Goal: Task Accomplishment & Management: Complete application form

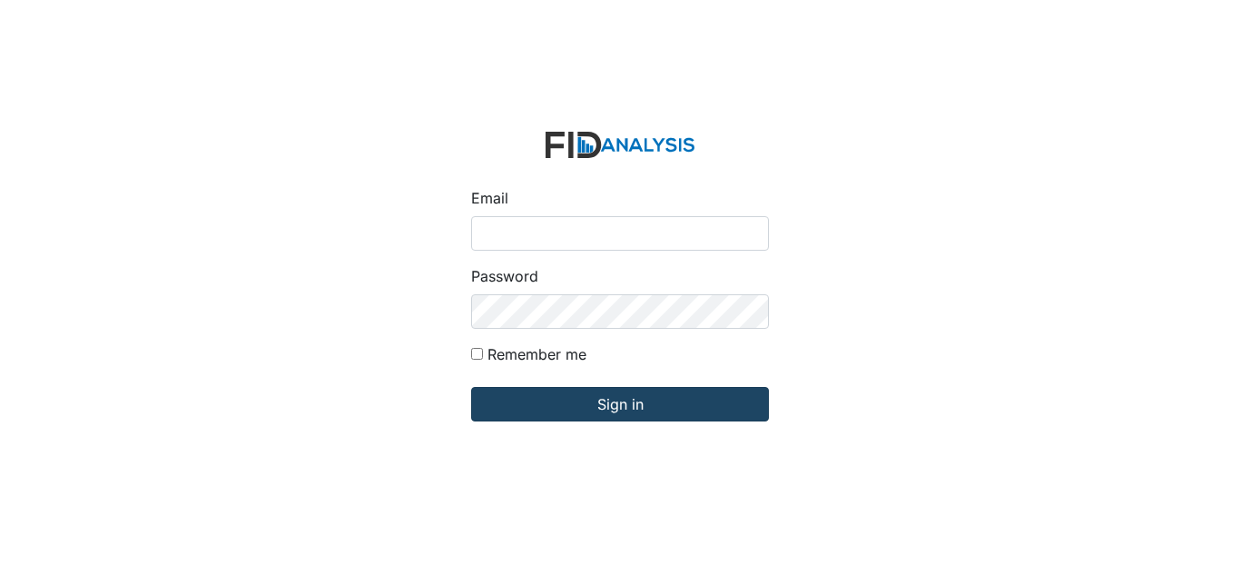
type input "[EMAIL_ADDRESS][DOMAIN_NAME]"
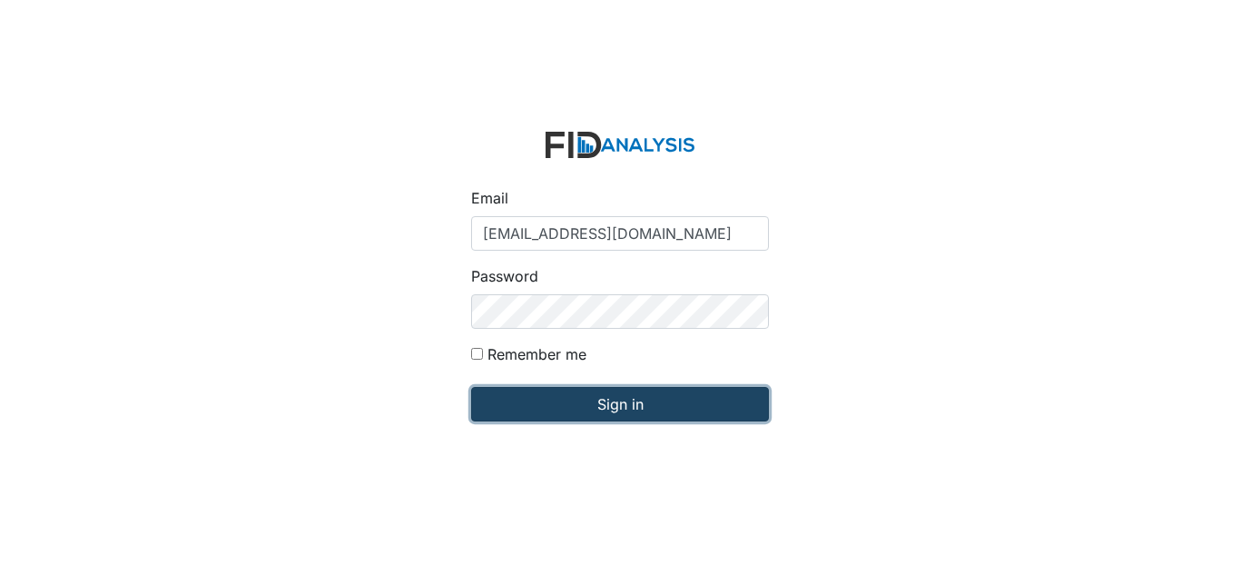
click at [546, 391] on input "Sign in" at bounding box center [620, 404] width 298 height 35
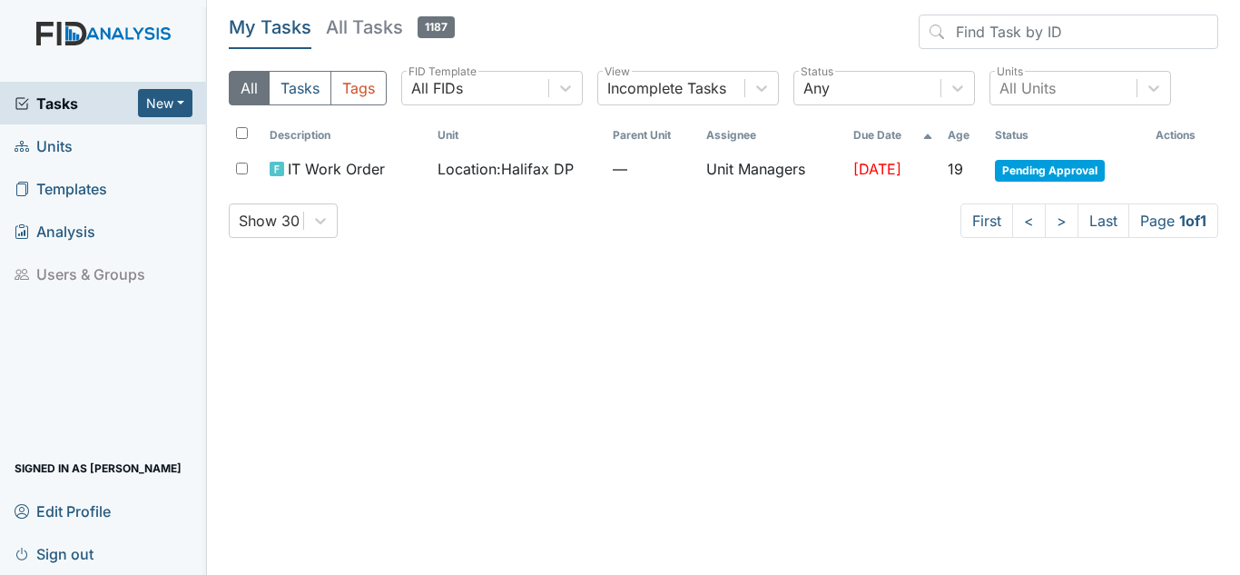
click at [54, 144] on span "Units" at bounding box center [44, 146] width 58 height 28
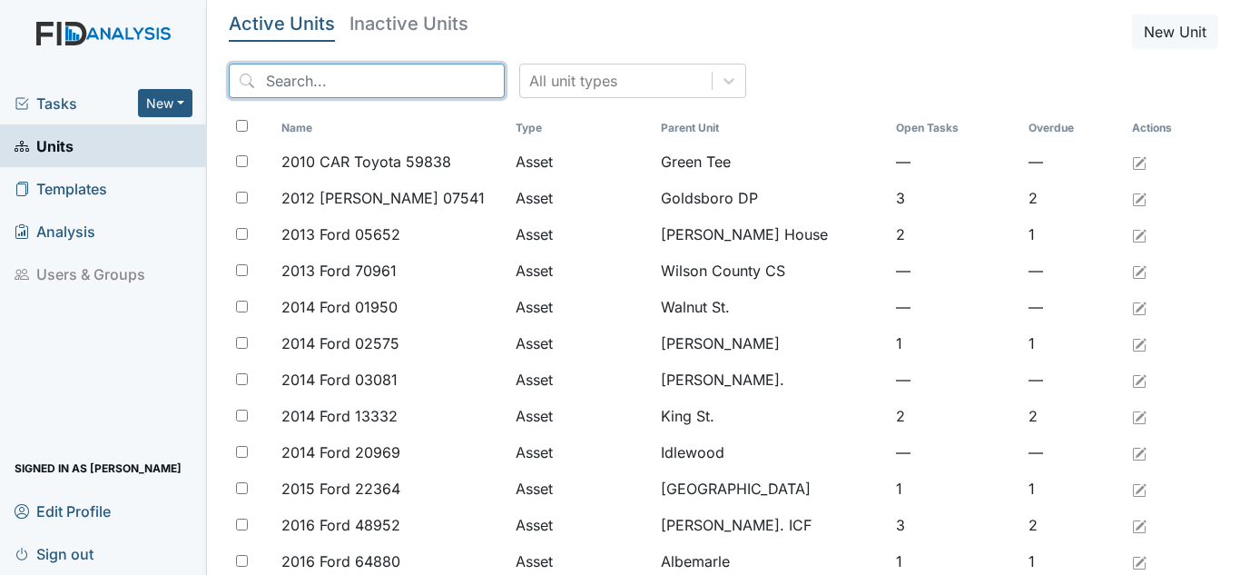
click at [401, 76] on input "search" at bounding box center [367, 81] width 276 height 35
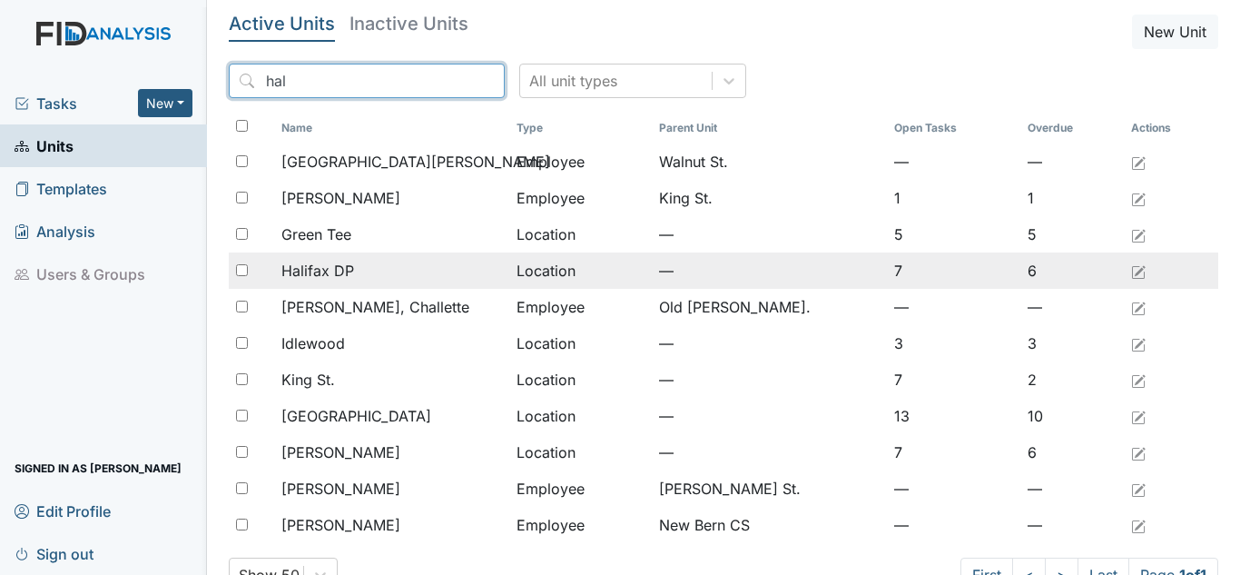
type input "hal"
click at [320, 278] on span "Halifax DP" at bounding box center [317, 271] width 73 height 22
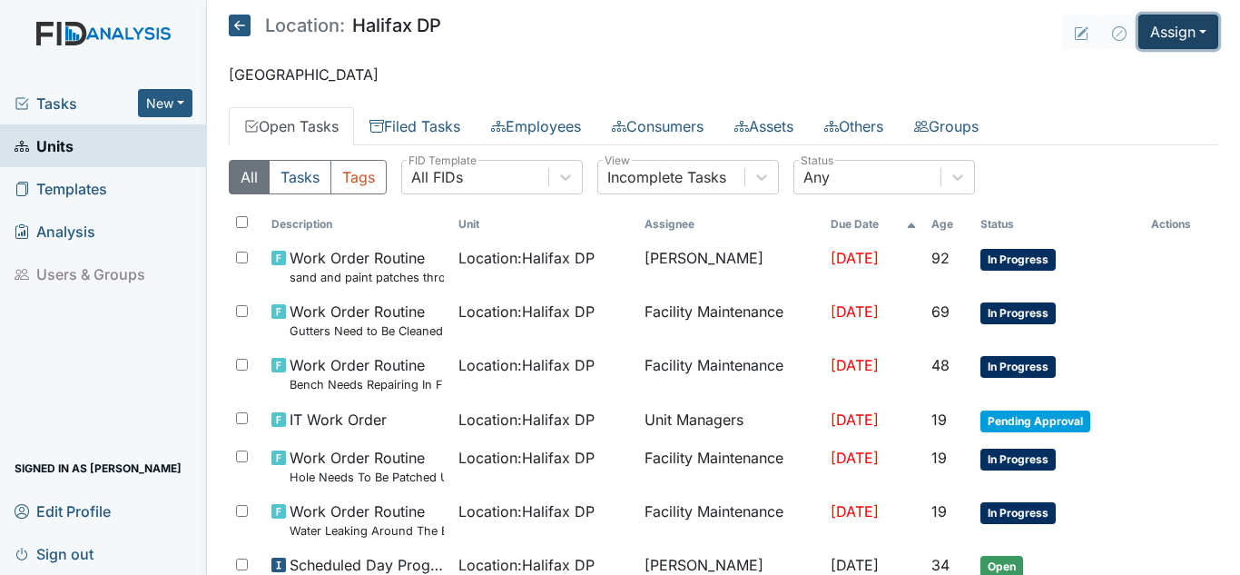
click at [1172, 20] on button "Assign" at bounding box center [1179, 32] width 80 height 35
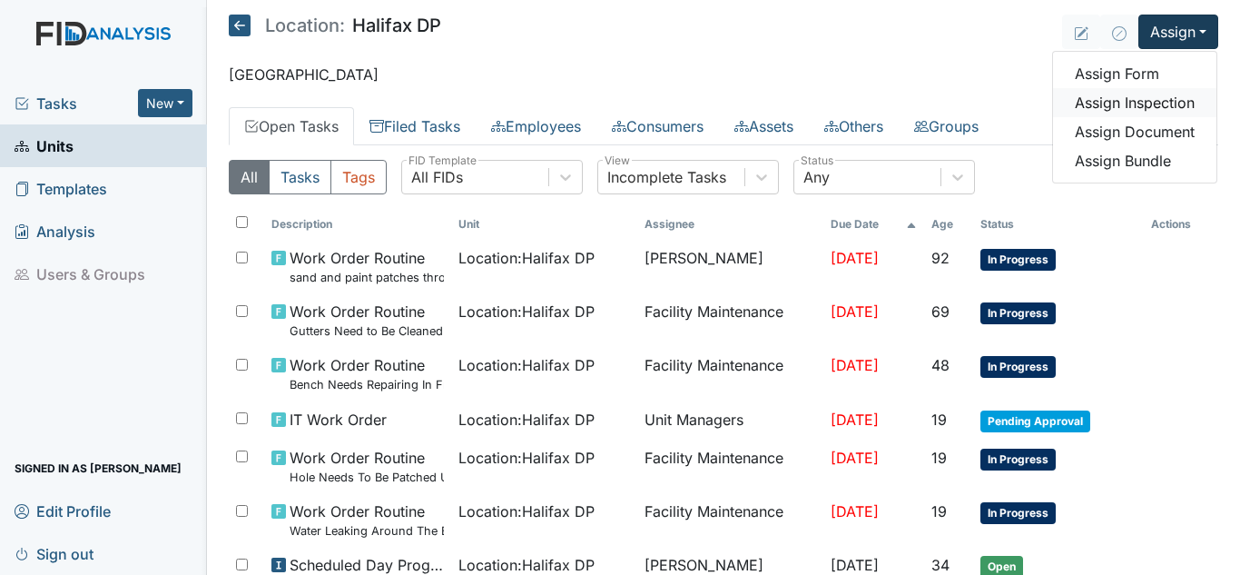
click at [1112, 94] on link "Assign Inspection" at bounding box center [1134, 102] width 163 height 29
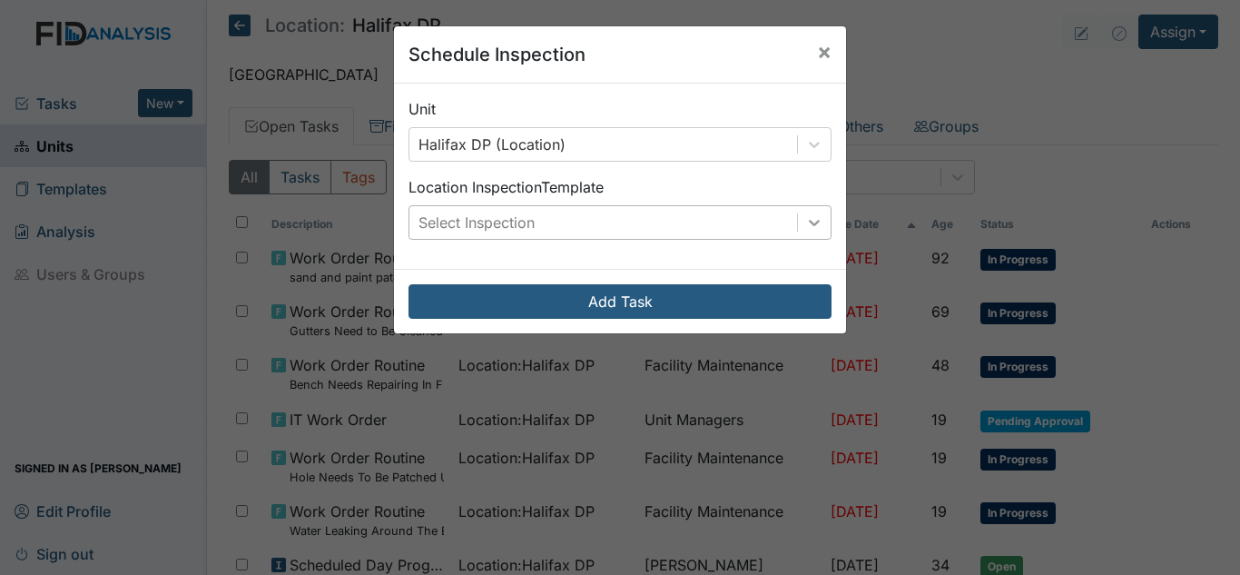
click at [818, 222] on div at bounding box center [814, 222] width 33 height 33
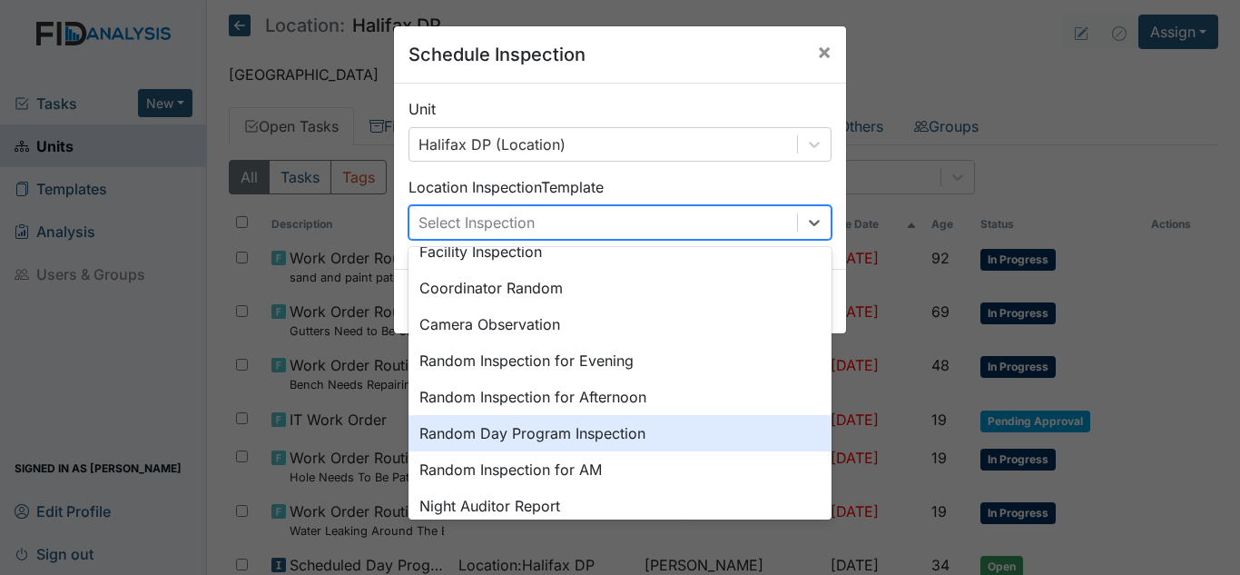
scroll to position [182, 0]
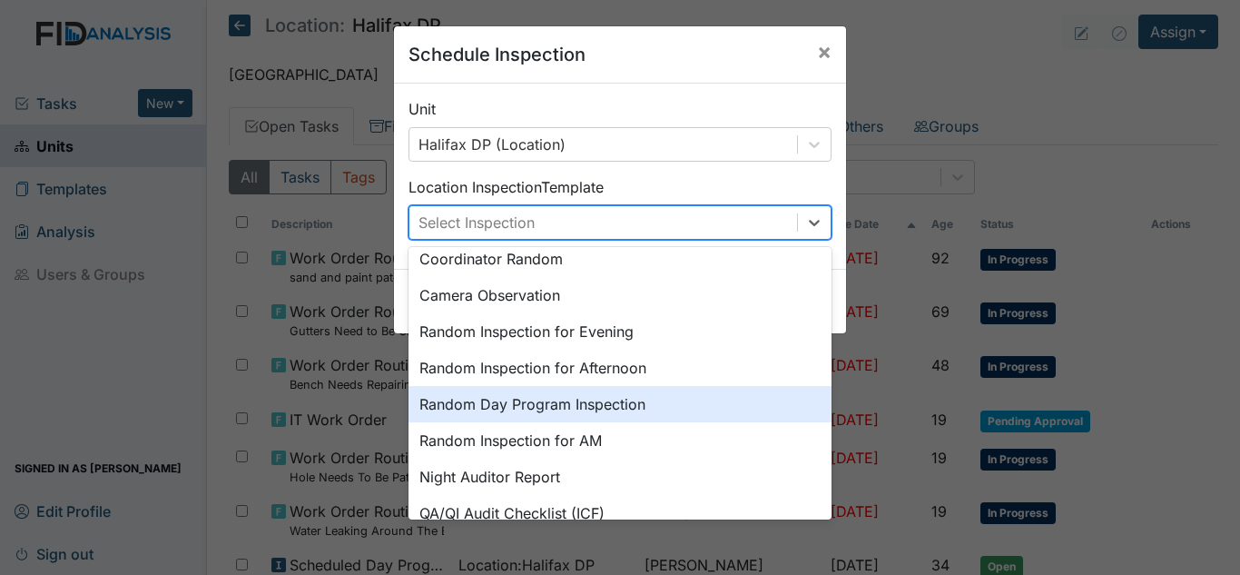
click at [567, 410] on div "Random Day Program Inspection" at bounding box center [620, 404] width 423 height 36
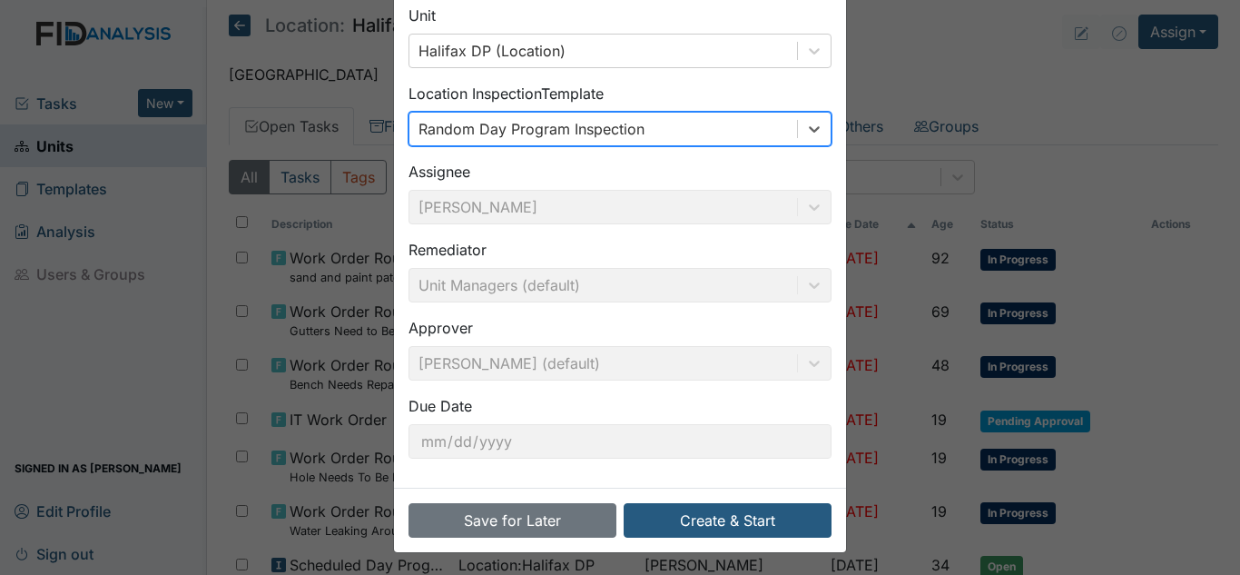
scroll to position [97, 0]
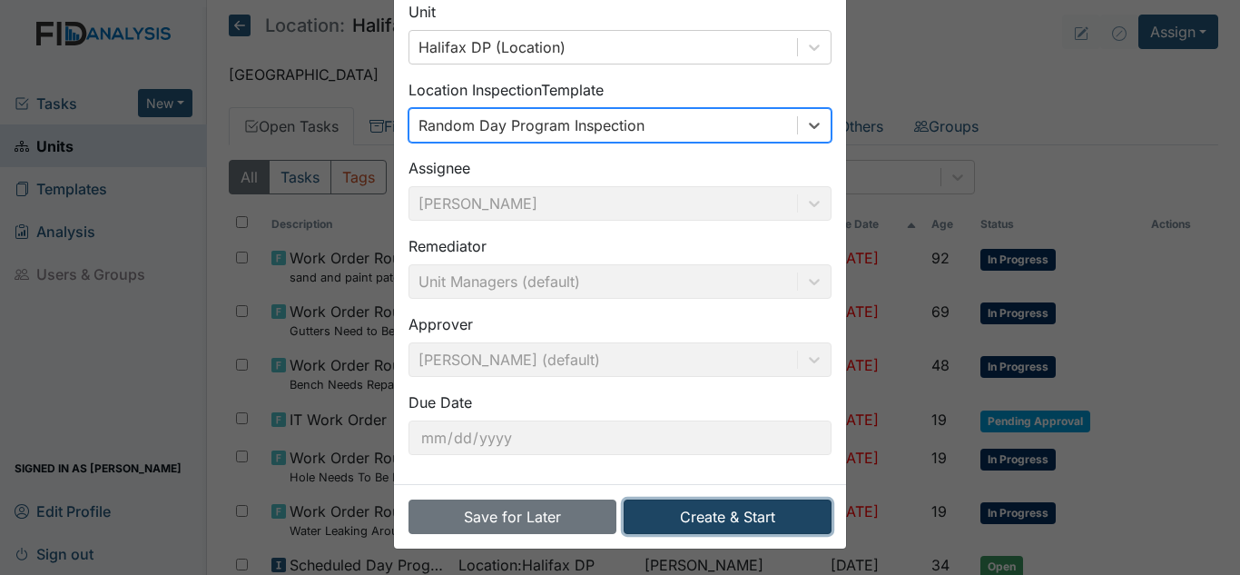
click at [731, 521] on button "Create & Start" at bounding box center [728, 516] width 208 height 35
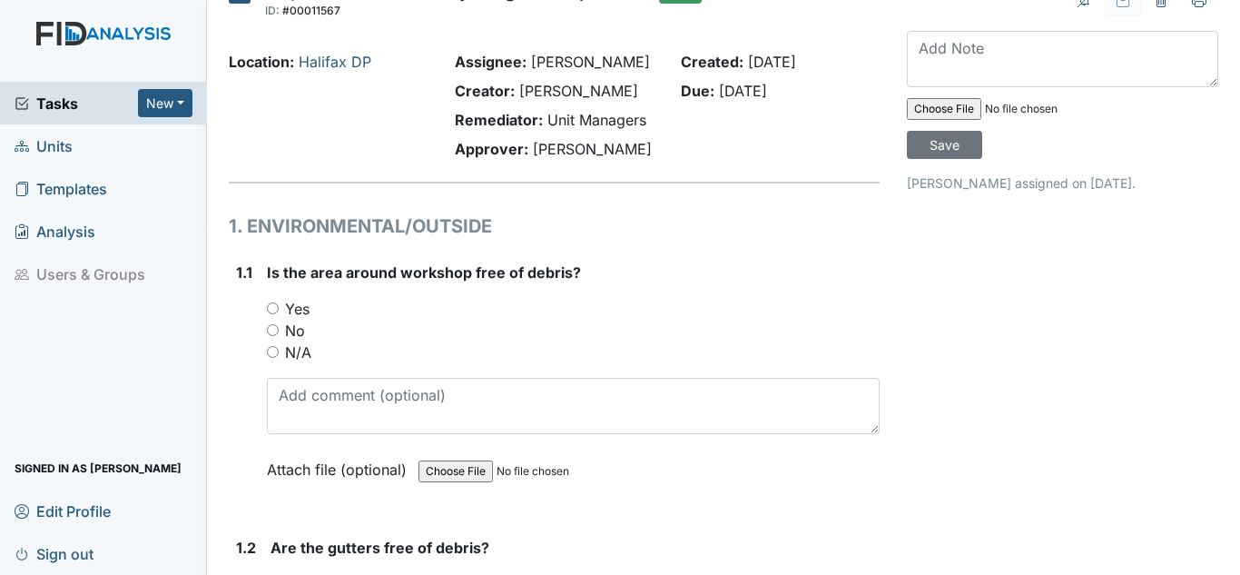
scroll to position [91, 0]
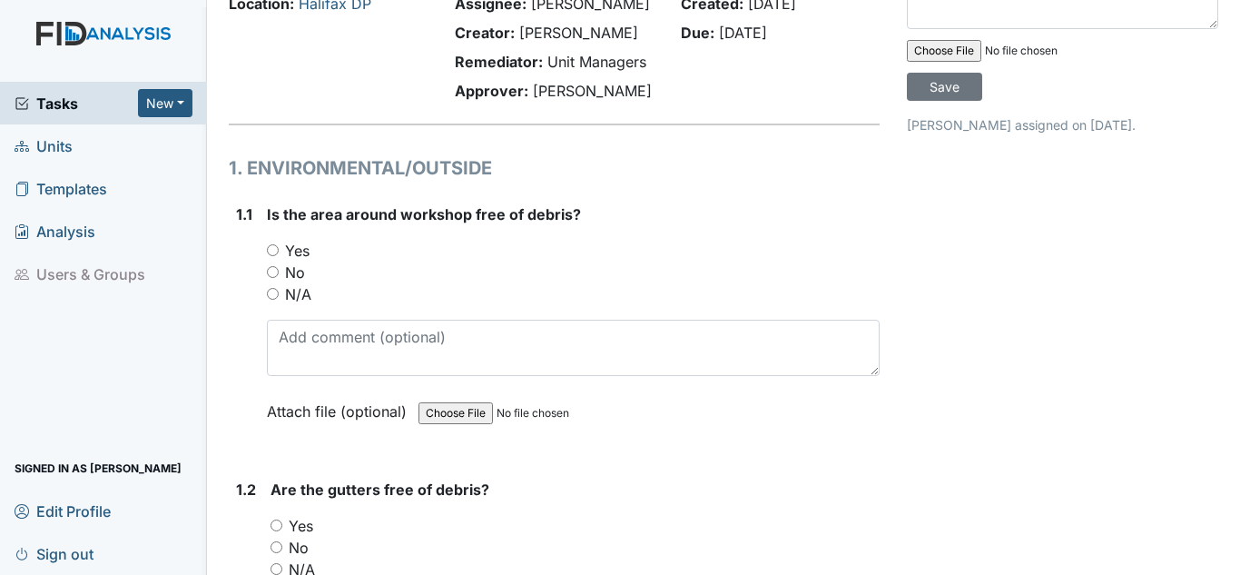
click at [302, 252] on label "Yes" at bounding box center [297, 251] width 25 height 22
click at [279, 252] on input "Yes" at bounding box center [273, 250] width 12 height 12
radio input "true"
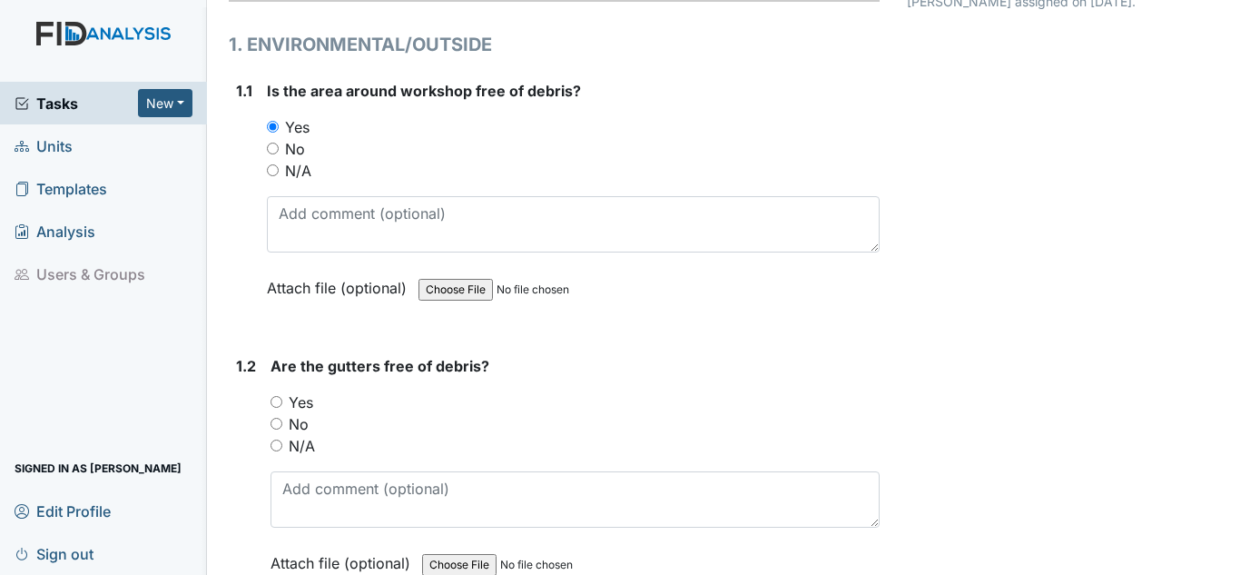
scroll to position [272, 0]
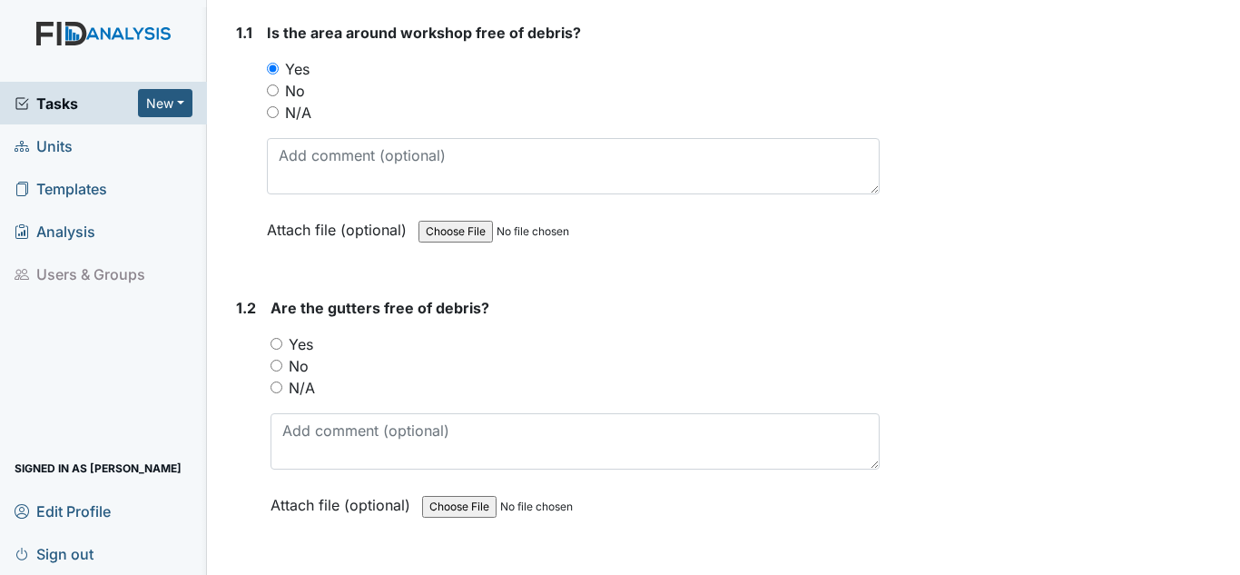
click at [308, 371] on label "No" at bounding box center [299, 366] width 20 height 22
click at [282, 371] on input "No" at bounding box center [277, 366] width 12 height 12
radio input "true"
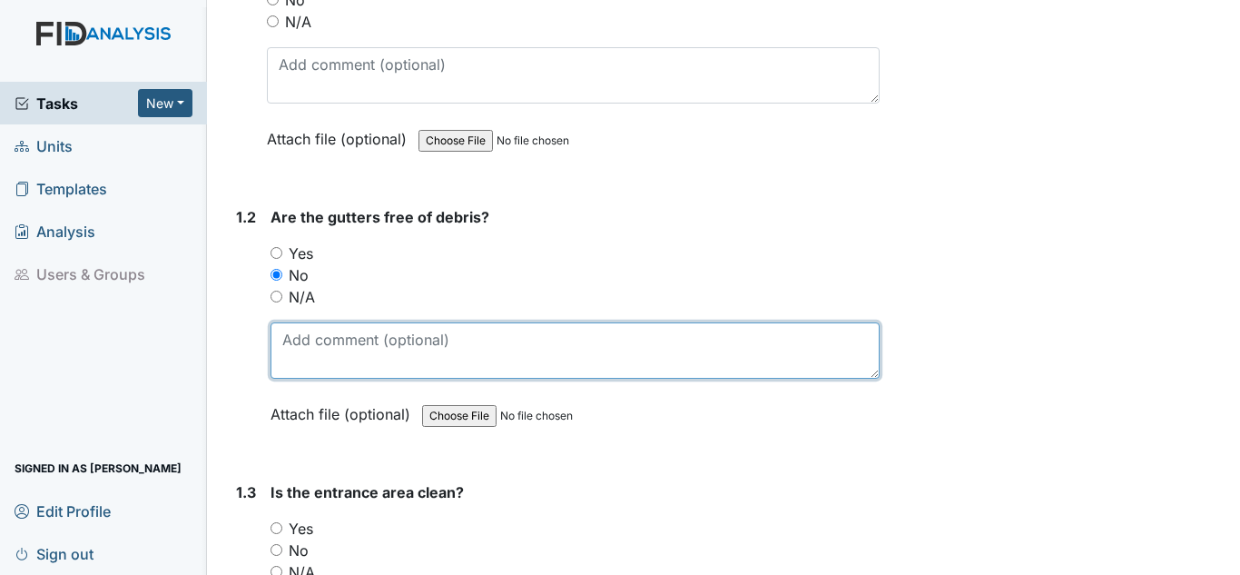
click at [370, 348] on textarea at bounding box center [575, 350] width 609 height 56
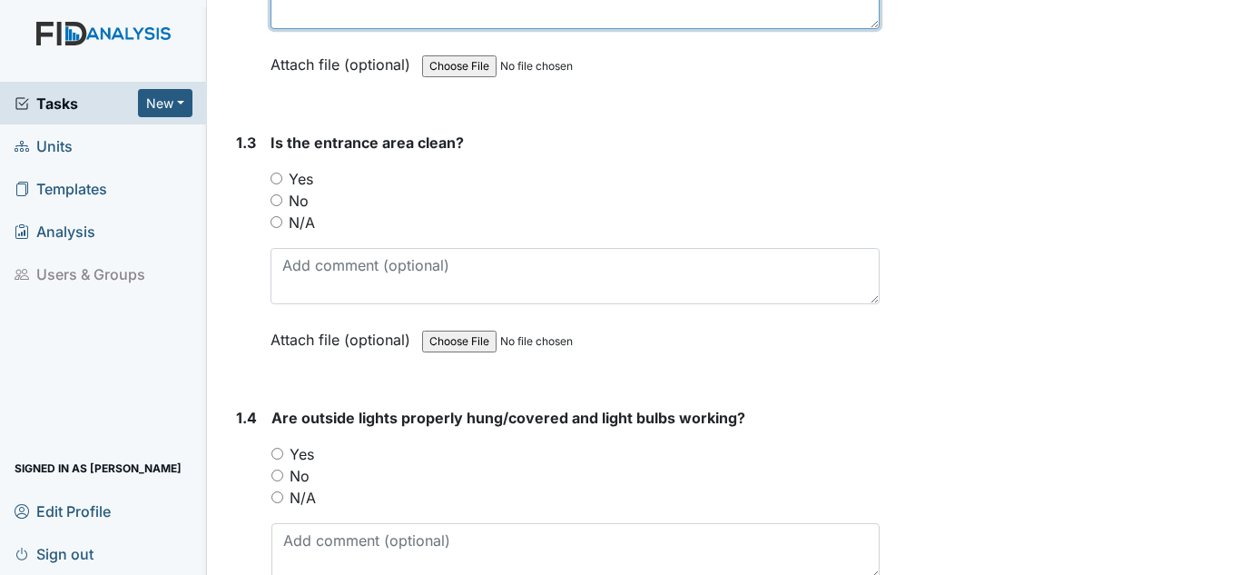
scroll to position [726, 0]
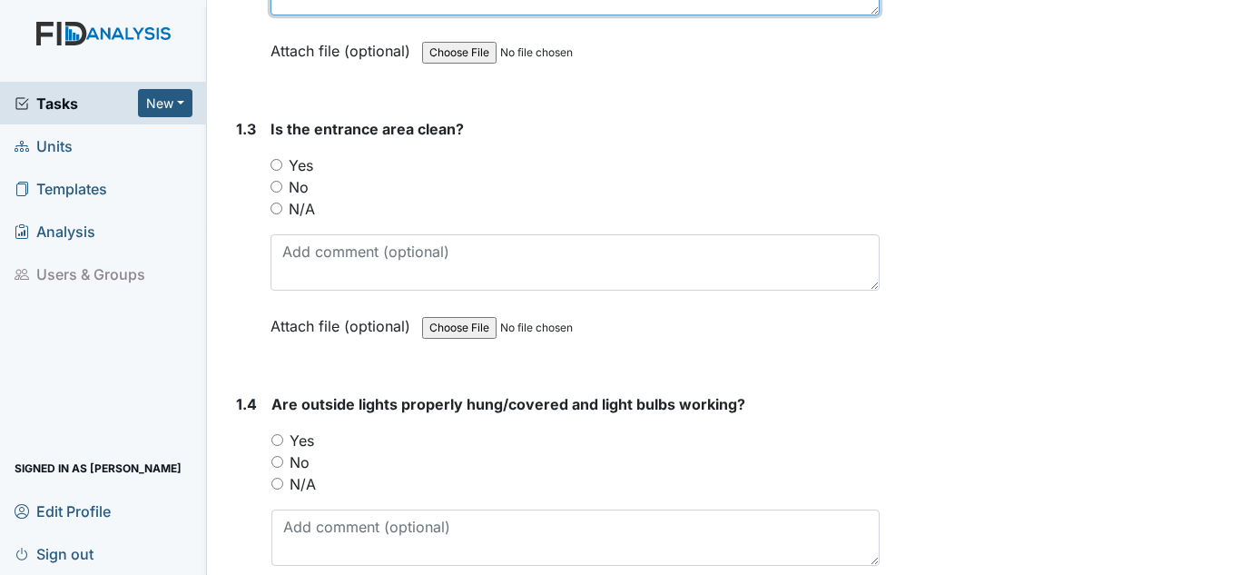
type textarea "Work order submitted"
click at [302, 163] on label "Yes" at bounding box center [301, 165] width 25 height 22
click at [282, 163] on input "Yes" at bounding box center [277, 165] width 12 height 12
radio input "true"
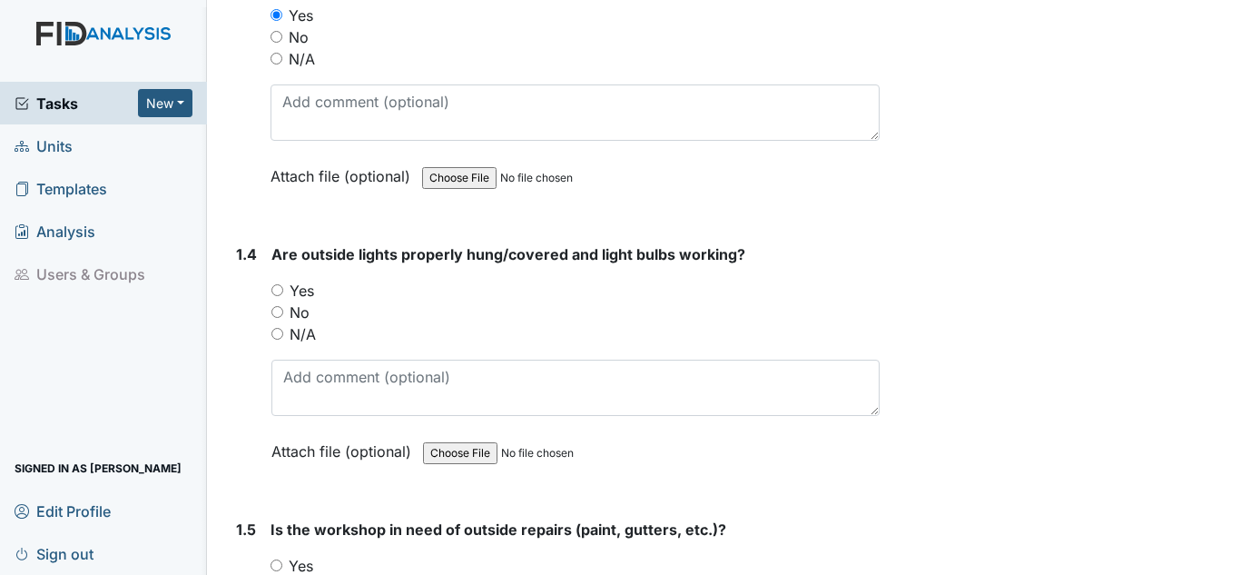
scroll to position [908, 0]
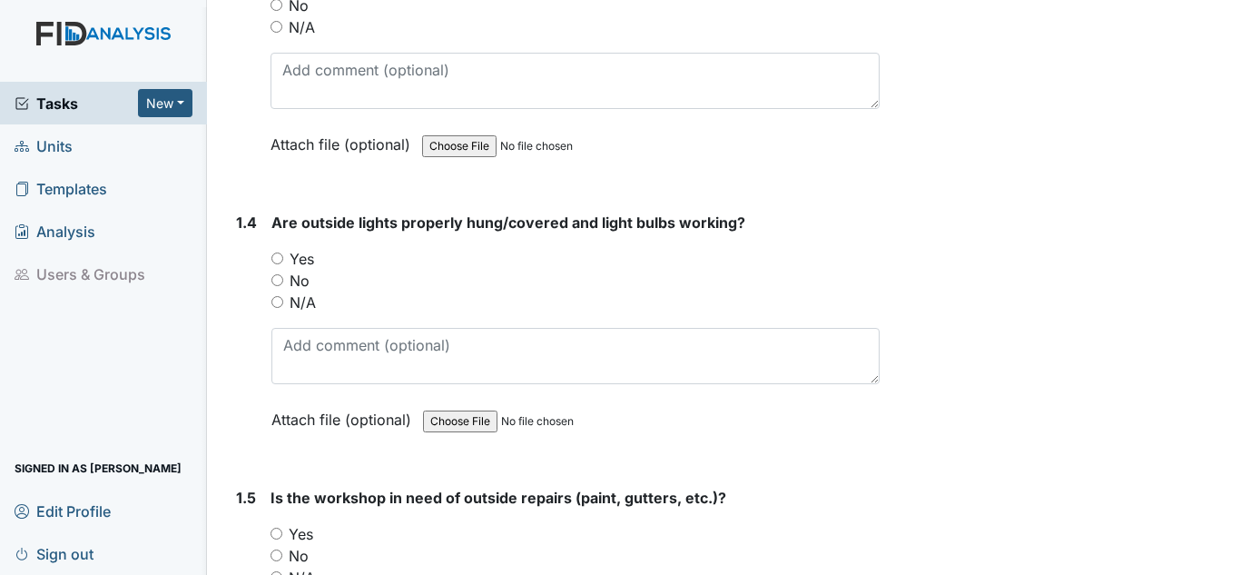
click at [304, 264] on label "Yes" at bounding box center [302, 259] width 25 height 22
click at [283, 264] on input "Yes" at bounding box center [277, 258] width 12 height 12
radio input "true"
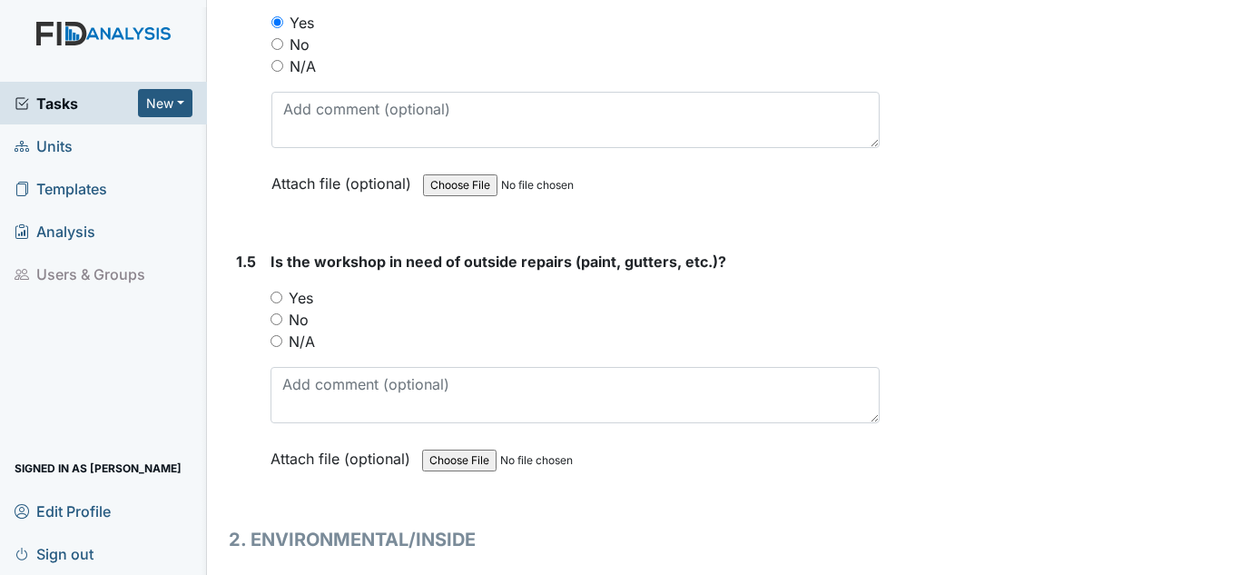
scroll to position [1271, 0]
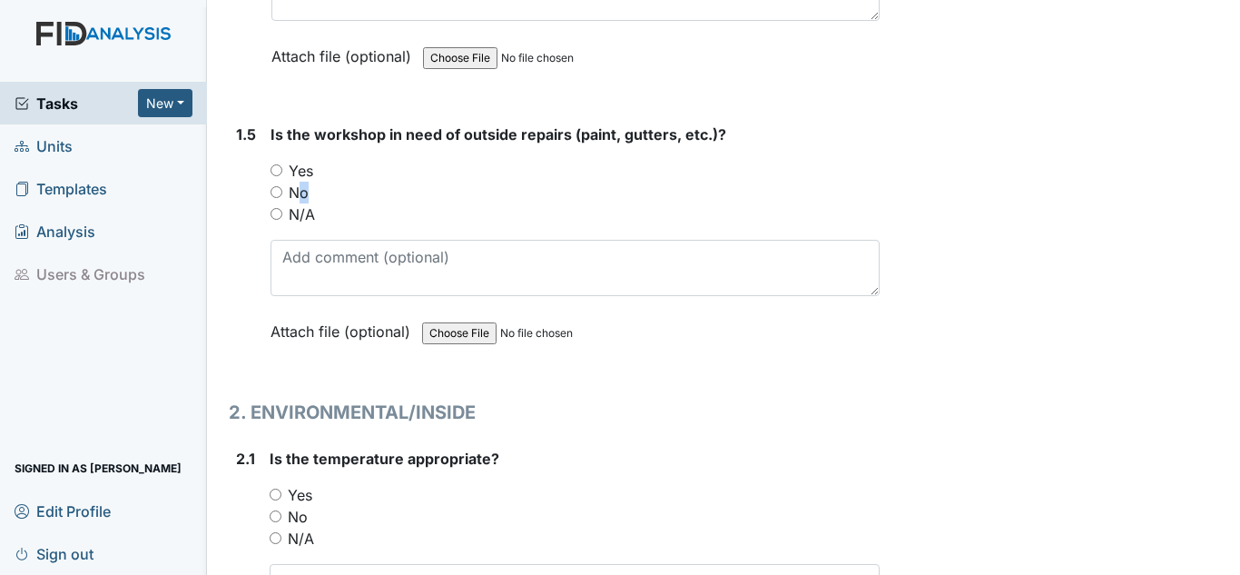
click at [295, 188] on label "No" at bounding box center [299, 193] width 20 height 22
click at [294, 192] on label "No" at bounding box center [299, 193] width 20 height 22
click at [282, 192] on input "No" at bounding box center [277, 192] width 12 height 12
radio input "true"
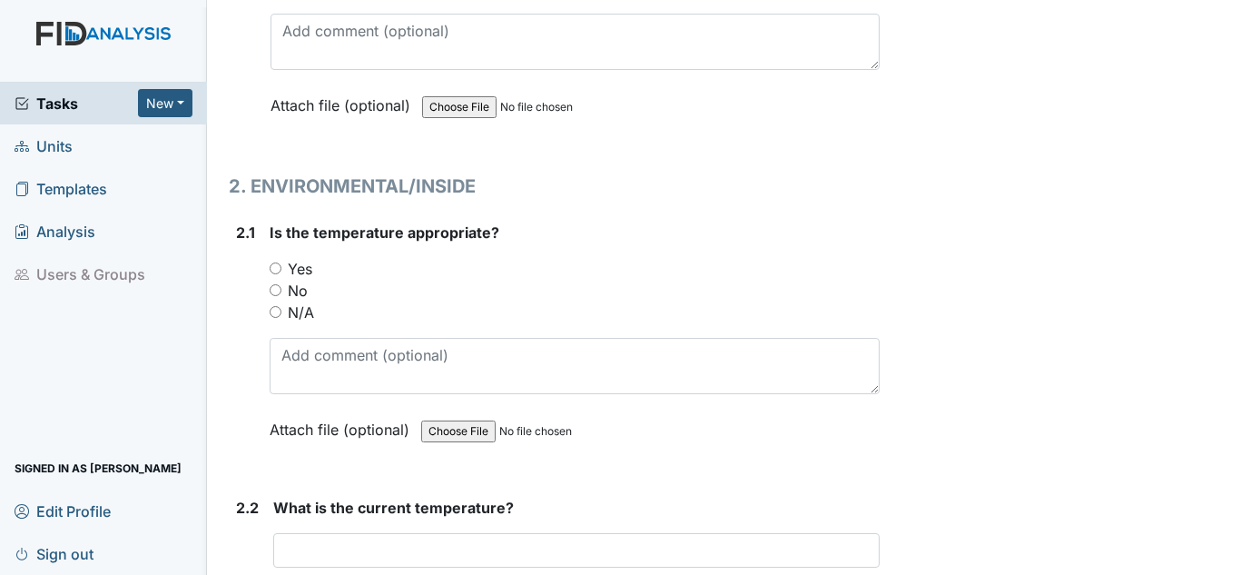
scroll to position [1544, 0]
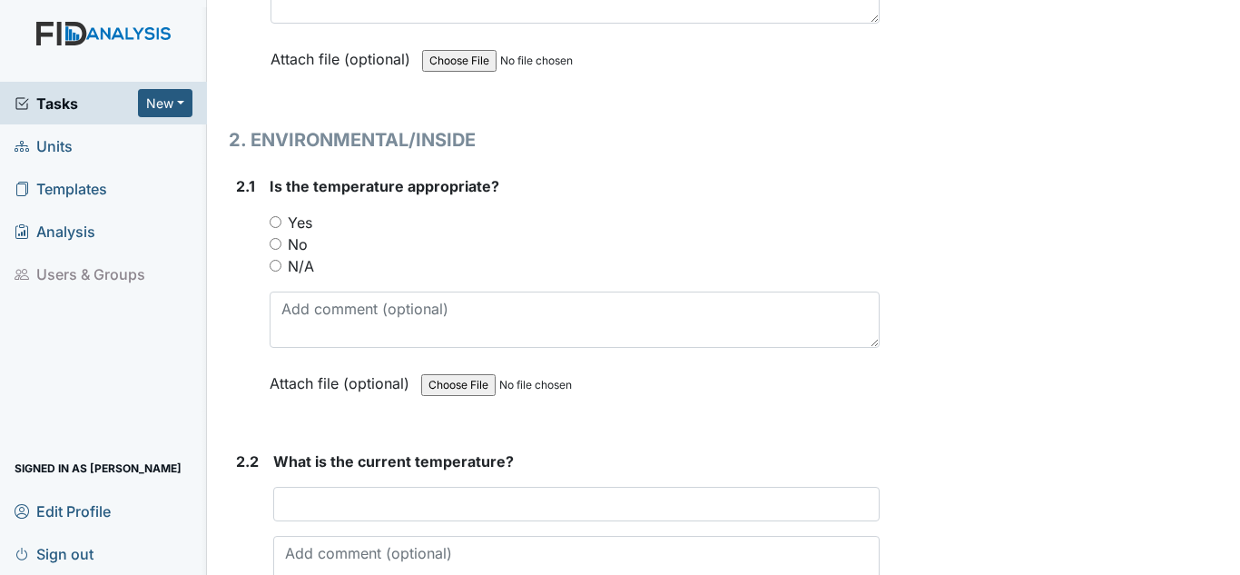
click at [306, 228] on label "Yes" at bounding box center [300, 223] width 25 height 22
click at [281, 228] on input "Yes" at bounding box center [276, 222] width 12 height 12
radio input "true"
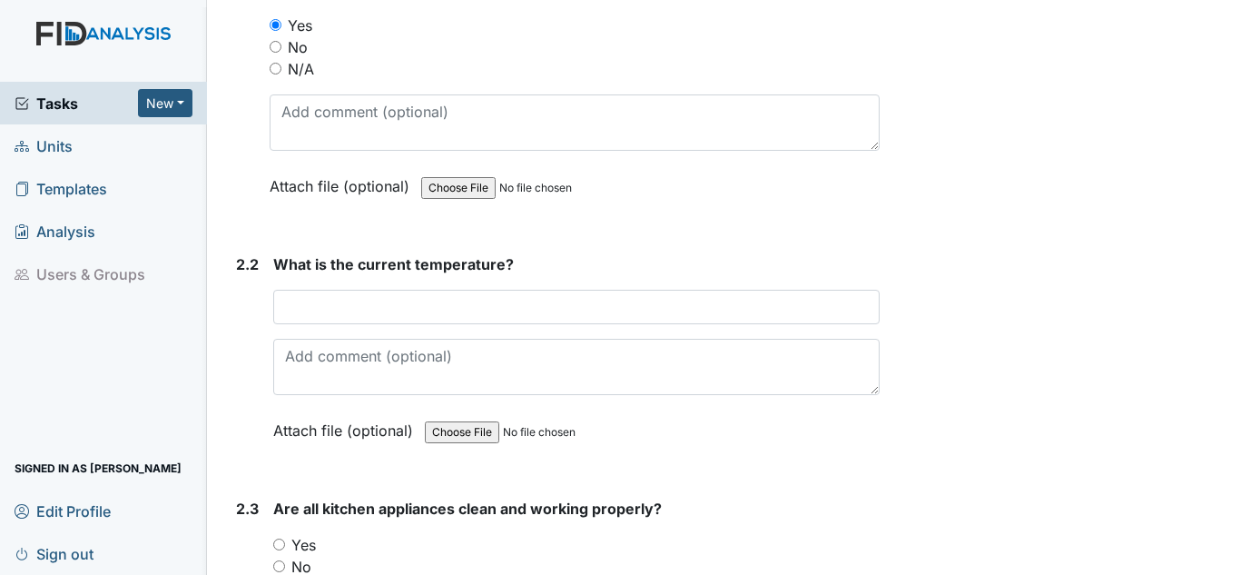
scroll to position [1816, 0]
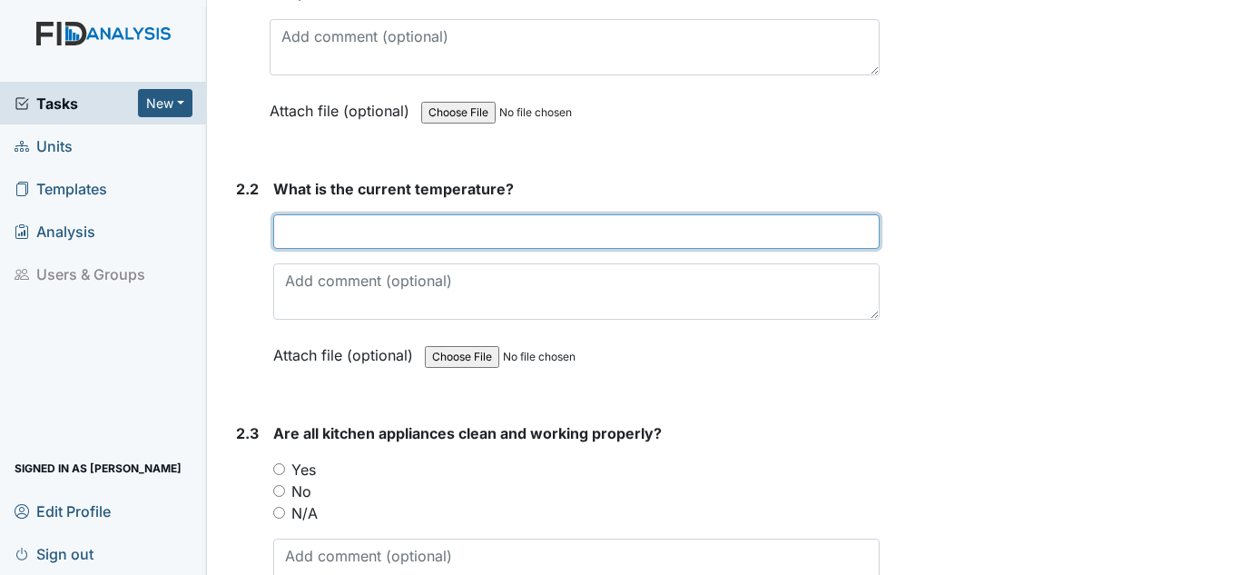
click at [437, 234] on input "text" at bounding box center [576, 231] width 607 height 35
type input "74 74 74"
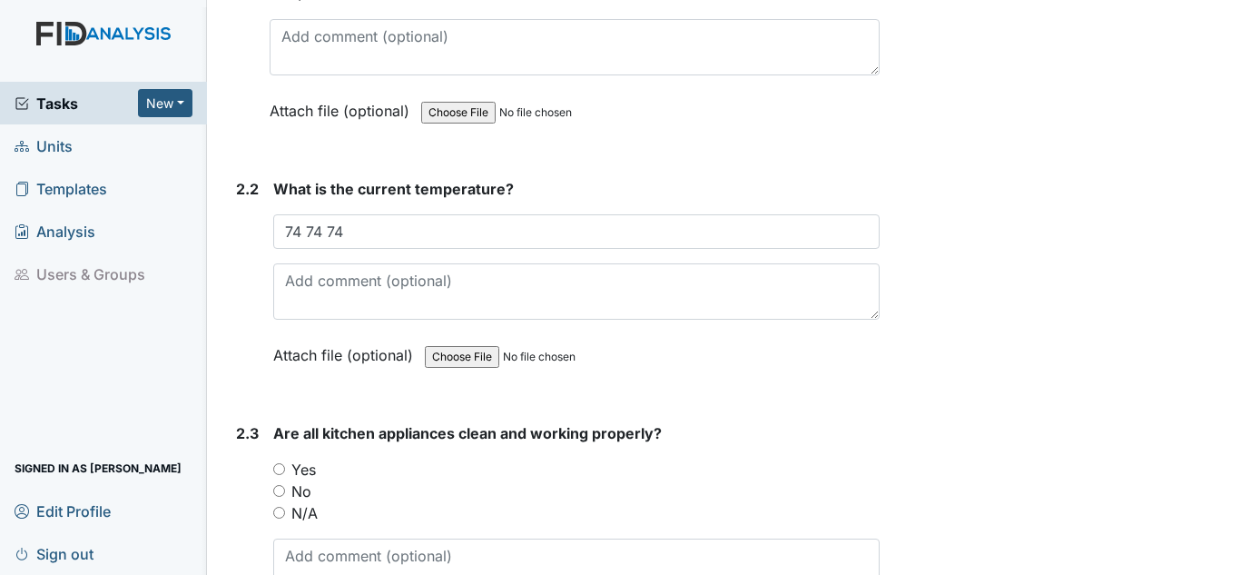
click at [303, 468] on label "Yes" at bounding box center [303, 470] width 25 height 22
click at [285, 468] on input "Yes" at bounding box center [279, 469] width 12 height 12
radio input "true"
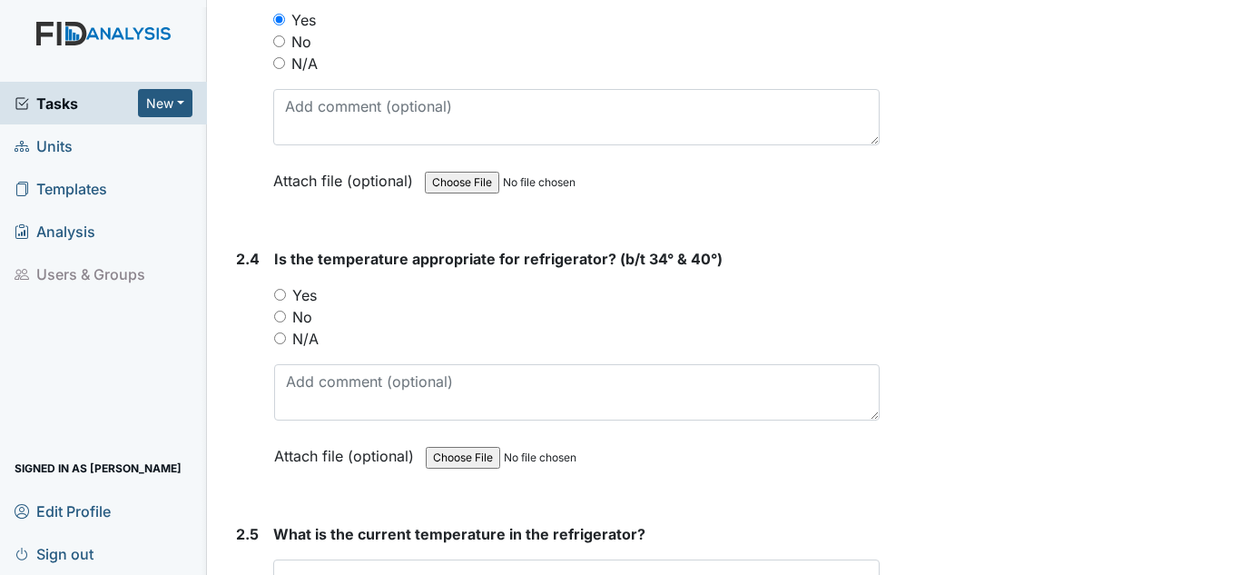
scroll to position [2270, 0]
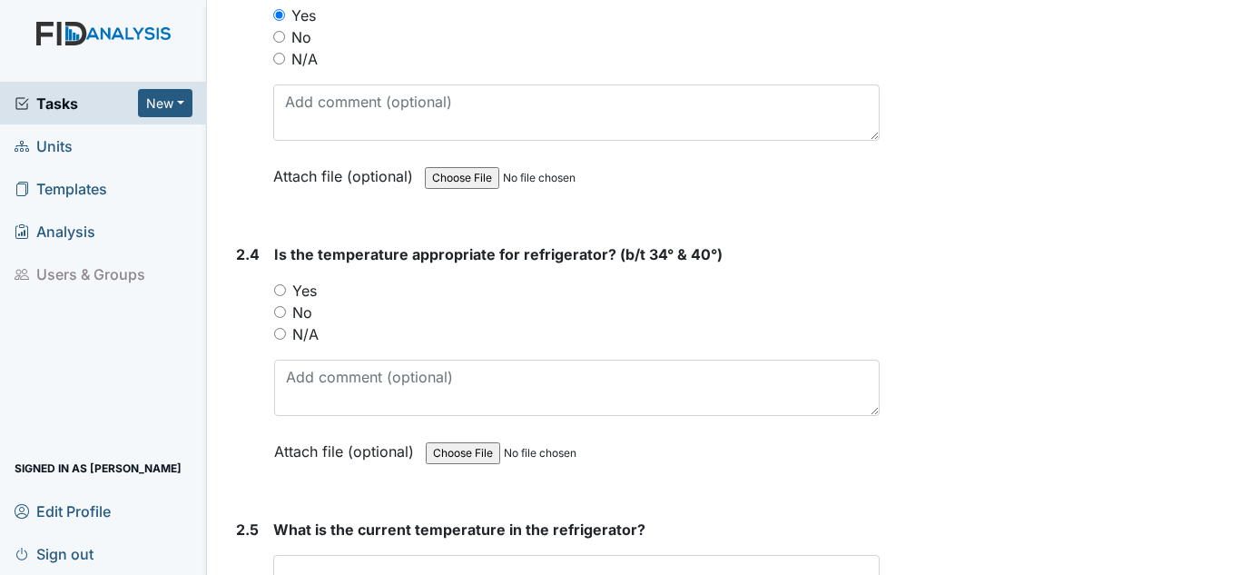
click at [300, 284] on label "Yes" at bounding box center [304, 291] width 25 height 22
click at [286, 284] on input "Yes" at bounding box center [280, 290] width 12 height 12
radio input "true"
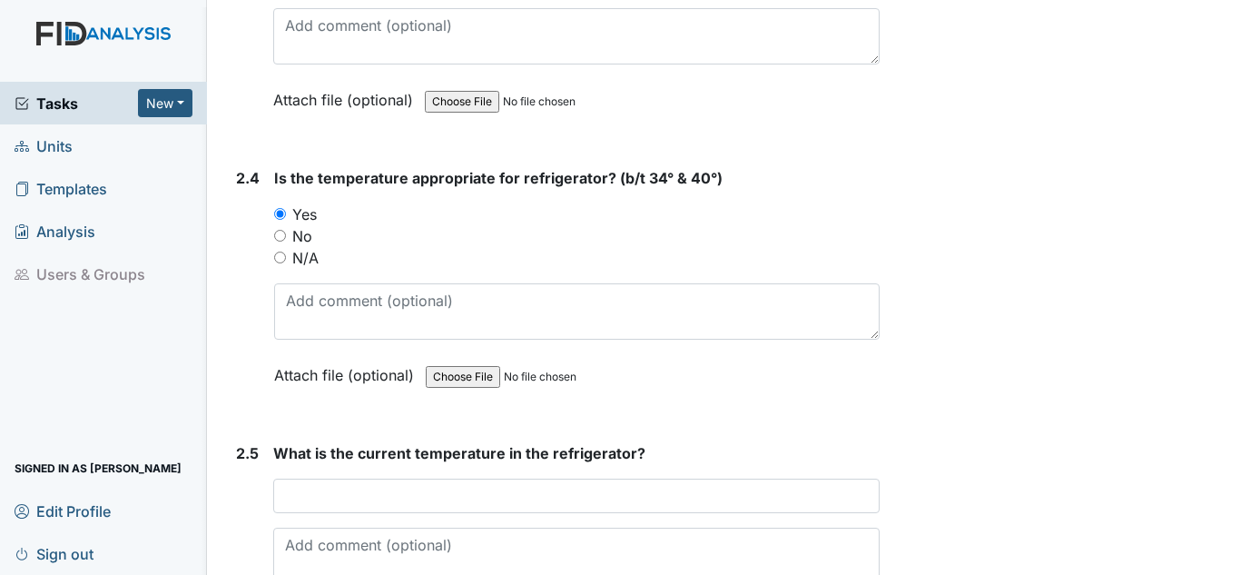
scroll to position [2451, 0]
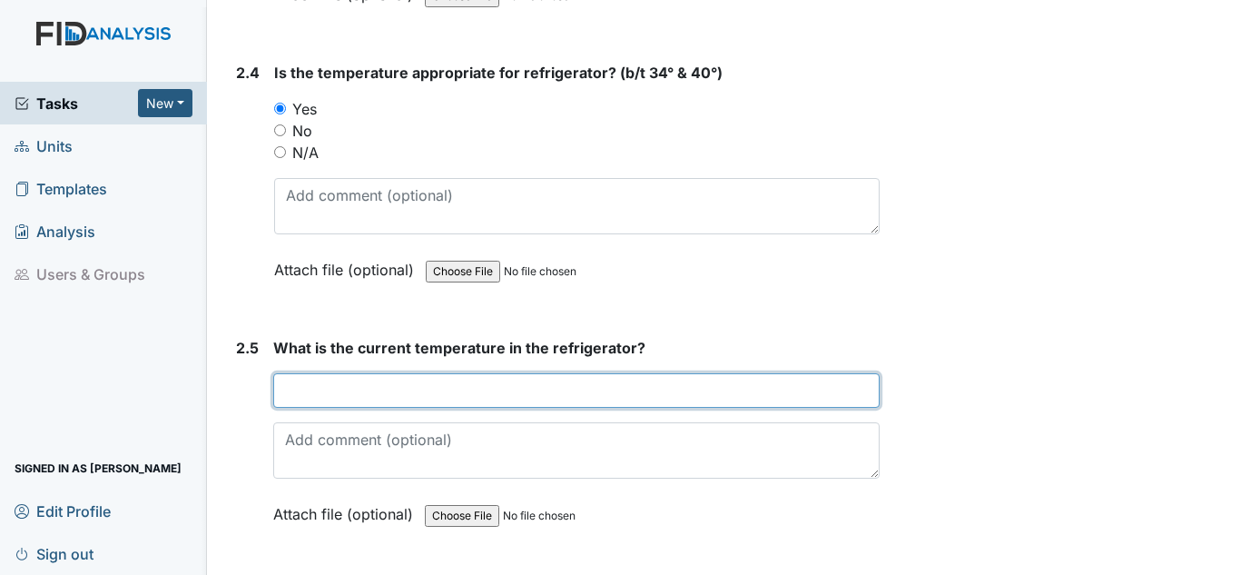
click at [391, 388] on input "text" at bounding box center [576, 390] width 607 height 35
type input "f"
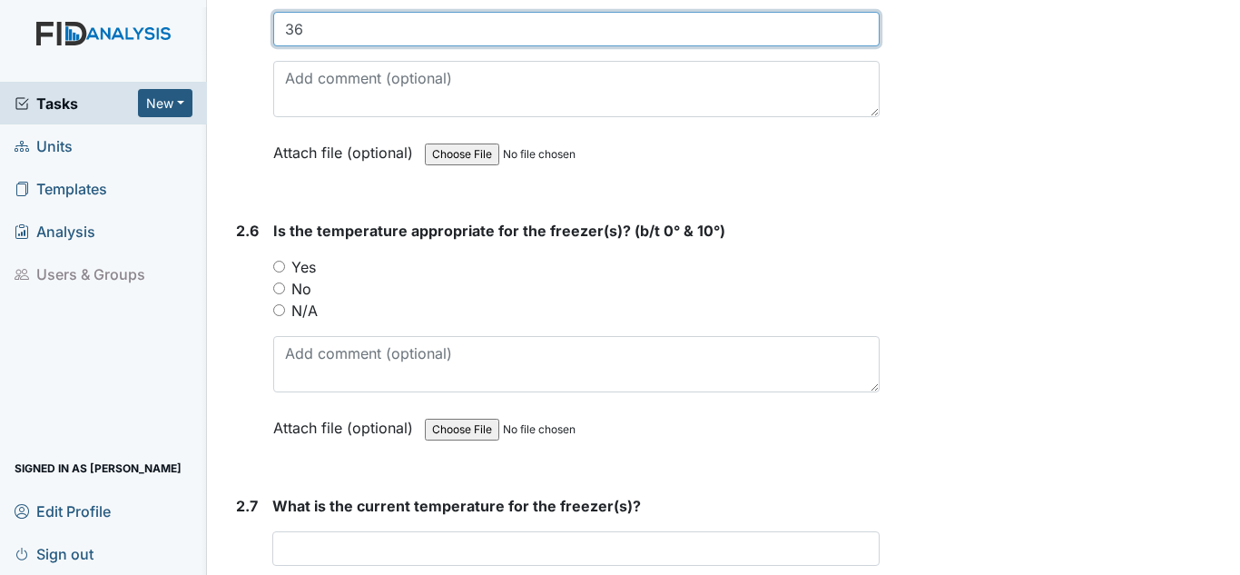
scroll to position [2815, 0]
type input "36"
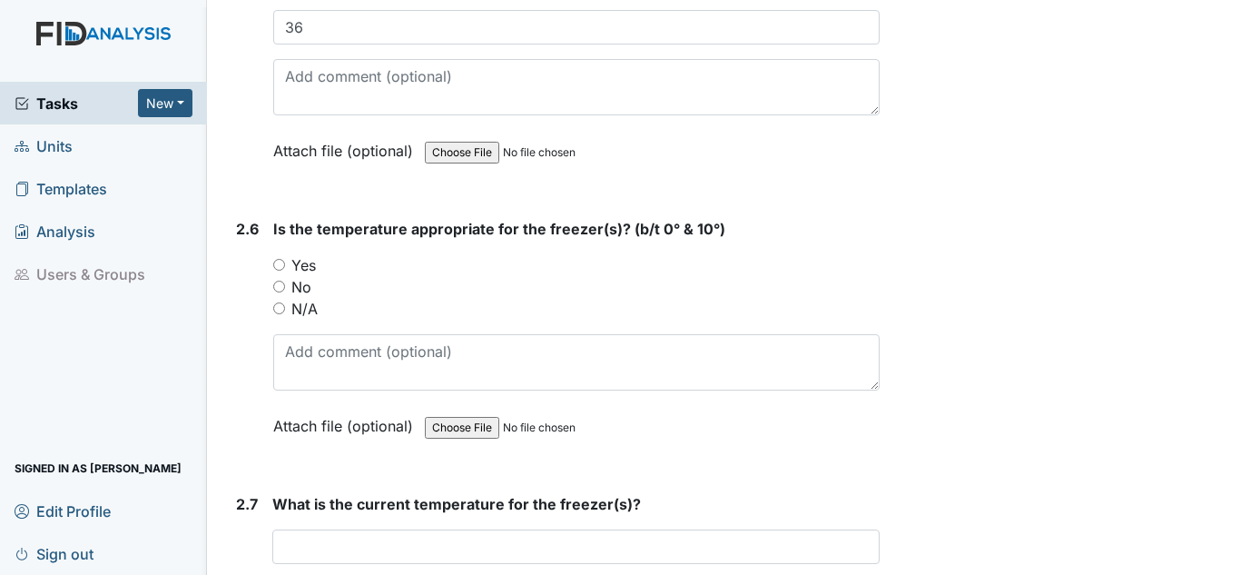
click at [301, 261] on label "Yes" at bounding box center [303, 265] width 25 height 22
click at [285, 261] on input "Yes" at bounding box center [279, 265] width 12 height 12
radio input "true"
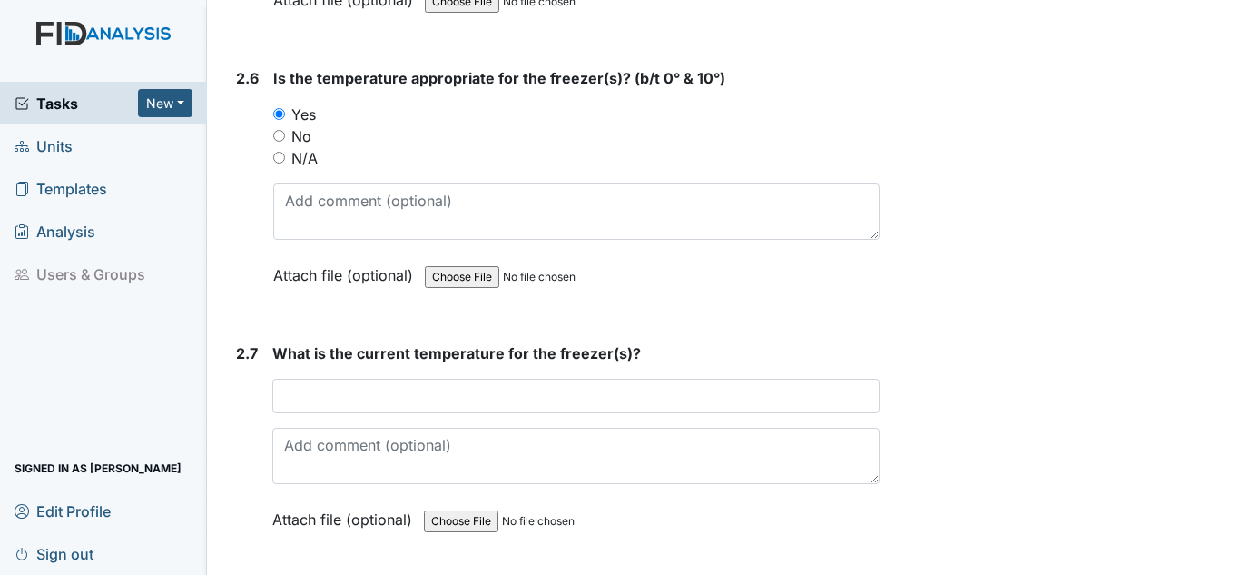
scroll to position [2996, 0]
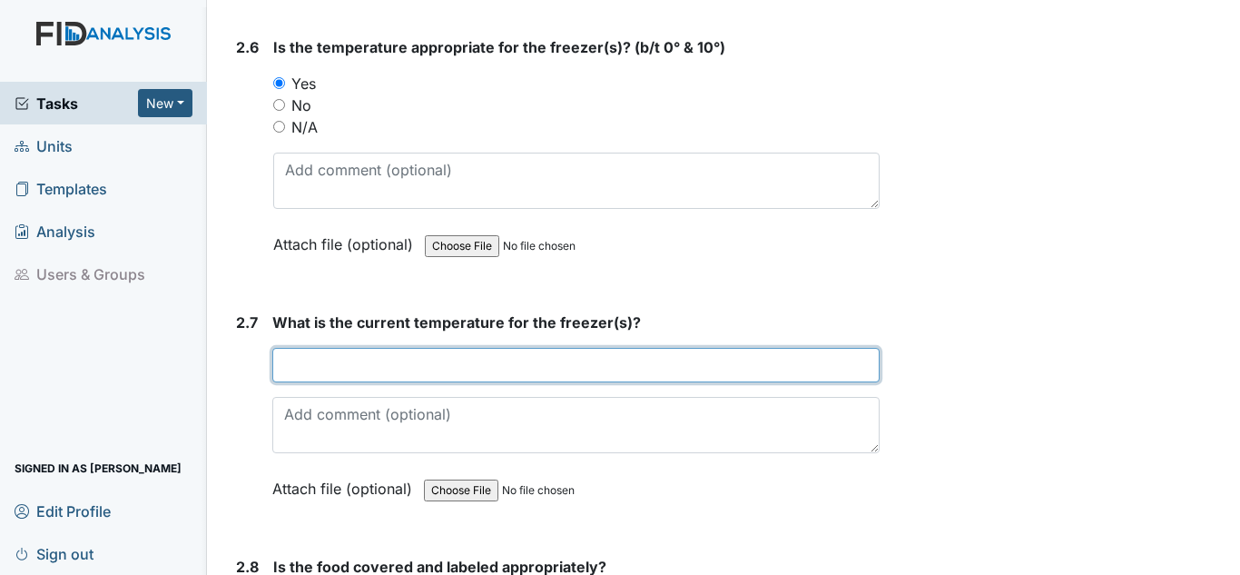
click at [348, 357] on input "text" at bounding box center [575, 365] width 607 height 35
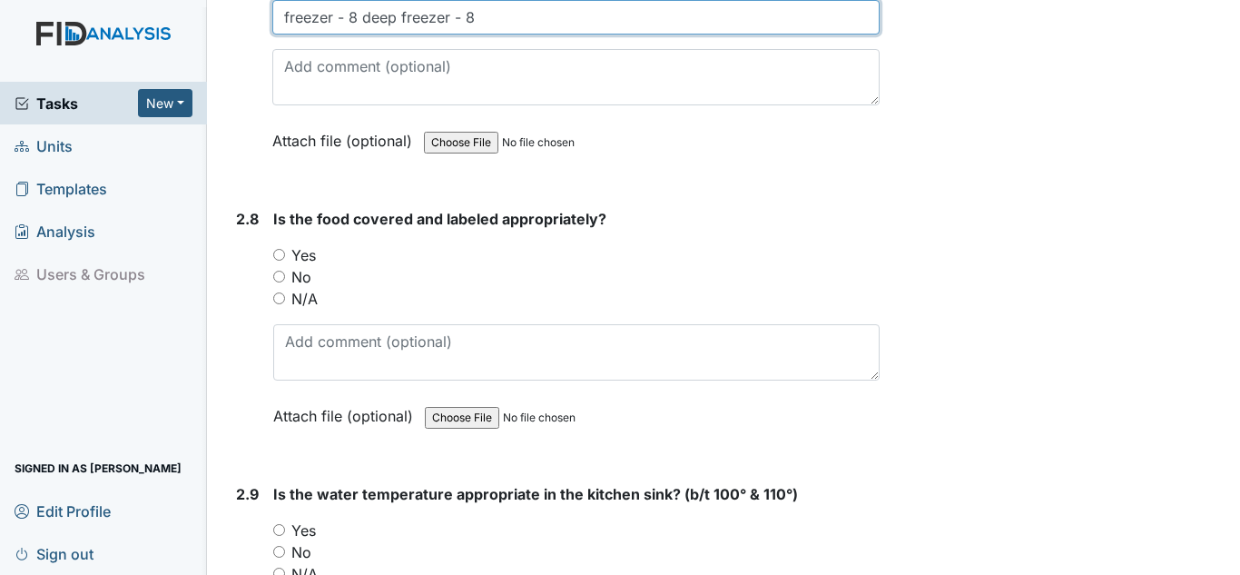
scroll to position [3359, 0]
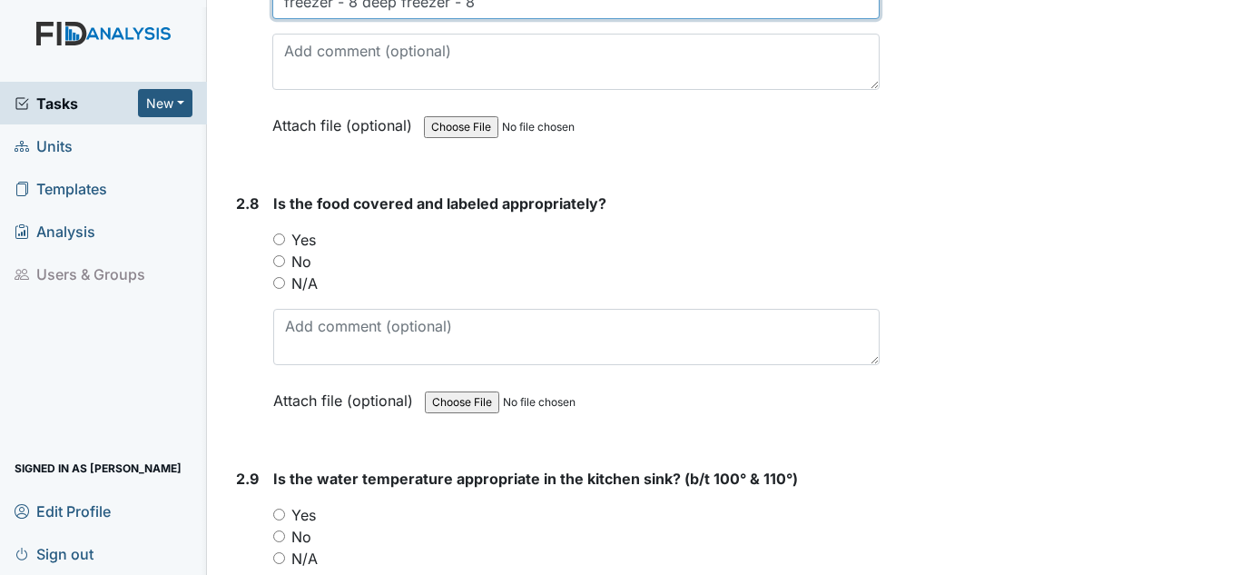
type input "freezer - 8 deep freezer - 8"
click at [312, 238] on label "Yes" at bounding box center [303, 240] width 25 height 22
click at [285, 238] on input "Yes" at bounding box center [279, 239] width 12 height 12
radio input "true"
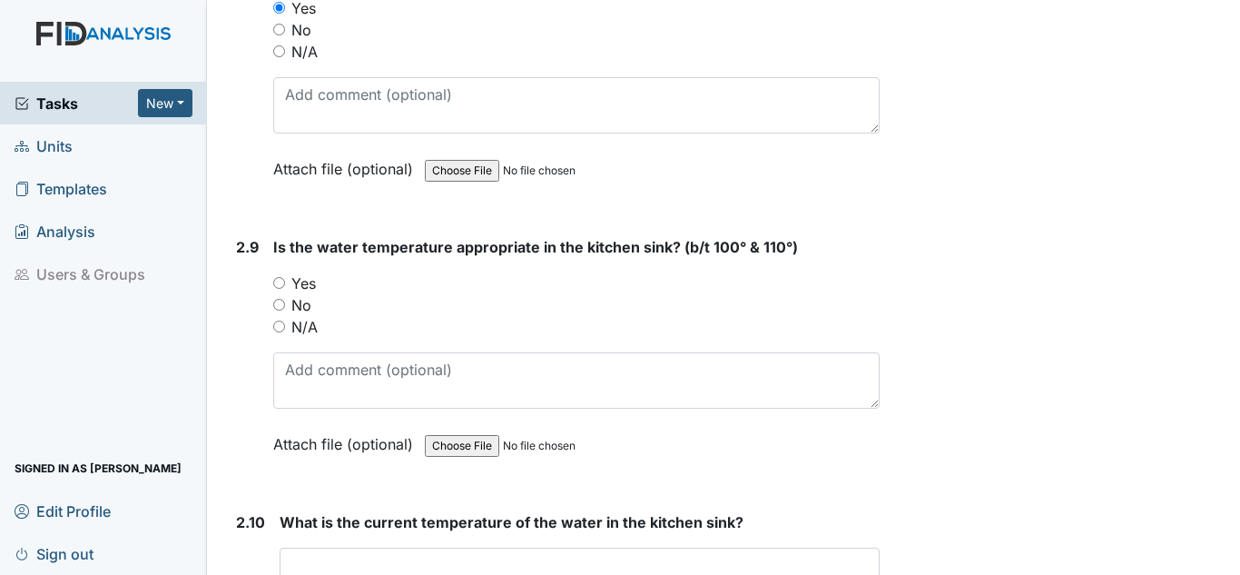
scroll to position [3632, 0]
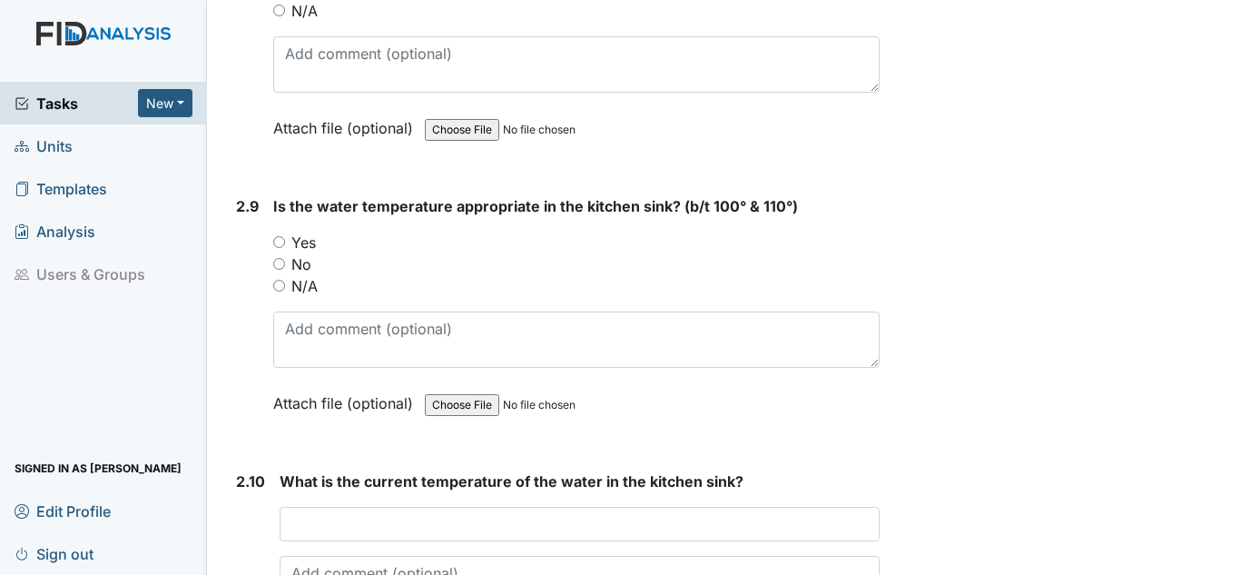
click at [310, 245] on label "Yes" at bounding box center [303, 243] width 25 height 22
click at [285, 245] on input "Yes" at bounding box center [279, 242] width 12 height 12
radio input "true"
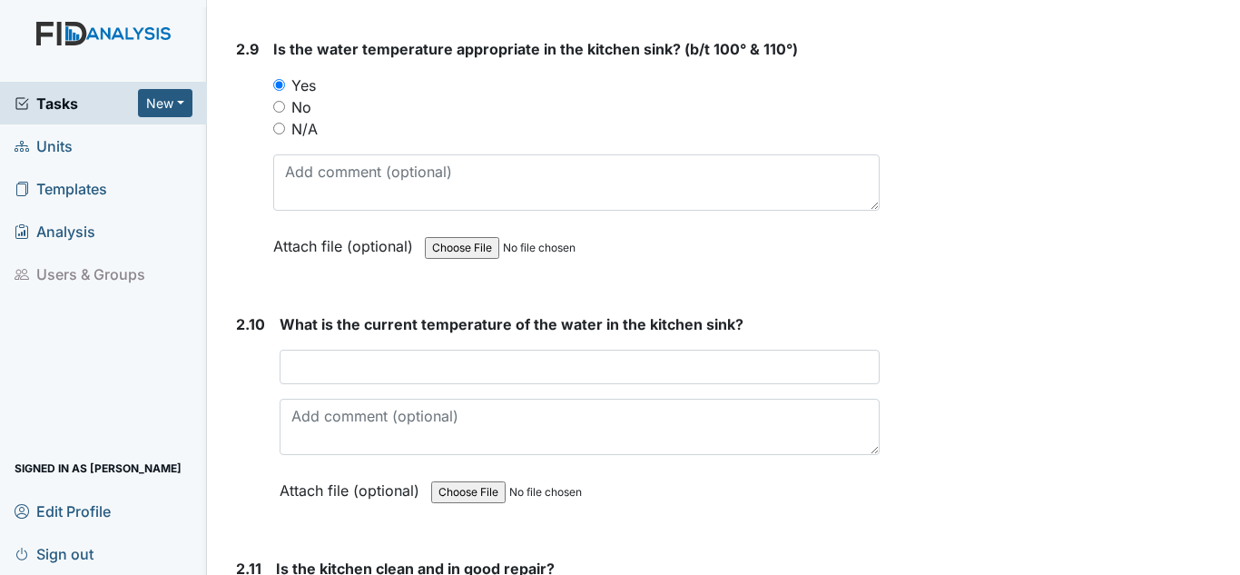
scroll to position [3813, 0]
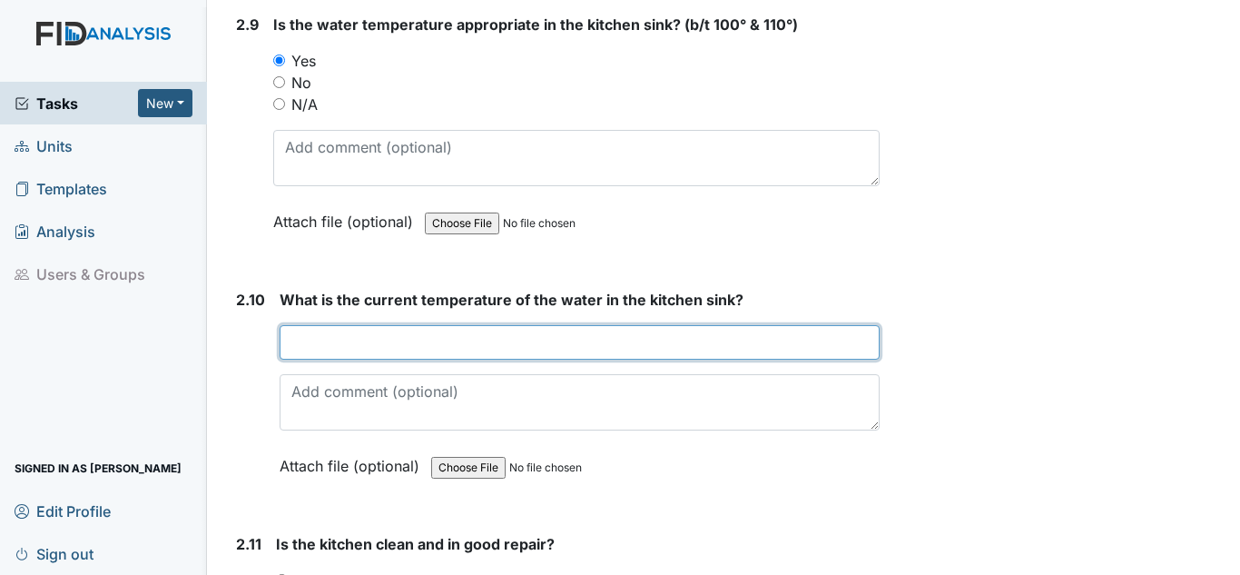
click at [408, 342] on input "text" at bounding box center [580, 342] width 600 height 35
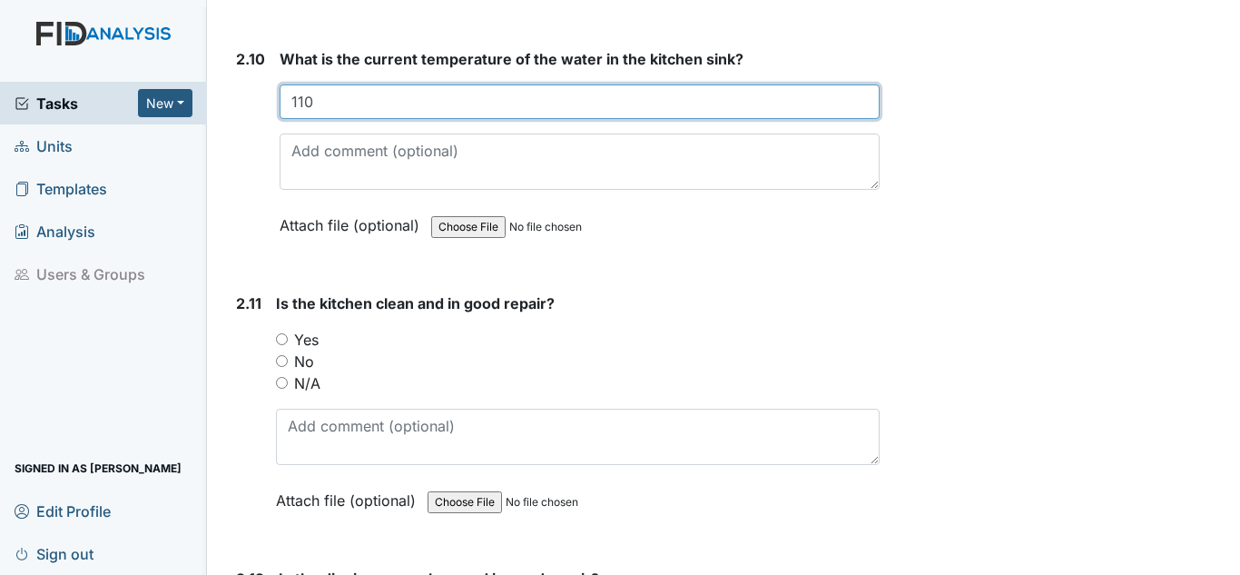
scroll to position [4086, 0]
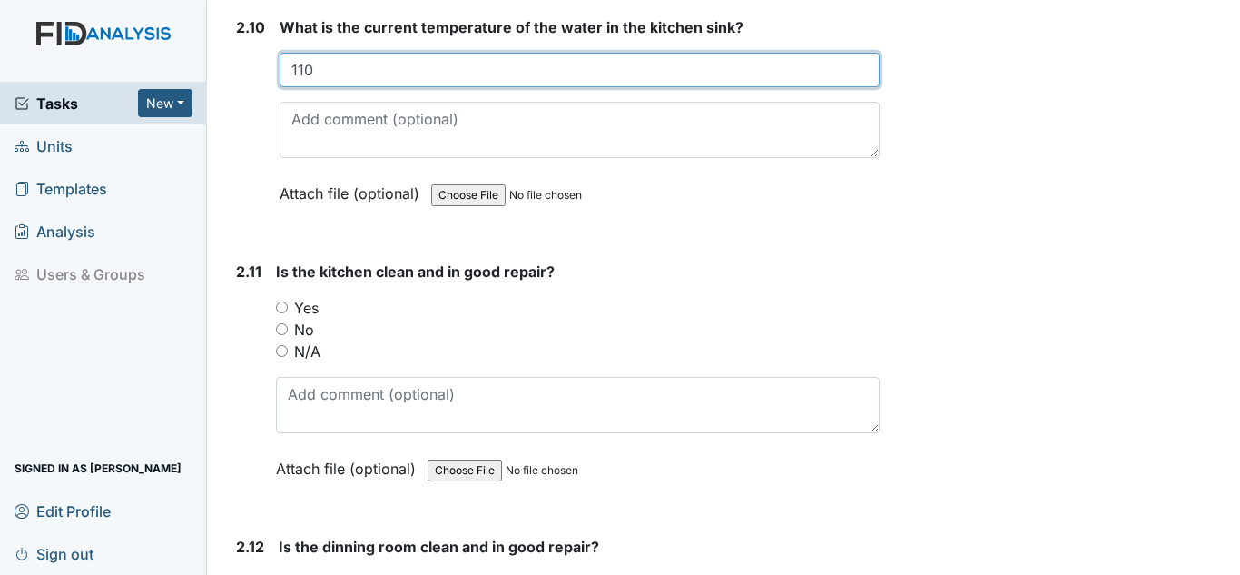
type input "110"
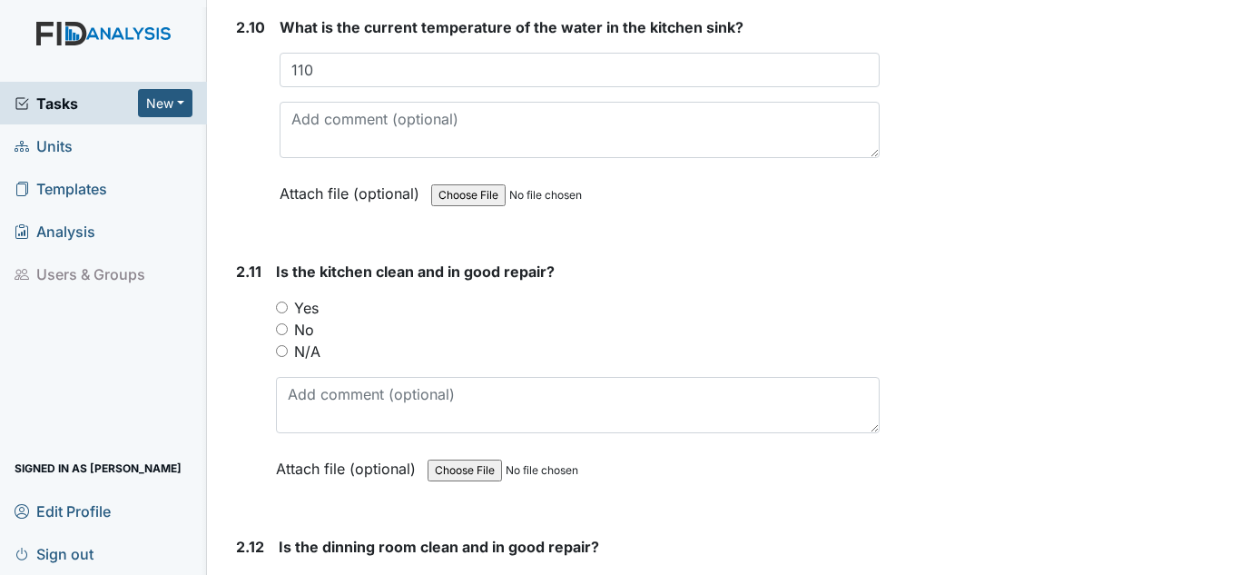
click at [303, 309] on label "Yes" at bounding box center [306, 308] width 25 height 22
click at [288, 309] on input "Yes" at bounding box center [282, 307] width 12 height 12
radio input "true"
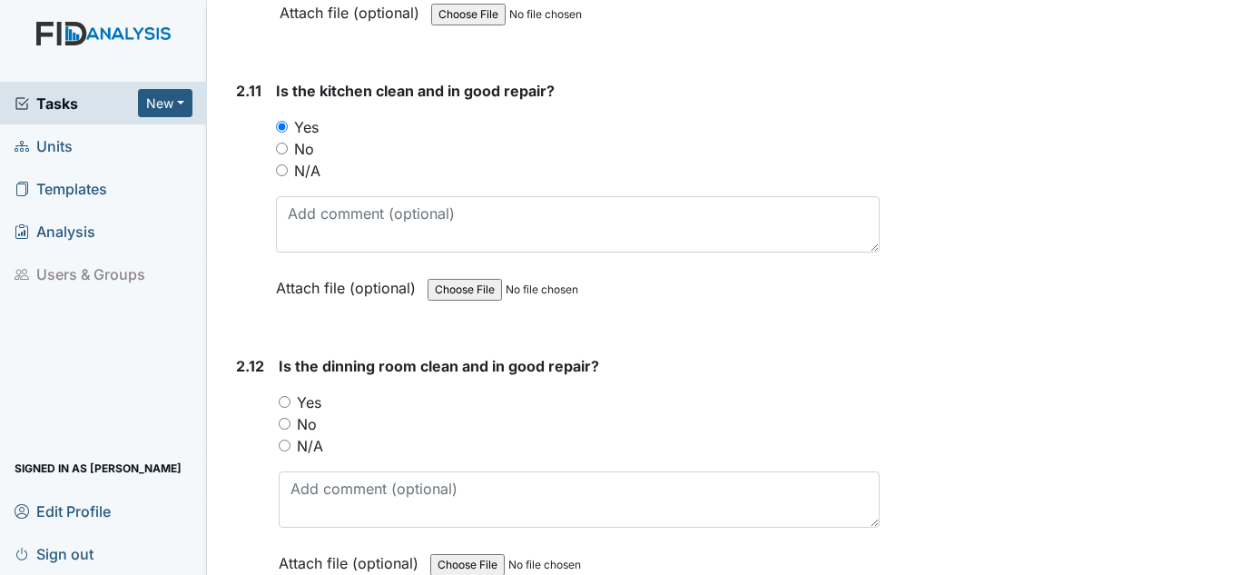
scroll to position [4267, 0]
click at [309, 391] on label "Yes" at bounding box center [309, 401] width 25 height 22
click at [291, 395] on input "Yes" at bounding box center [285, 401] width 12 height 12
radio input "true"
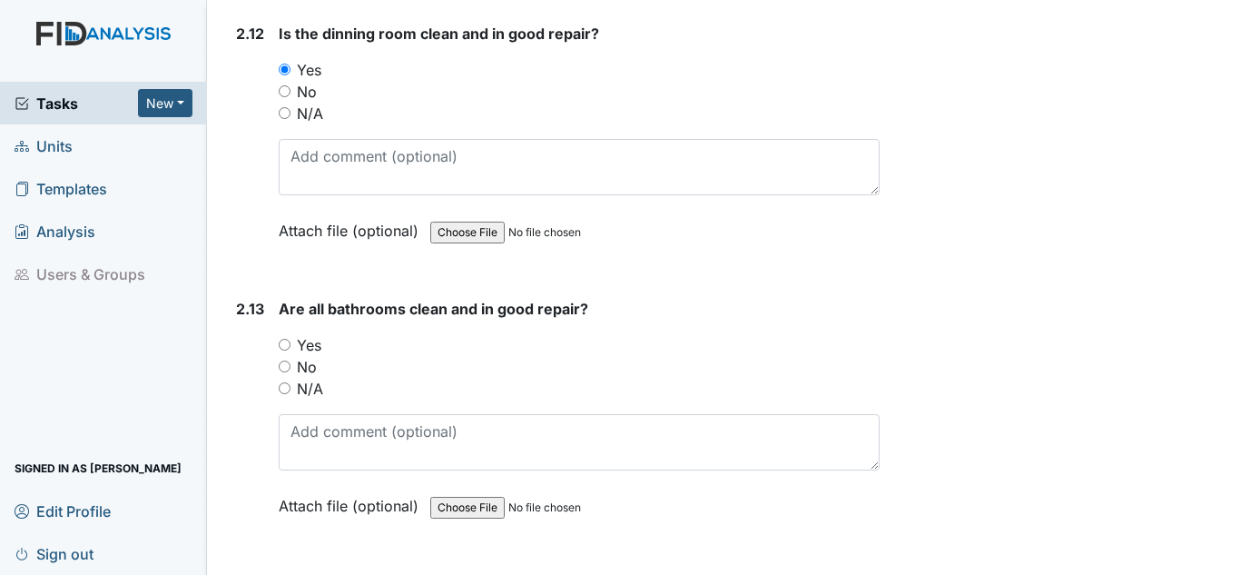
scroll to position [4631, 0]
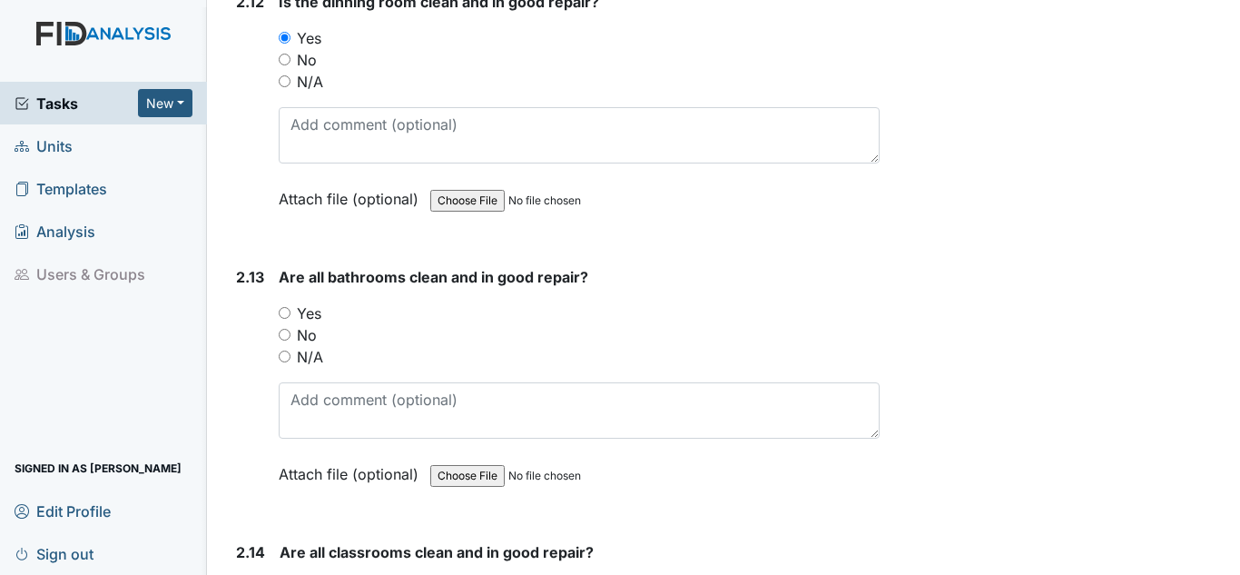
click at [301, 311] on label "Yes" at bounding box center [309, 313] width 25 height 22
click at [291, 311] on input "Yes" at bounding box center [285, 313] width 12 height 12
radio input "true"
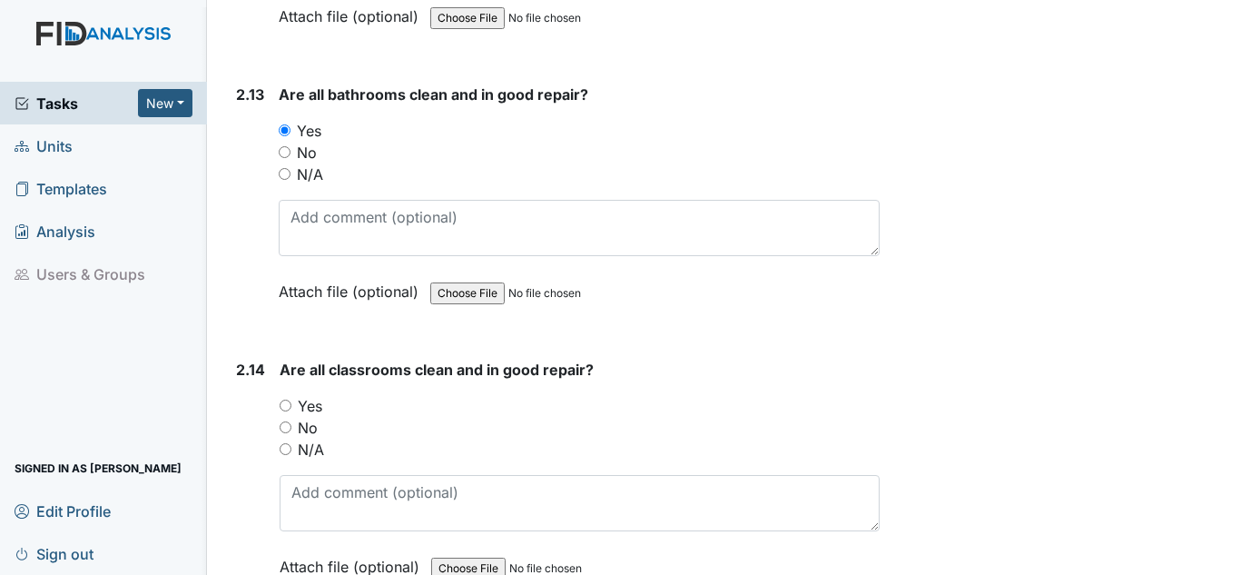
scroll to position [4903, 0]
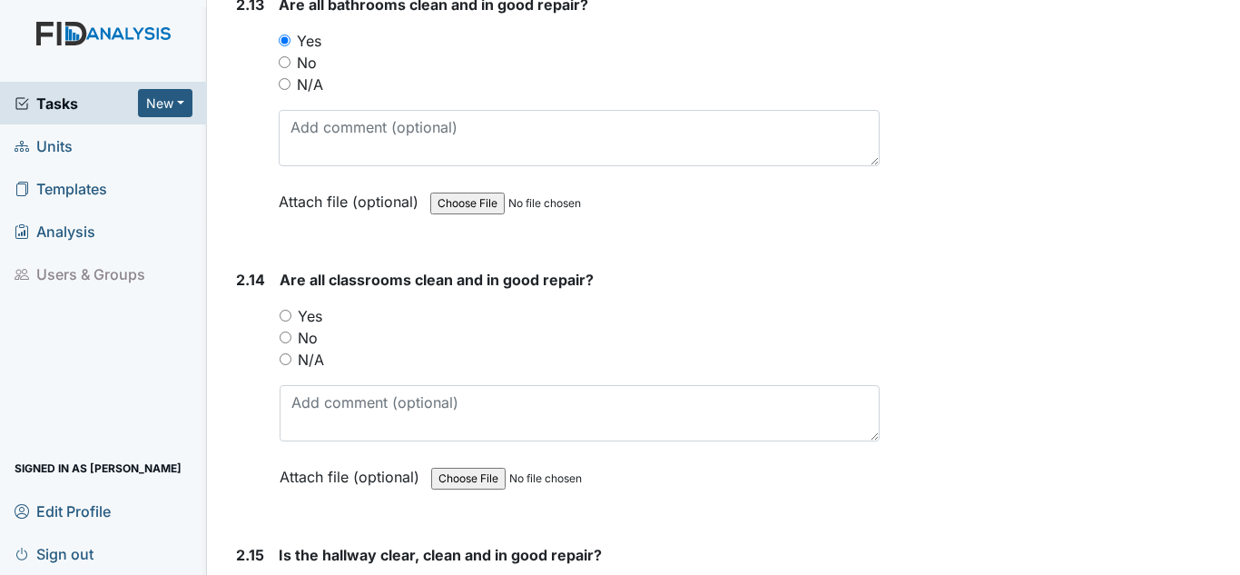
click at [314, 315] on label "Yes" at bounding box center [310, 316] width 25 height 22
click at [291, 315] on input "Yes" at bounding box center [286, 316] width 12 height 12
radio input "true"
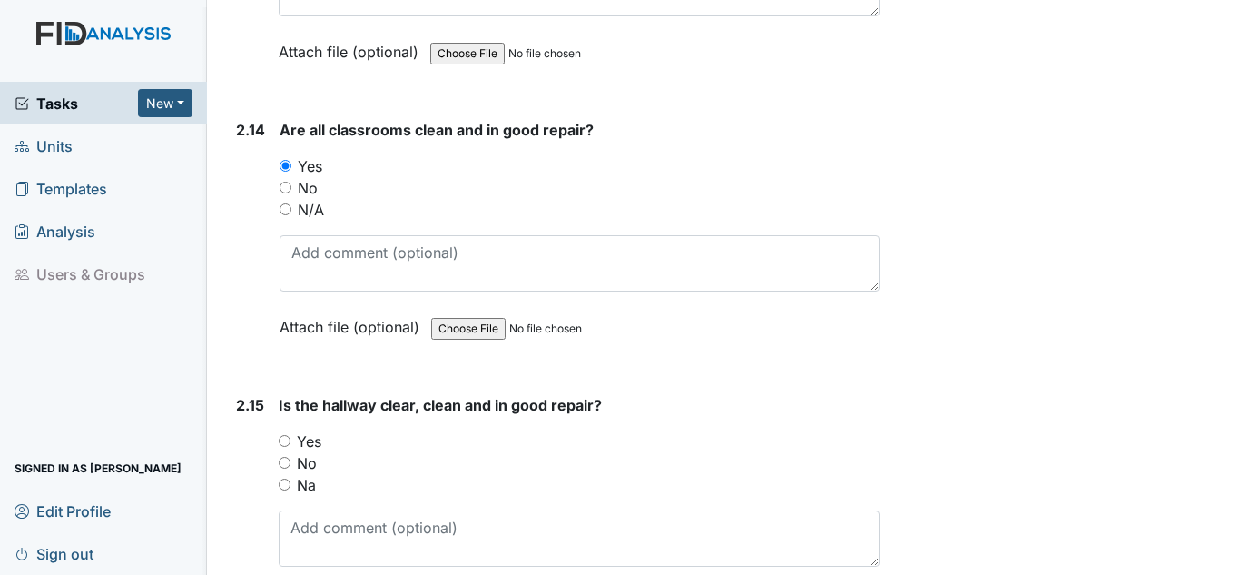
scroll to position [5175, 0]
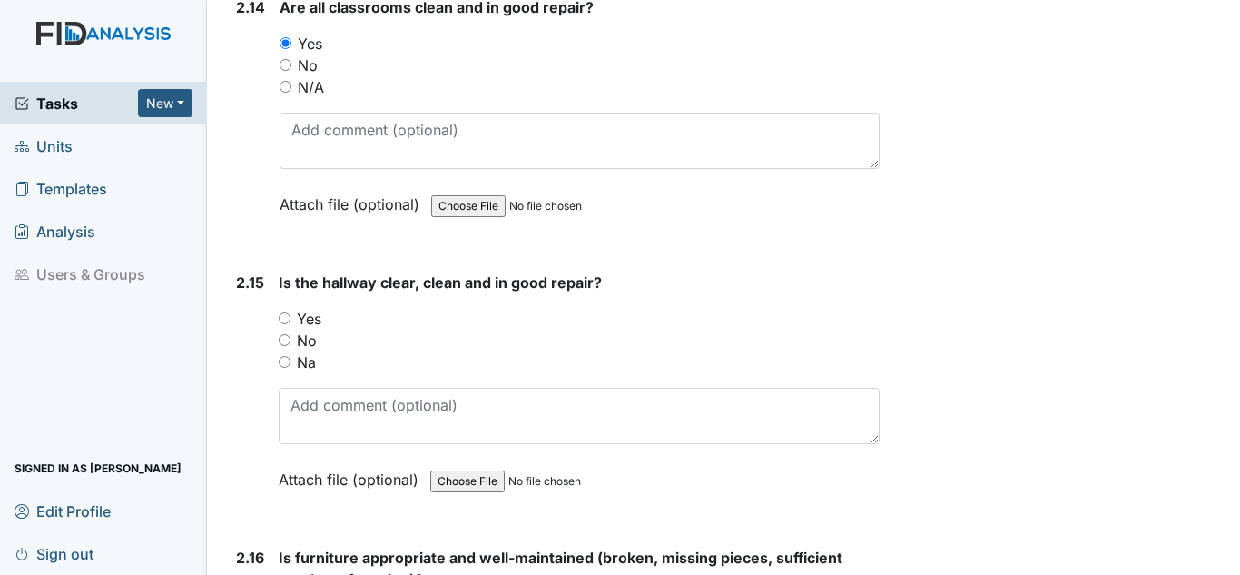
click at [312, 315] on label "Yes" at bounding box center [309, 319] width 25 height 22
click at [291, 315] on input "Yes" at bounding box center [285, 318] width 12 height 12
radio input "true"
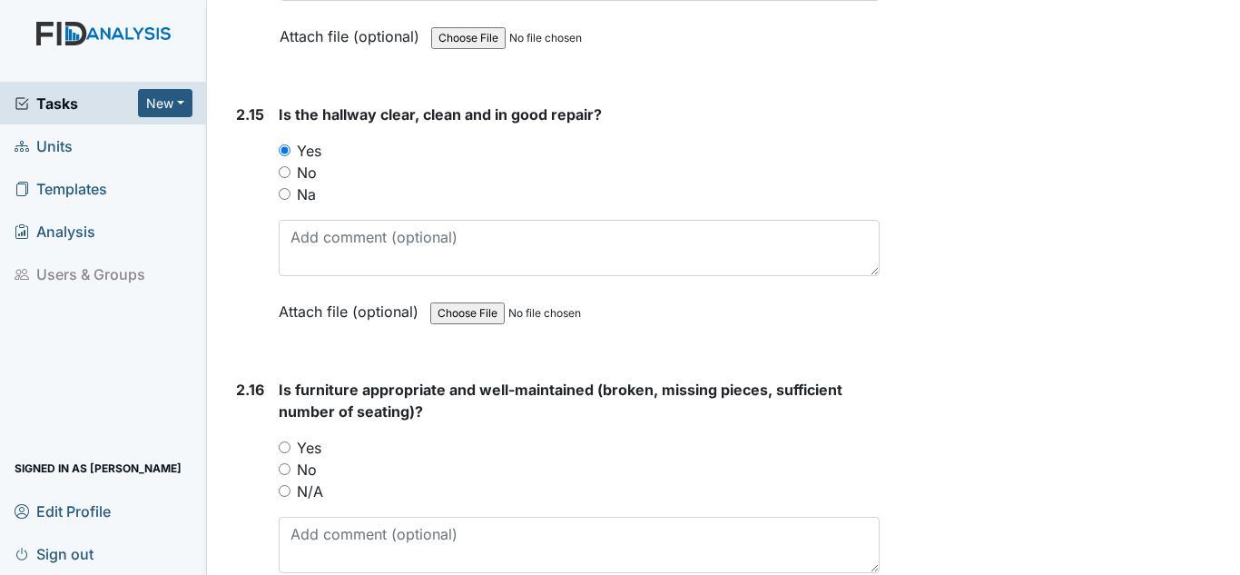
scroll to position [5448, 0]
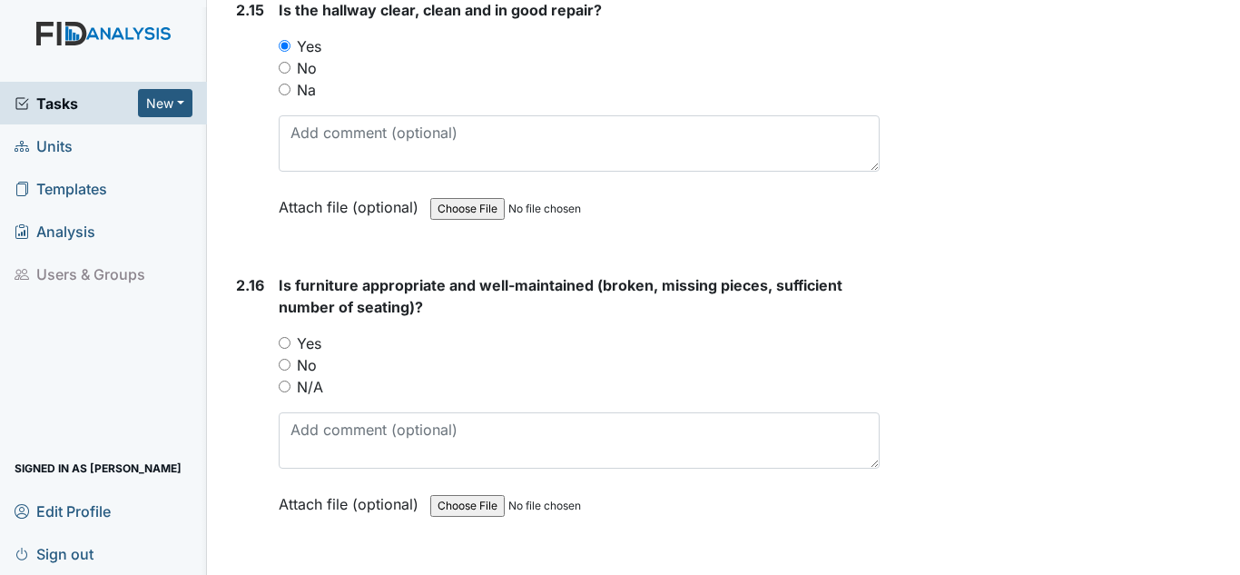
click at [309, 343] on label "Yes" at bounding box center [309, 343] width 25 height 22
click at [291, 343] on input "Yes" at bounding box center [285, 343] width 12 height 12
radio input "true"
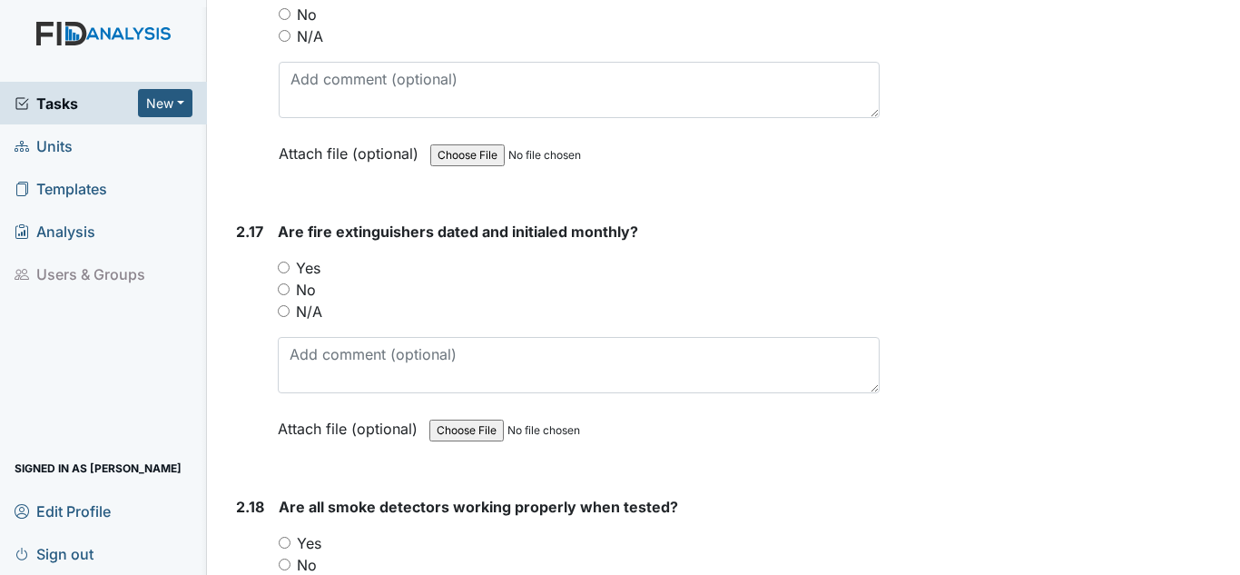
scroll to position [5811, 0]
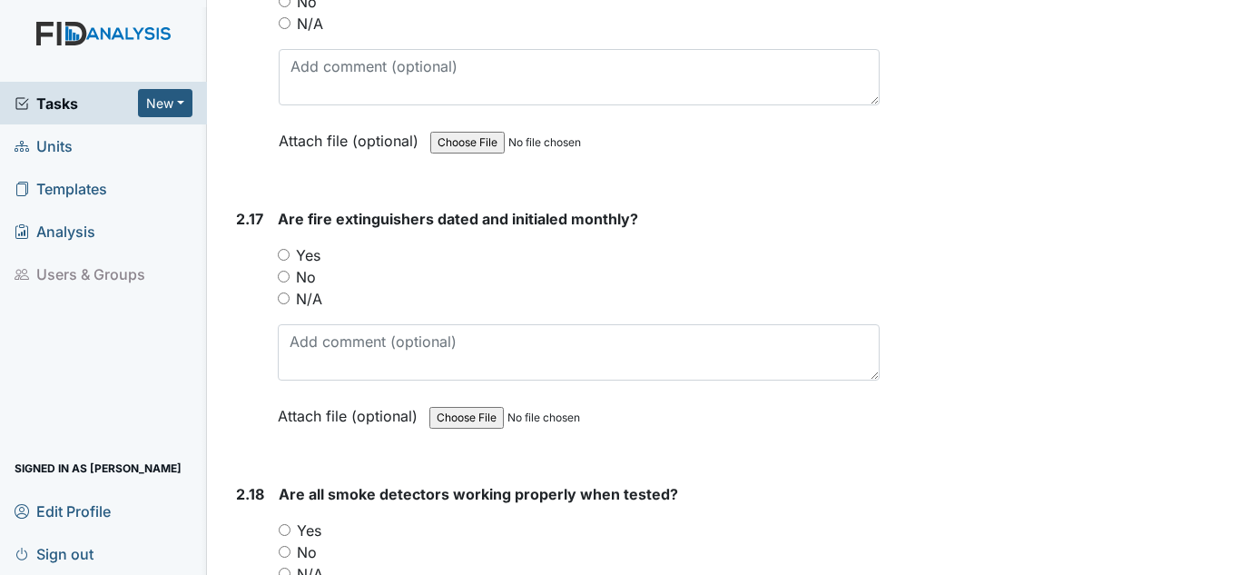
click at [296, 255] on label "Yes" at bounding box center [308, 255] width 25 height 22
click at [290, 255] on input "Yes" at bounding box center [284, 255] width 12 height 12
radio input "true"
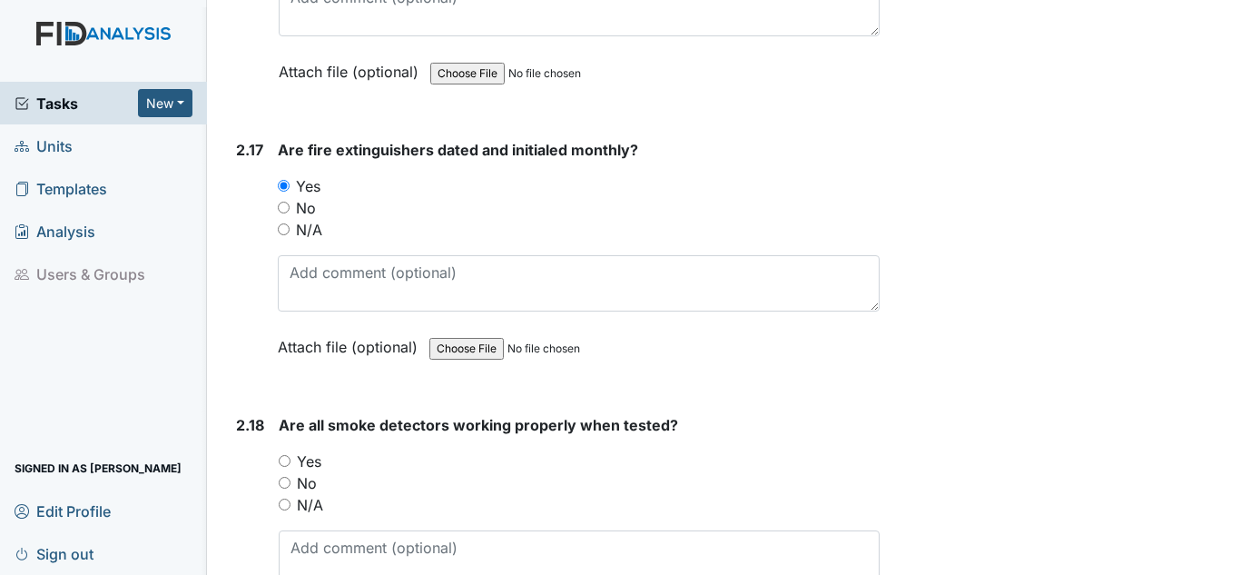
scroll to position [6083, 0]
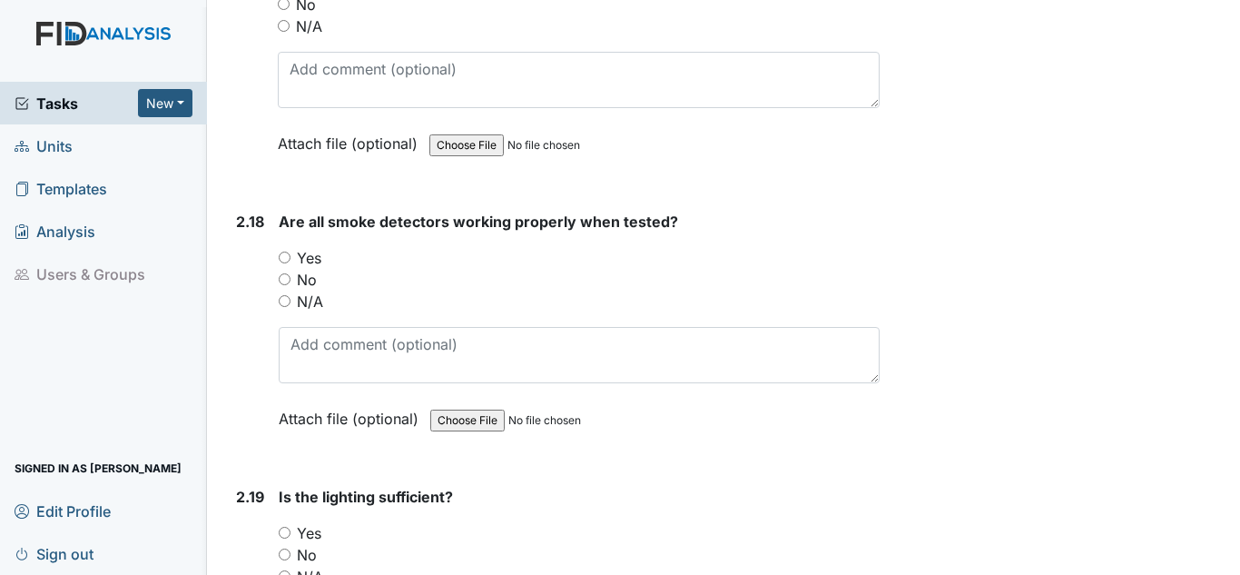
click at [307, 259] on label "Yes" at bounding box center [309, 258] width 25 height 22
click at [291, 259] on input "Yes" at bounding box center [285, 258] width 12 height 12
radio input "true"
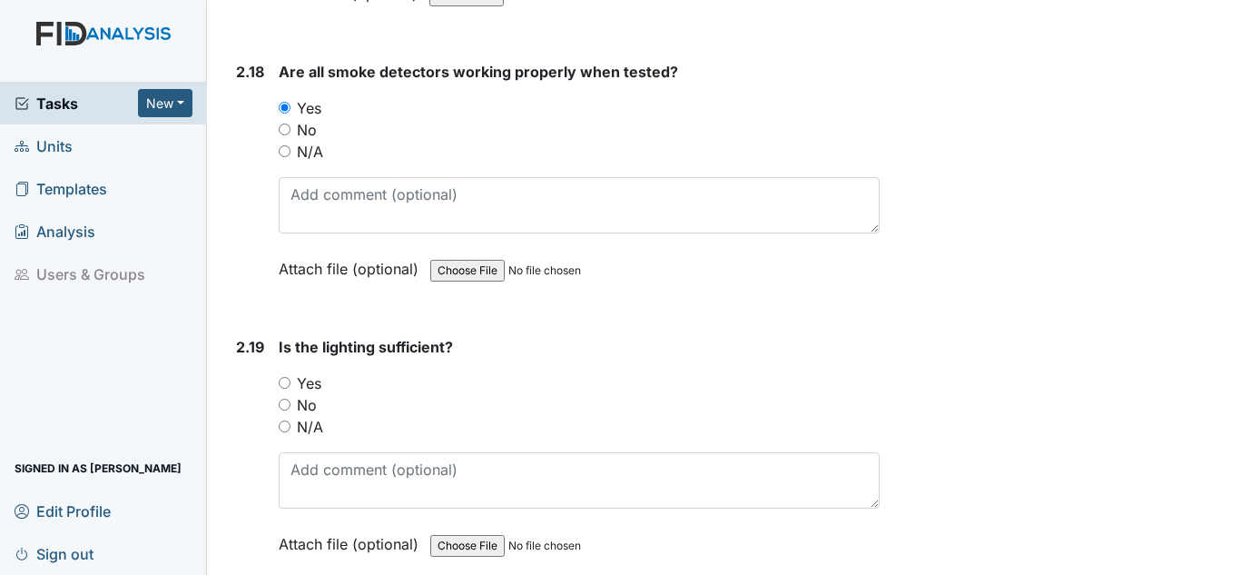
scroll to position [6265, 0]
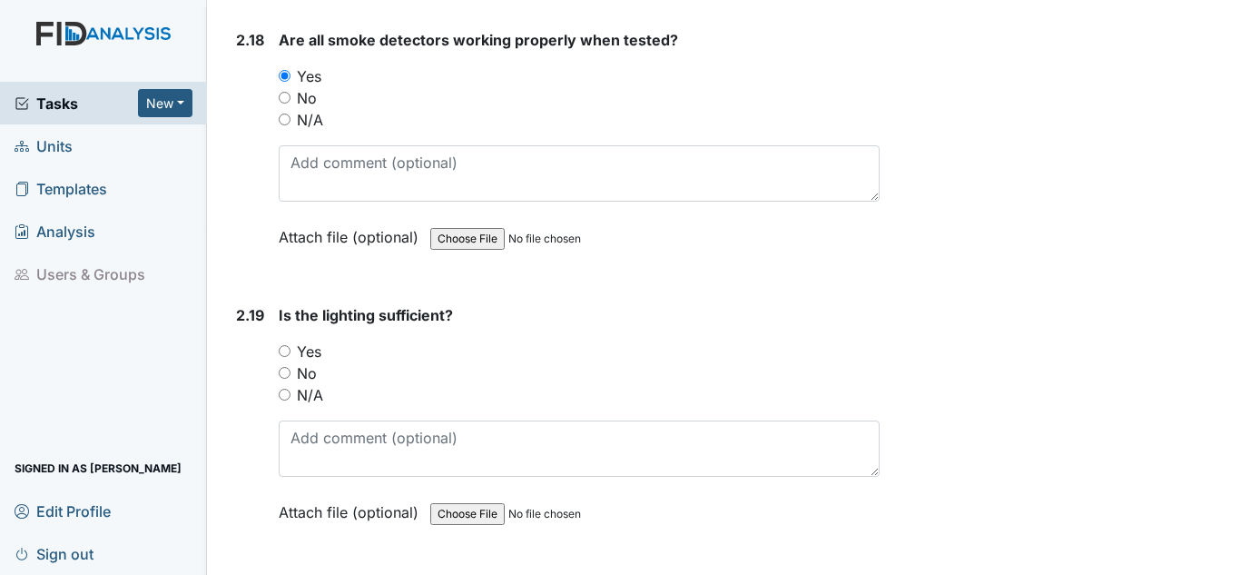
click at [303, 343] on label "Yes" at bounding box center [309, 351] width 25 height 22
click at [291, 345] on input "Yes" at bounding box center [285, 351] width 12 height 12
radio input "true"
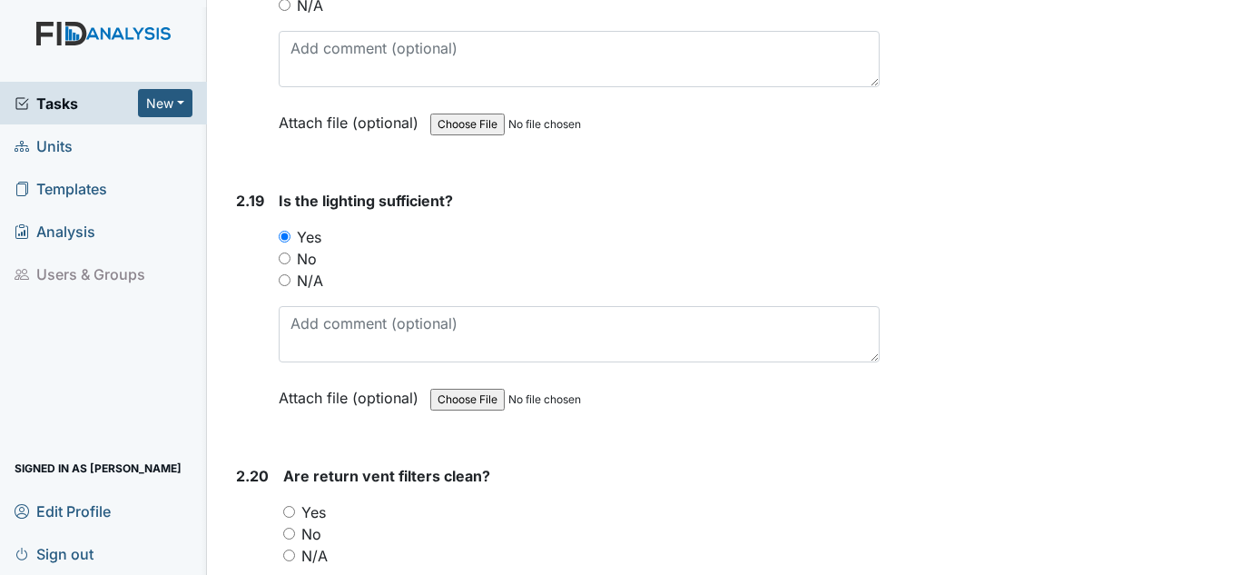
scroll to position [6537, 0]
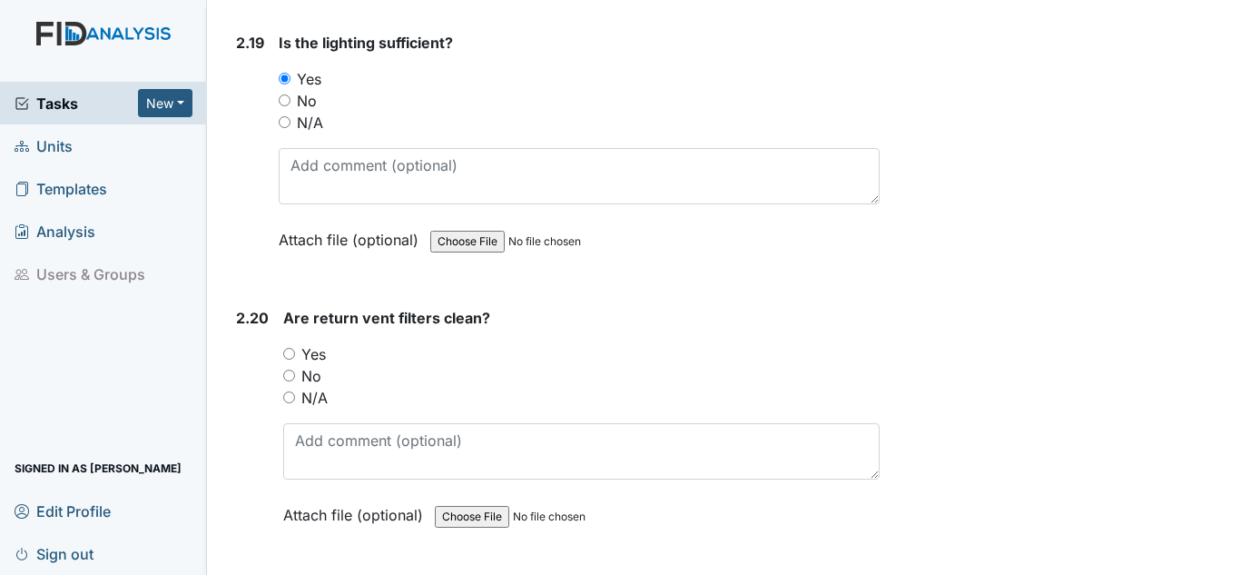
click at [308, 348] on label "Yes" at bounding box center [313, 354] width 25 height 22
click at [295, 348] on input "Yes" at bounding box center [289, 354] width 12 height 12
radio input "true"
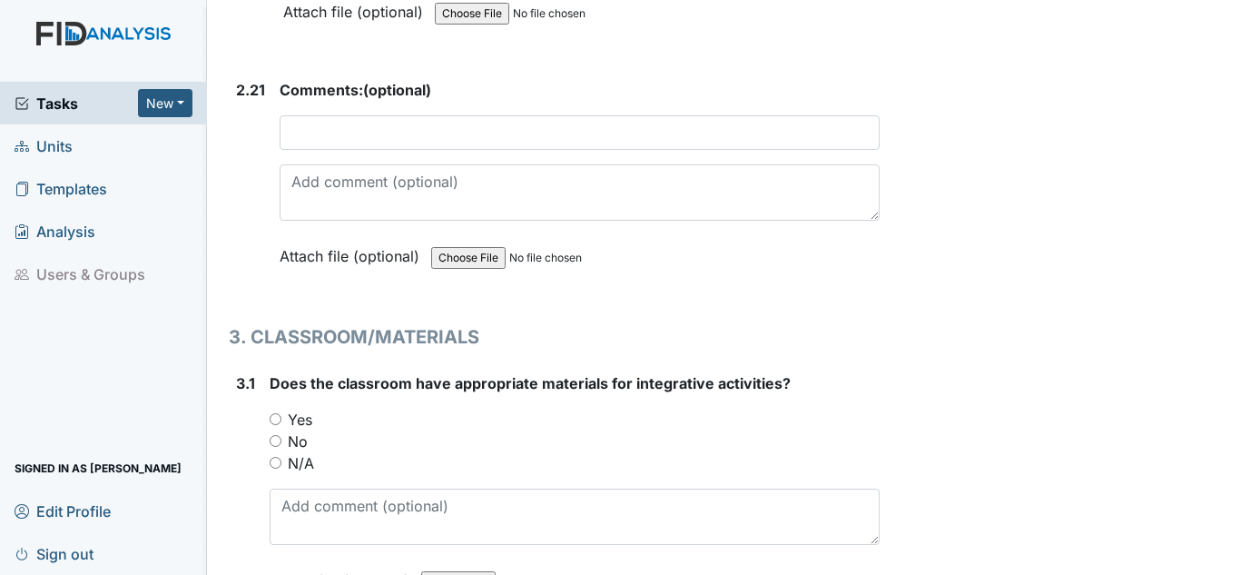
scroll to position [7082, 0]
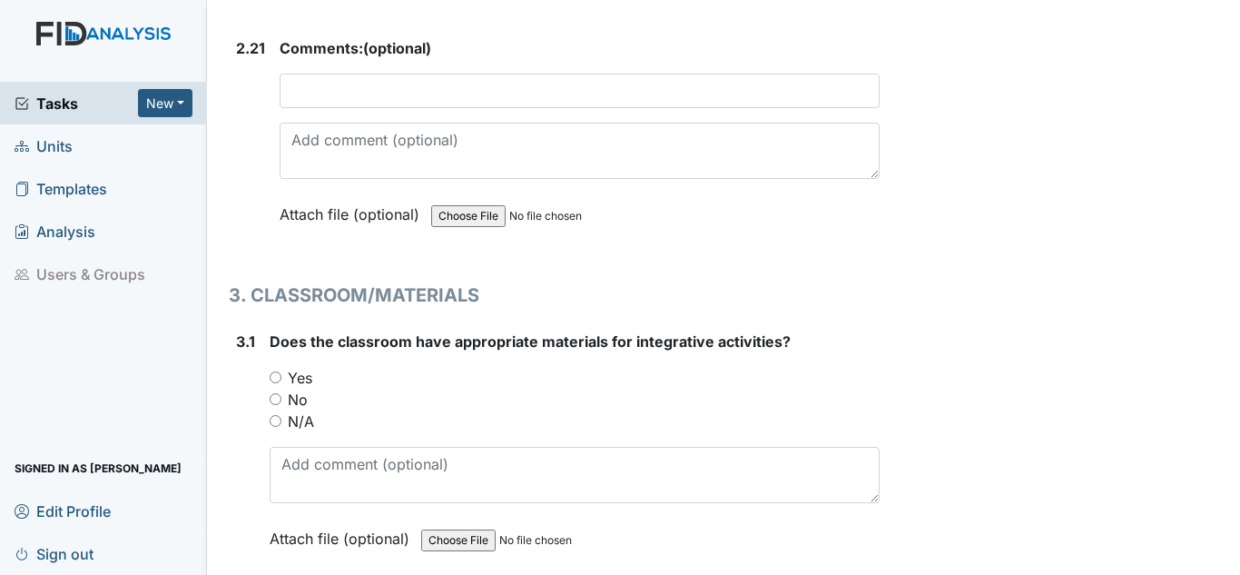
click at [303, 374] on label "Yes" at bounding box center [300, 378] width 25 height 22
click at [281, 374] on input "Yes" at bounding box center [276, 377] width 12 height 12
radio input "true"
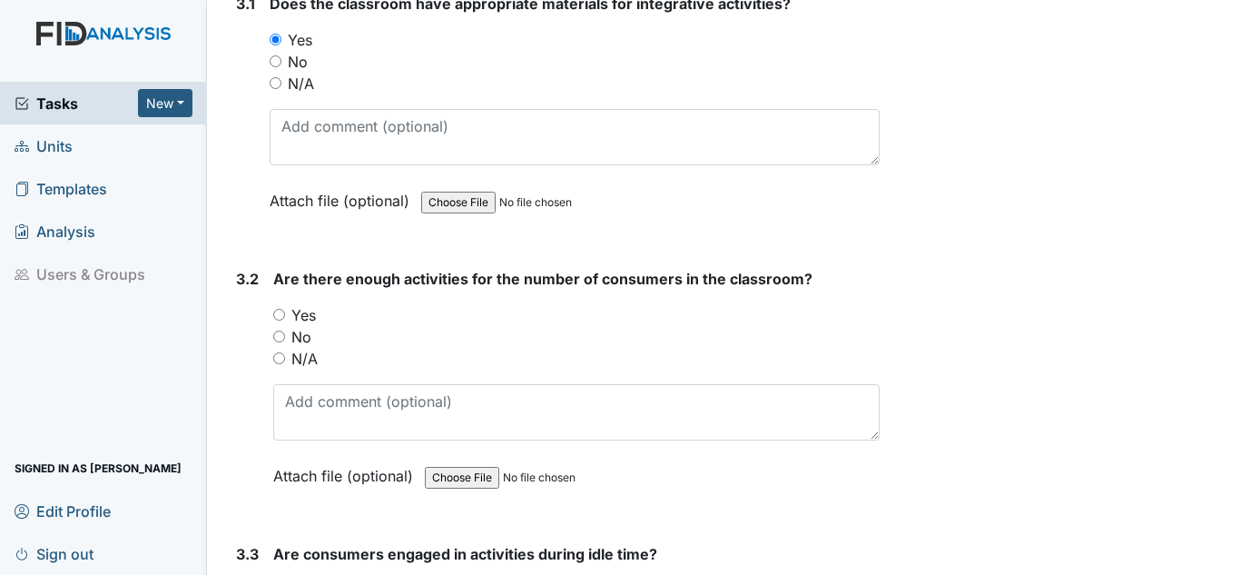
scroll to position [7445, 0]
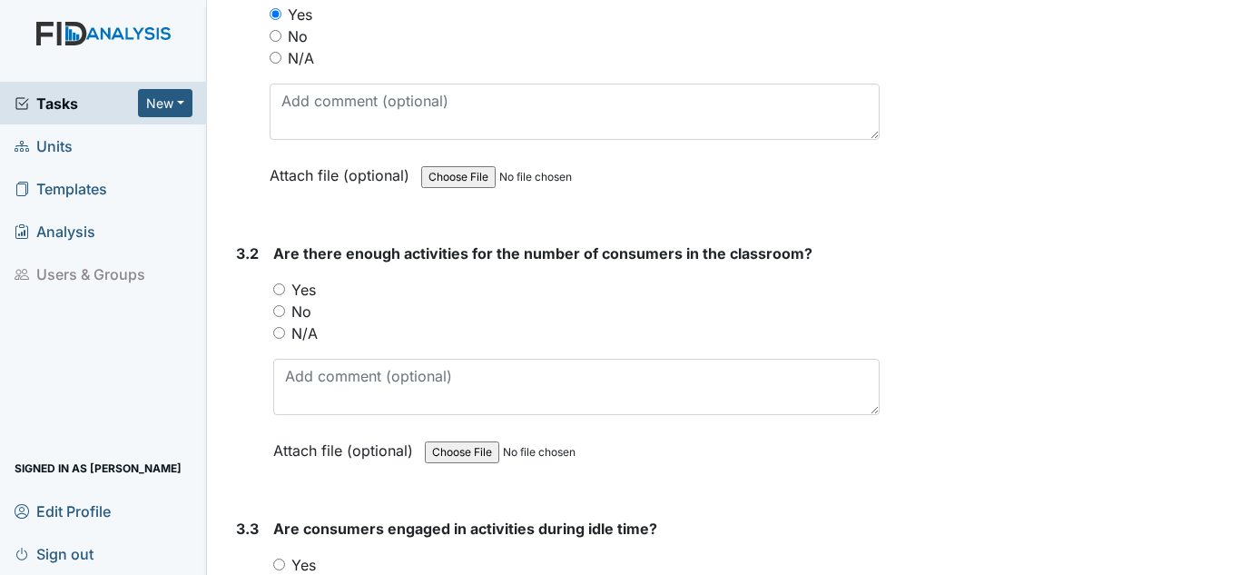
click at [311, 287] on label "Yes" at bounding box center [303, 290] width 25 height 22
click at [285, 287] on input "Yes" at bounding box center [279, 289] width 12 height 12
radio input "true"
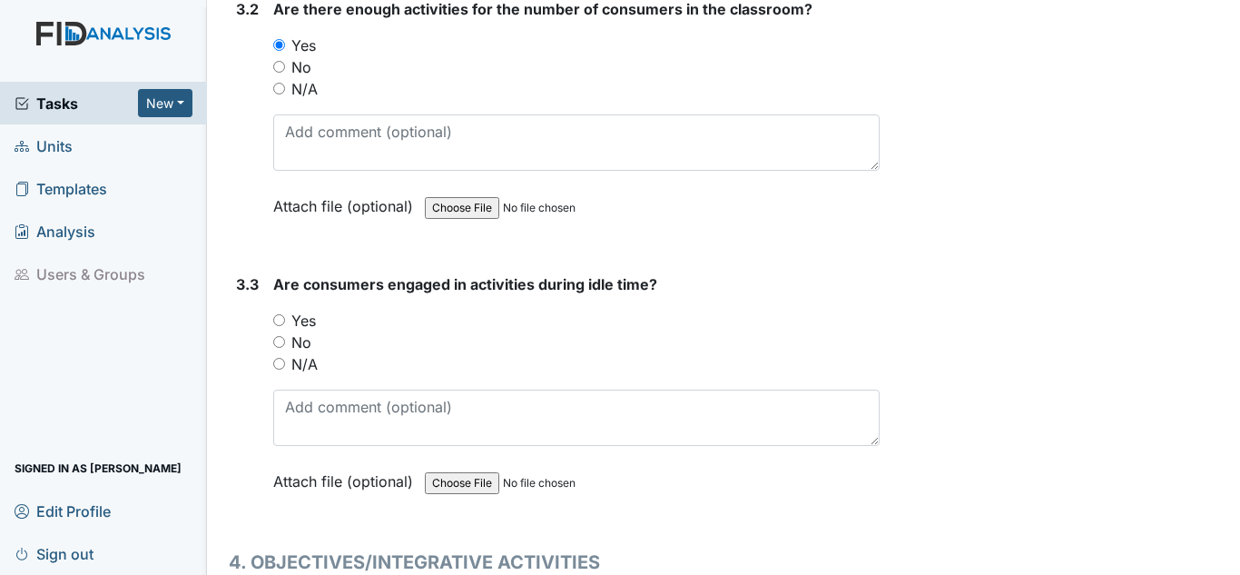
scroll to position [7718, 0]
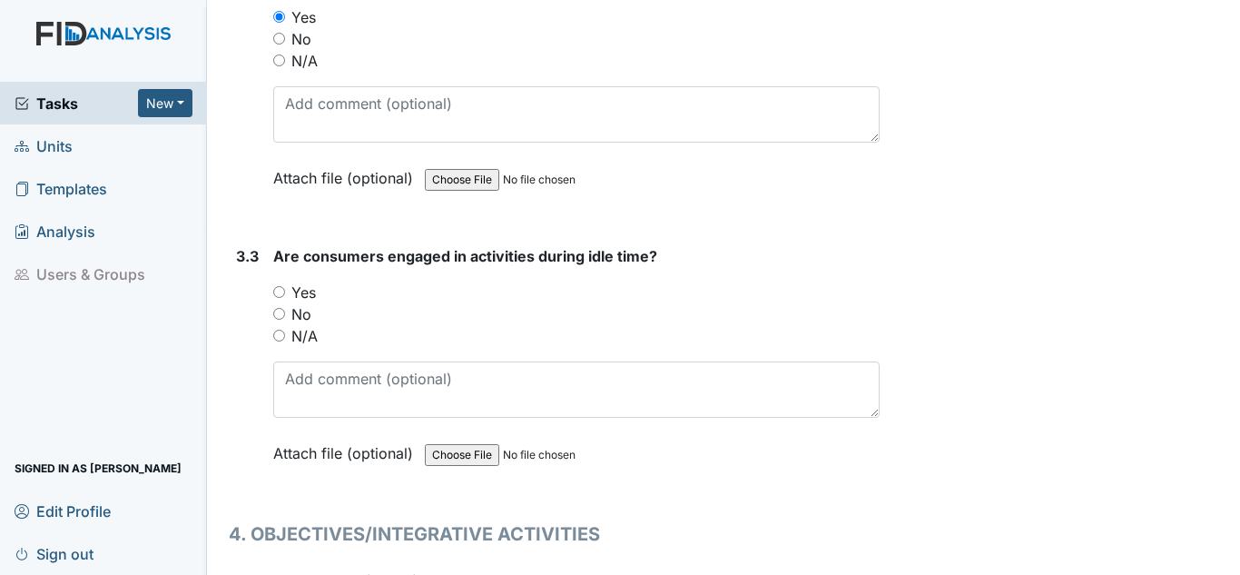
click at [281, 287] on input "Yes" at bounding box center [279, 292] width 12 height 12
radio input "true"
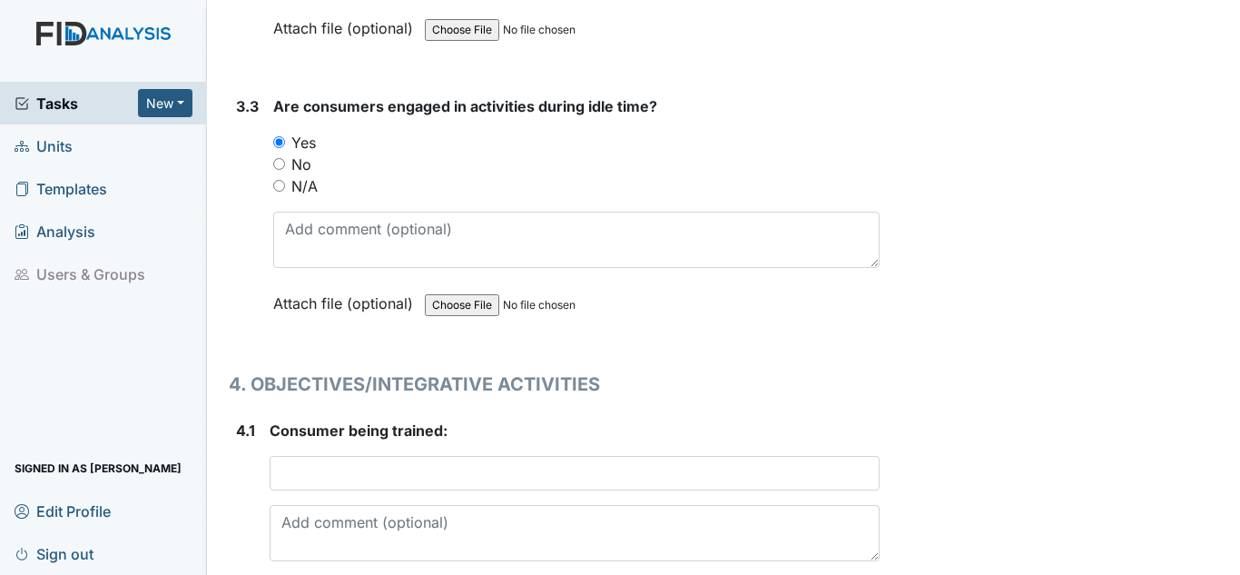
scroll to position [7899, 0]
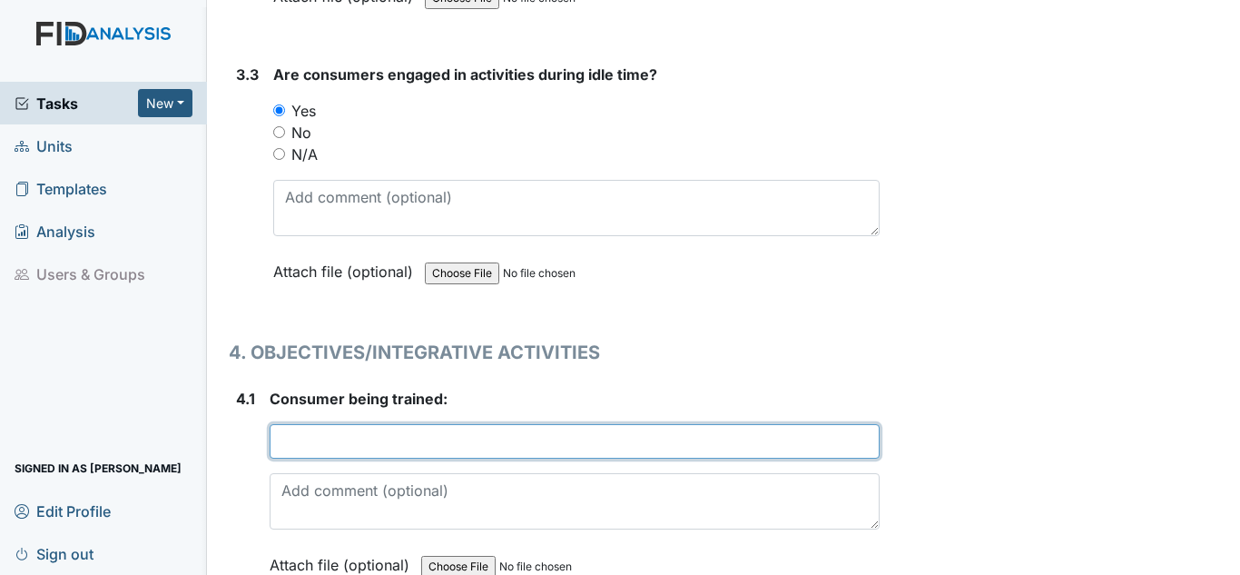
drag, startPoint x: 336, startPoint y: 449, endPoint x: 338, endPoint y: 436, distance: 13.7
click at [338, 447] on input "text" at bounding box center [575, 441] width 610 height 35
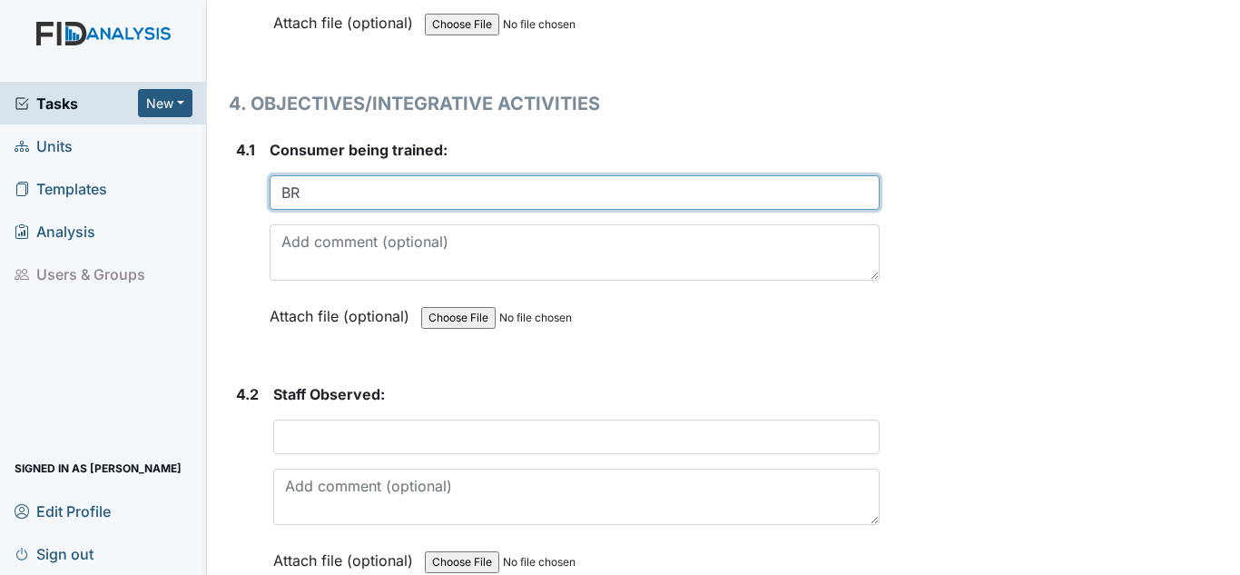
scroll to position [8171, 0]
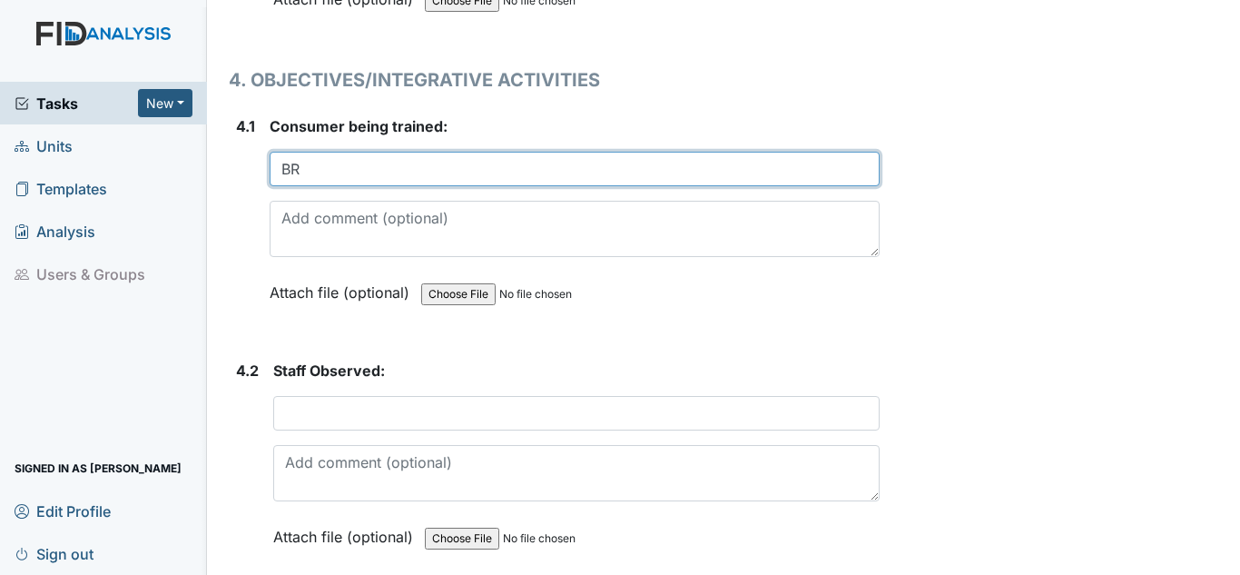
type input "BR"
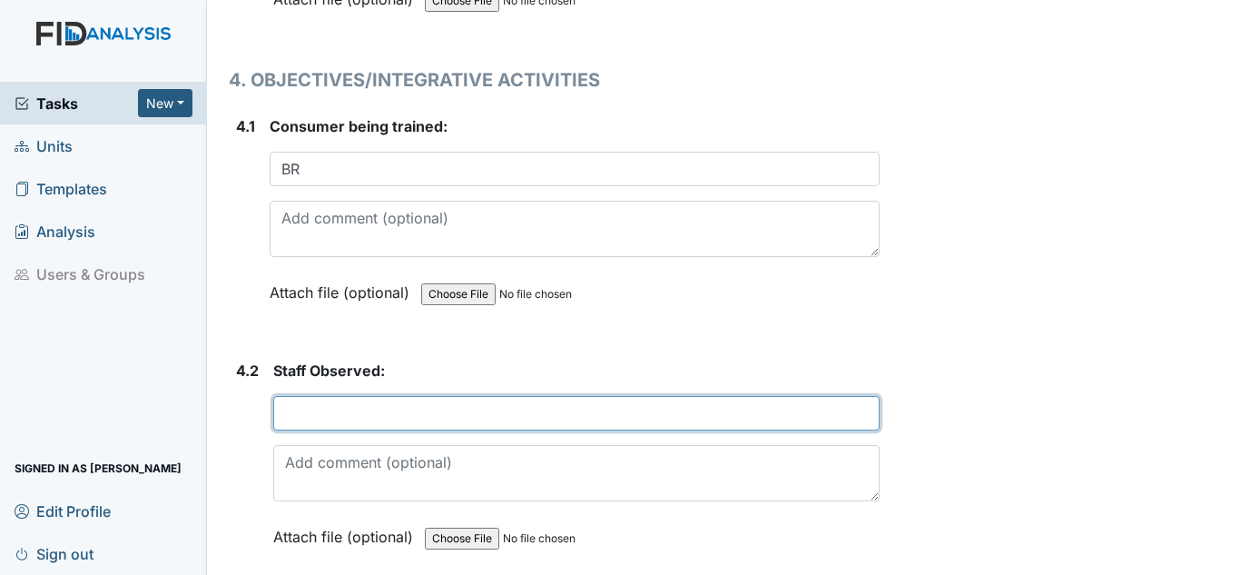
drag, startPoint x: 351, startPoint y: 416, endPoint x: 342, endPoint y: 273, distance: 142.8
click at [350, 391] on div "Staff Observed: This field is required. Attach file (optional) You can upload .…" at bounding box center [576, 460] width 607 height 201
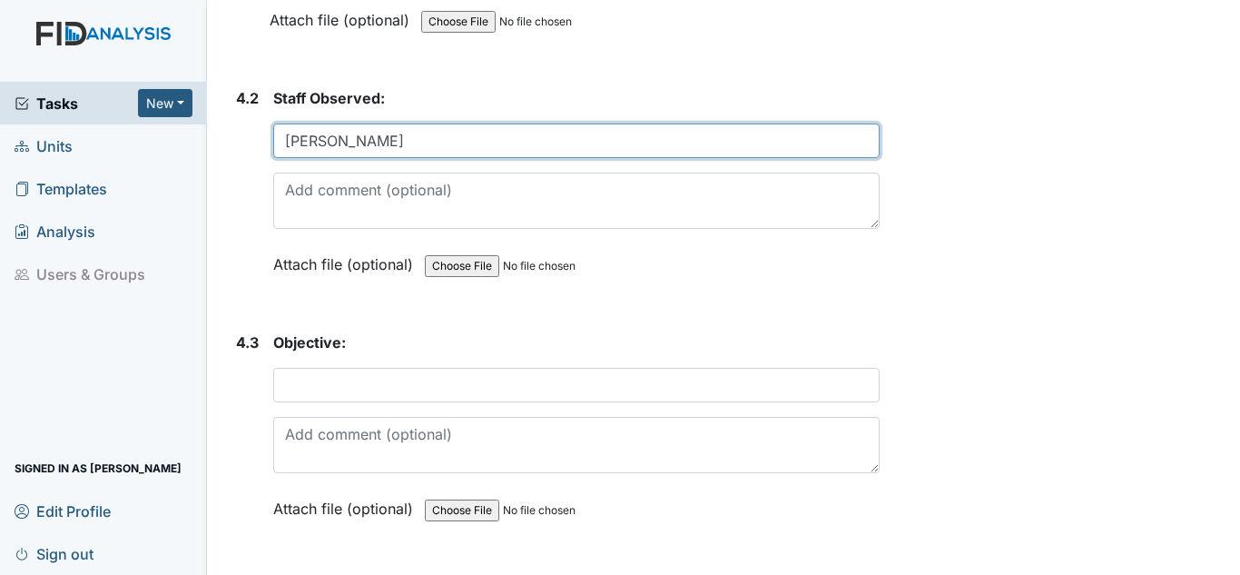
type input "A. Richardson"
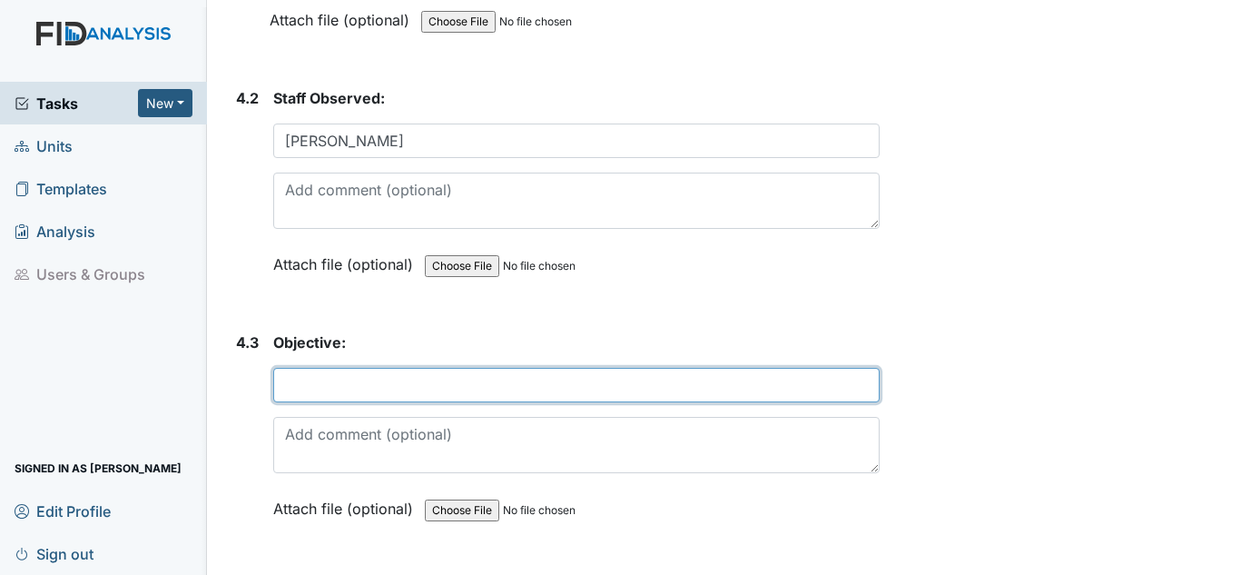
click at [390, 396] on input "text" at bounding box center [576, 385] width 607 height 35
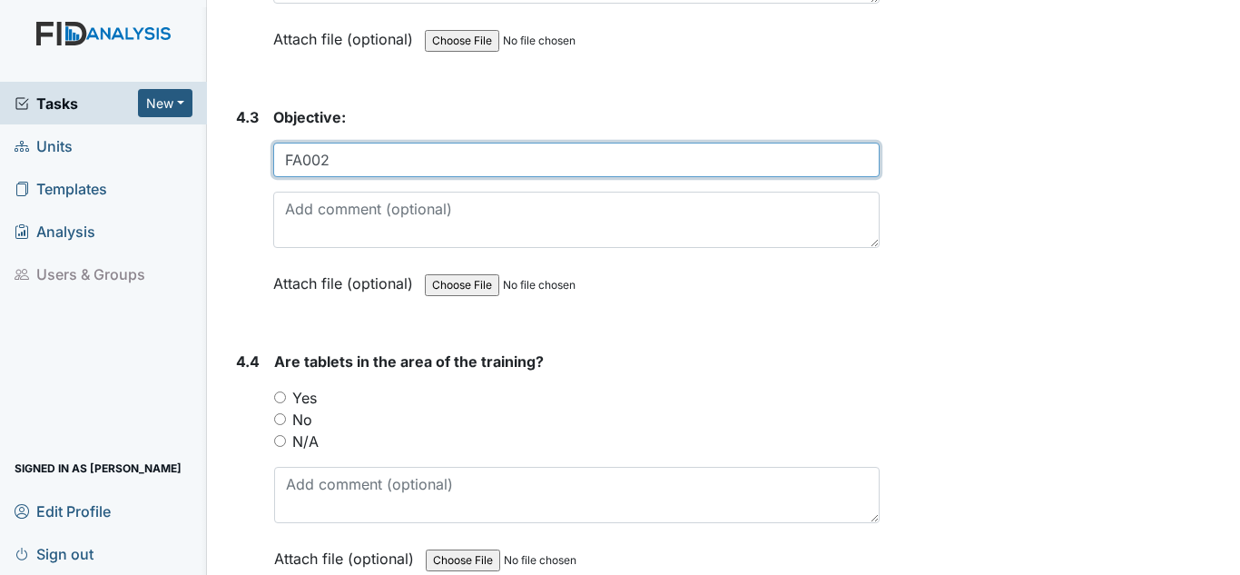
scroll to position [8898, 0]
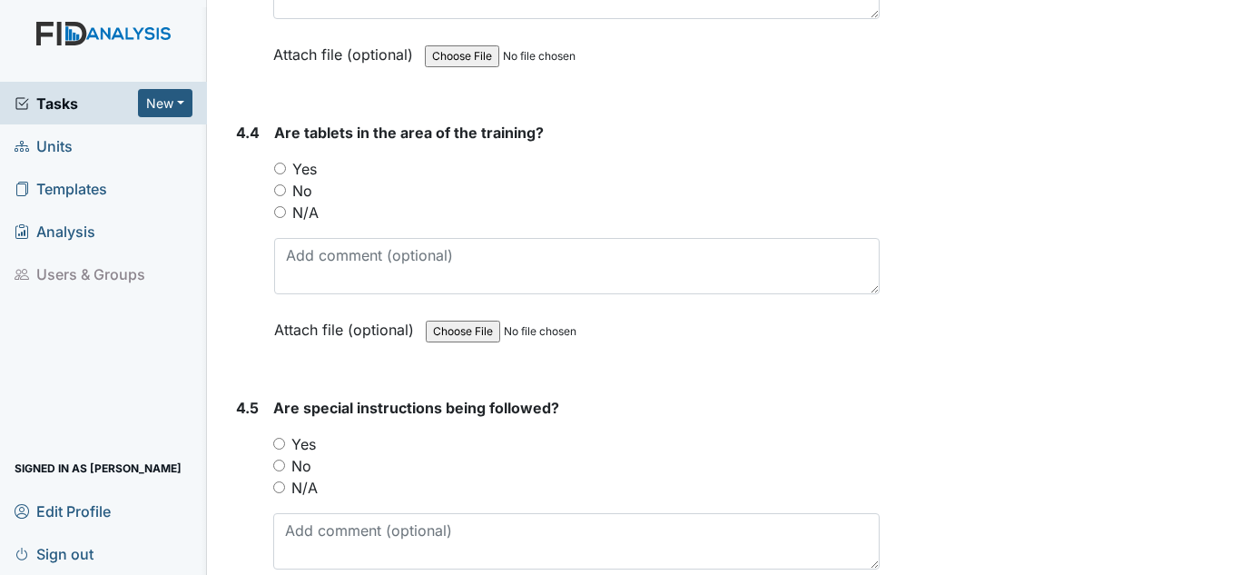
type input "FA002"
click at [308, 173] on label "Yes" at bounding box center [304, 169] width 25 height 22
click at [286, 173] on input "Yes" at bounding box center [280, 169] width 12 height 12
radio input "true"
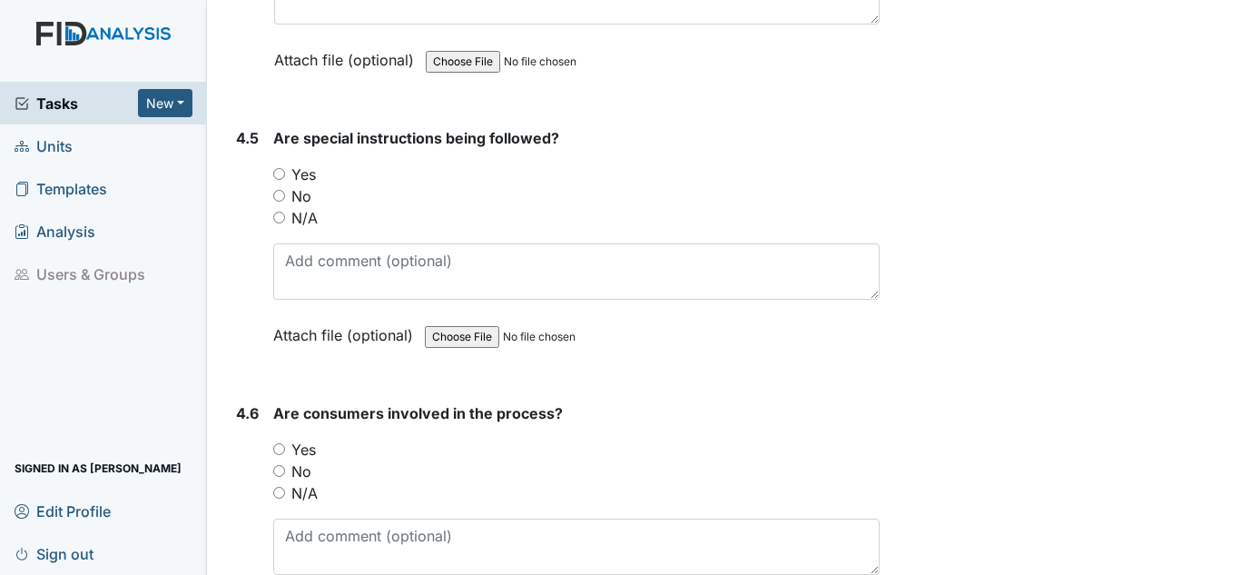
scroll to position [9170, 0]
click at [307, 174] on label "Yes" at bounding box center [303, 172] width 25 height 22
click at [285, 174] on input "Yes" at bounding box center [279, 171] width 12 height 12
radio input "true"
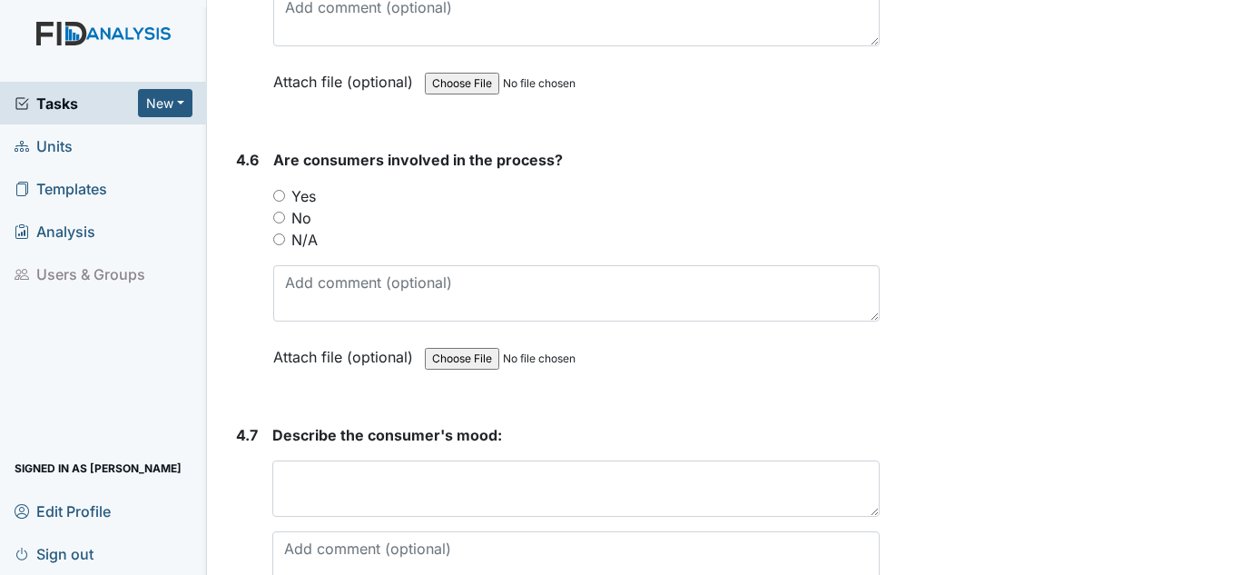
scroll to position [9443, 0]
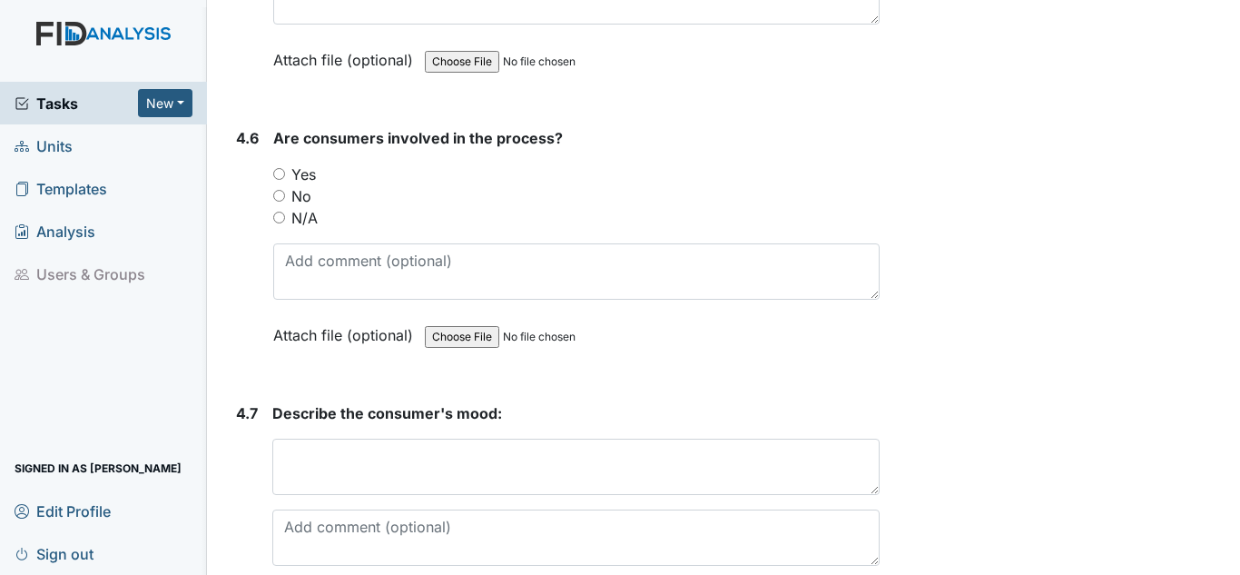
click at [321, 169] on div "Yes" at bounding box center [576, 174] width 607 height 22
click at [304, 174] on label "Yes" at bounding box center [303, 174] width 25 height 22
click at [285, 174] on input "Yes" at bounding box center [279, 174] width 12 height 12
radio input "true"
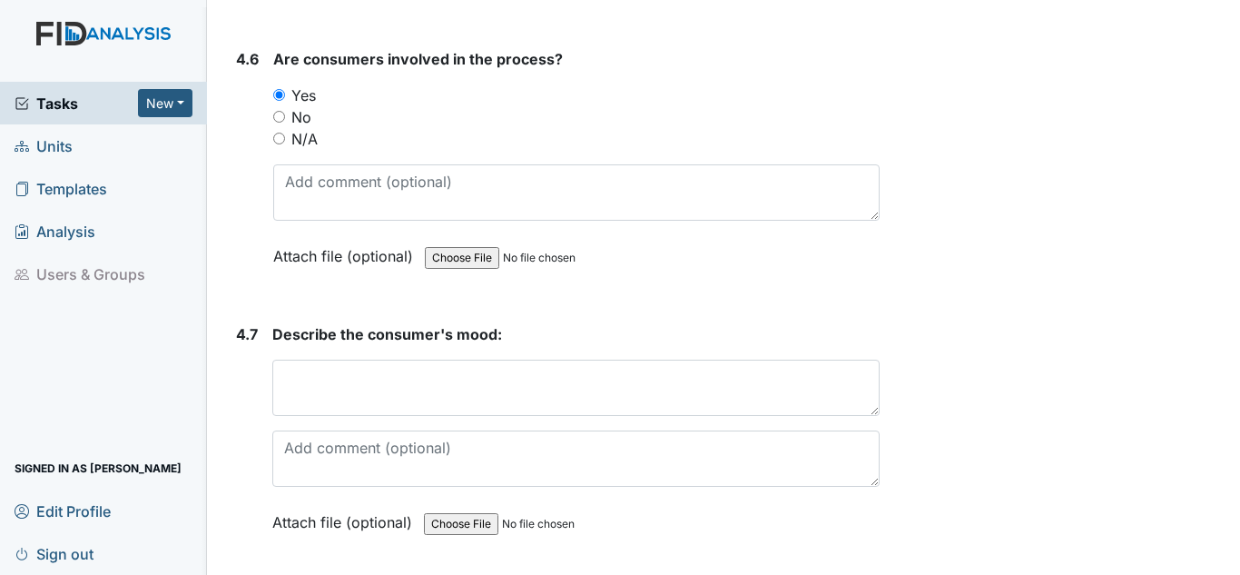
scroll to position [9624, 0]
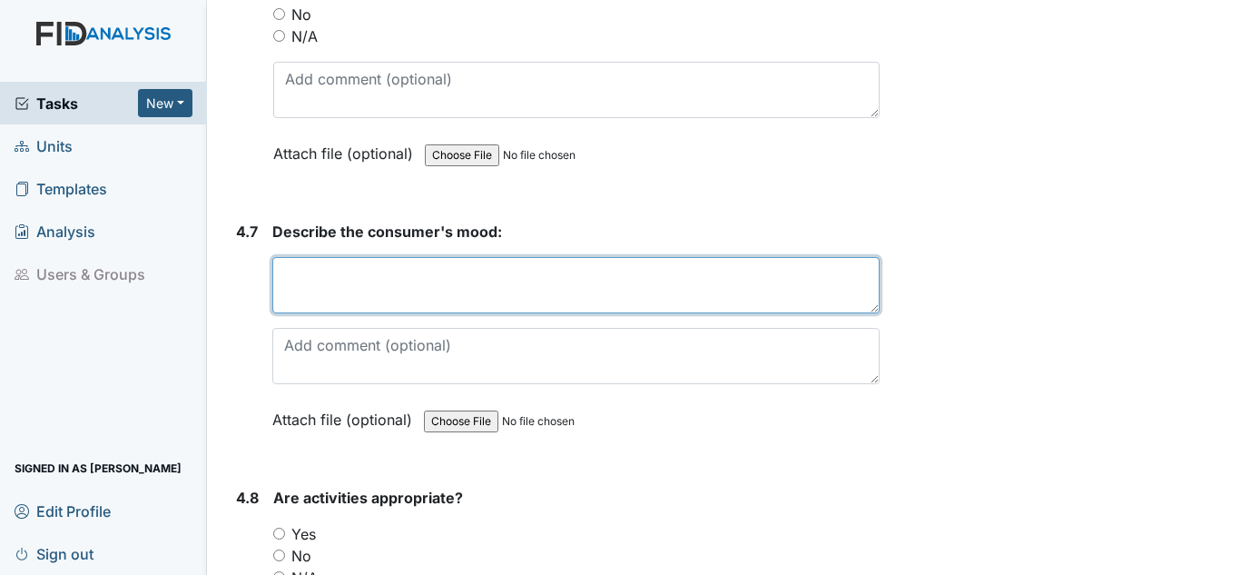
click at [302, 277] on textarea at bounding box center [575, 285] width 607 height 56
type textarea "h"
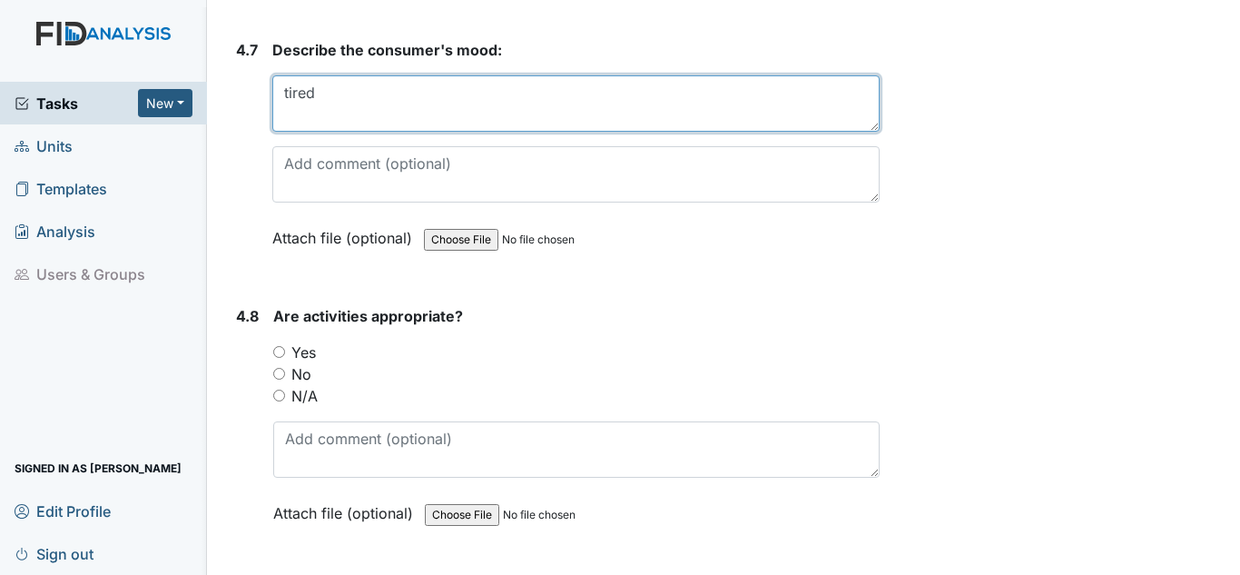
type textarea "tired"
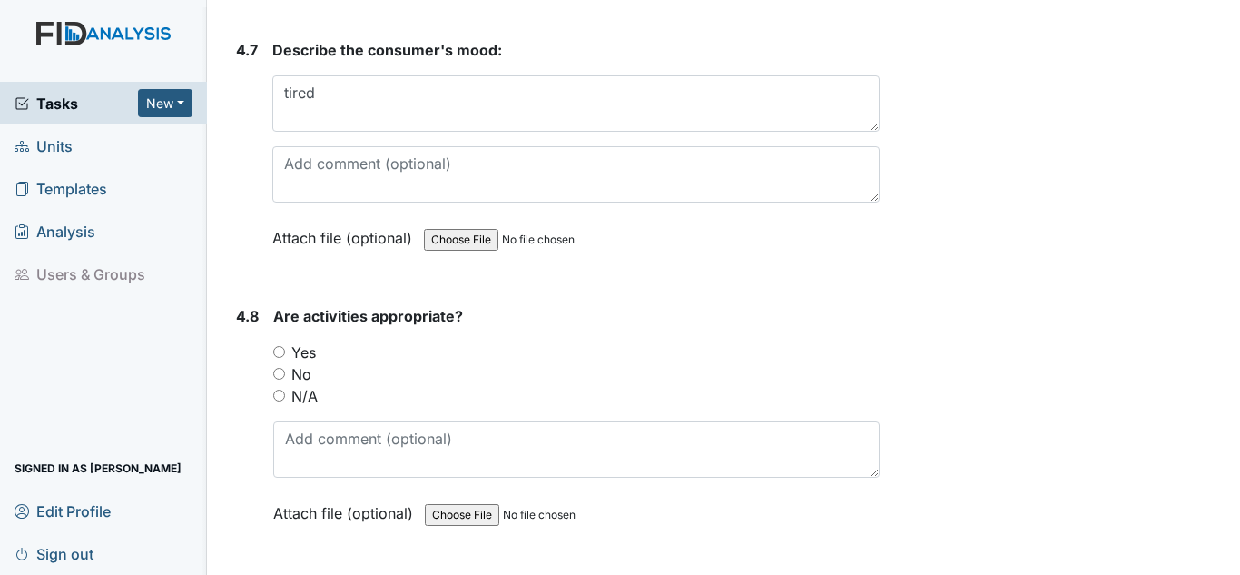
click at [298, 348] on label "Yes" at bounding box center [303, 352] width 25 height 22
click at [285, 348] on input "Yes" at bounding box center [279, 352] width 12 height 12
radio input "true"
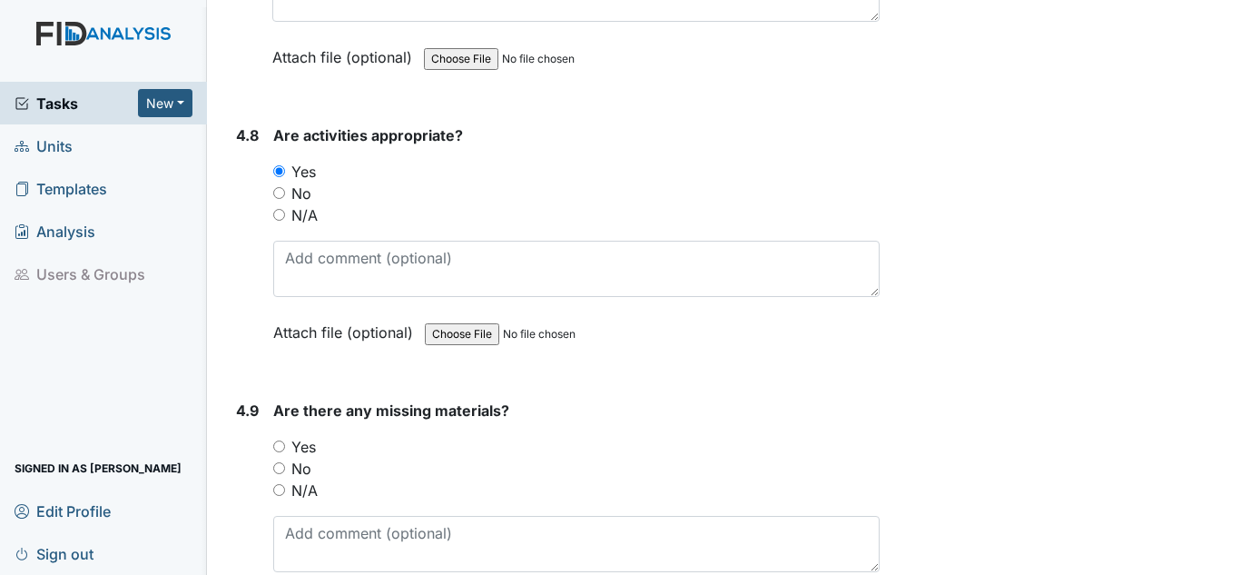
scroll to position [9987, 0]
click at [300, 473] on label "No" at bounding box center [301, 468] width 20 height 22
click at [285, 473] on input "No" at bounding box center [279, 467] width 12 height 12
radio input "true"
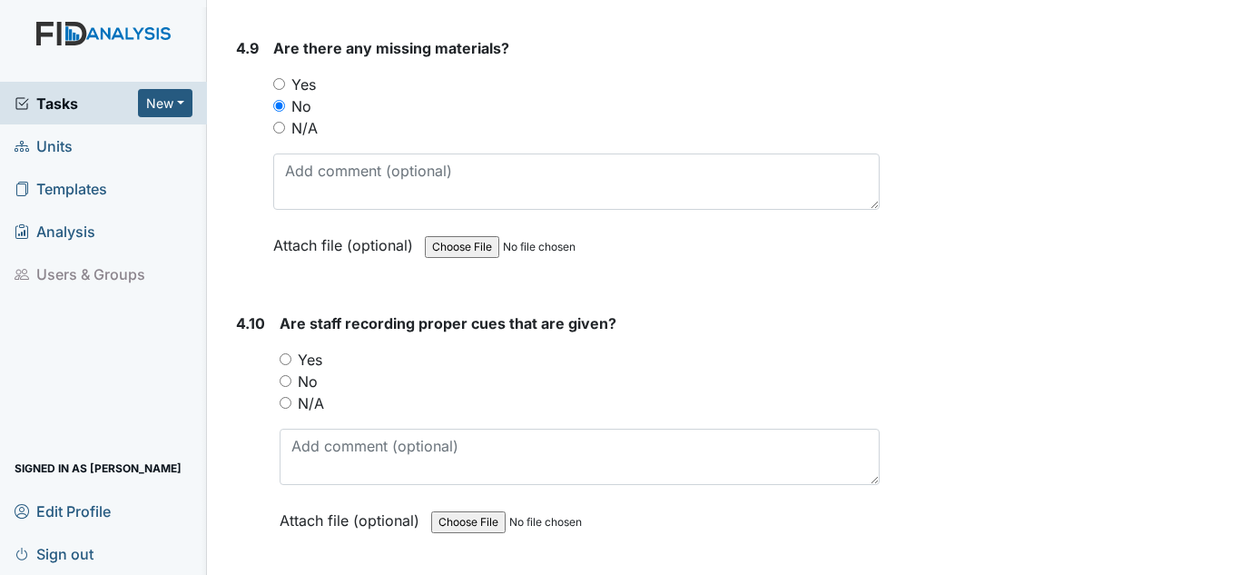
scroll to position [10351, 0]
click at [319, 357] on label "Yes" at bounding box center [310, 358] width 25 height 22
click at [291, 357] on input "Yes" at bounding box center [286, 357] width 12 height 12
radio input "true"
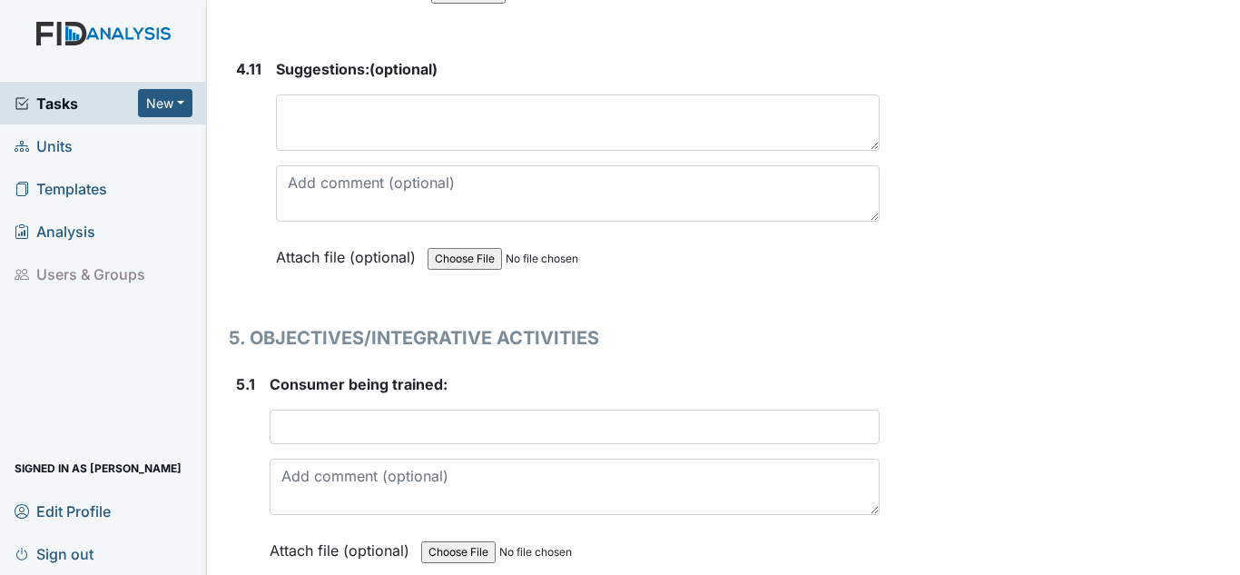
scroll to position [10986, 0]
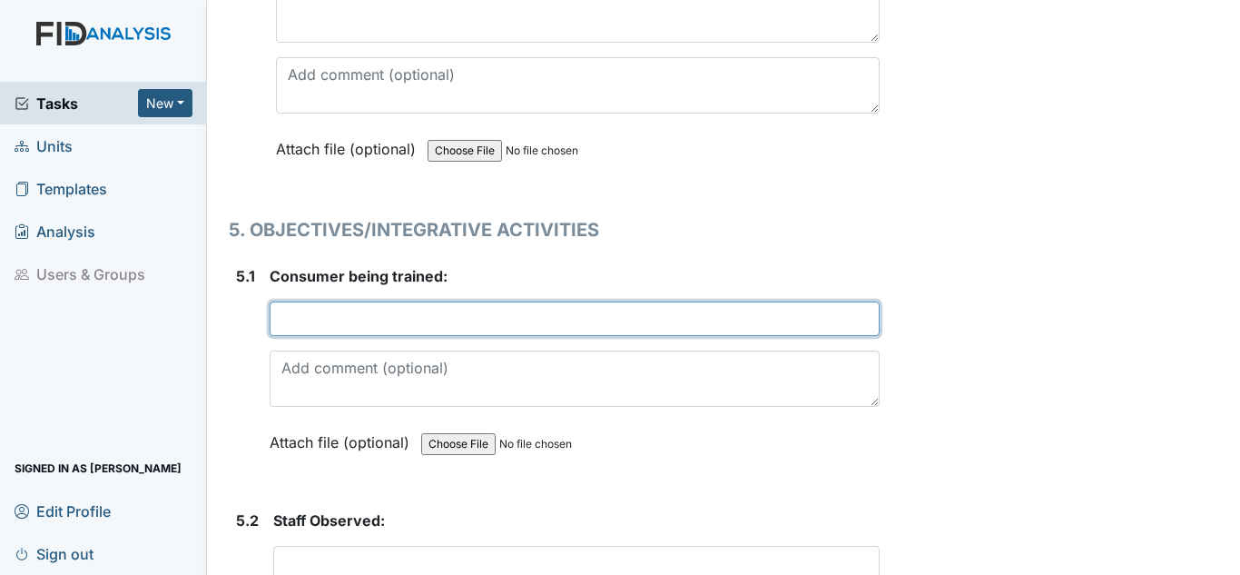
click at [378, 318] on input "text" at bounding box center [575, 318] width 610 height 35
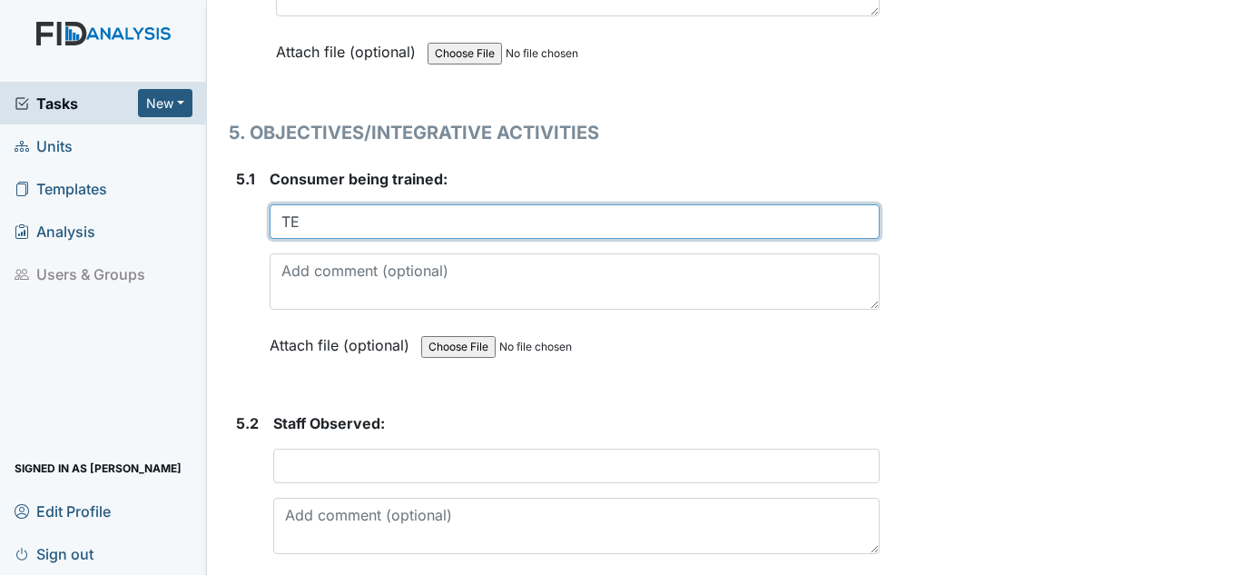
scroll to position [11259, 0]
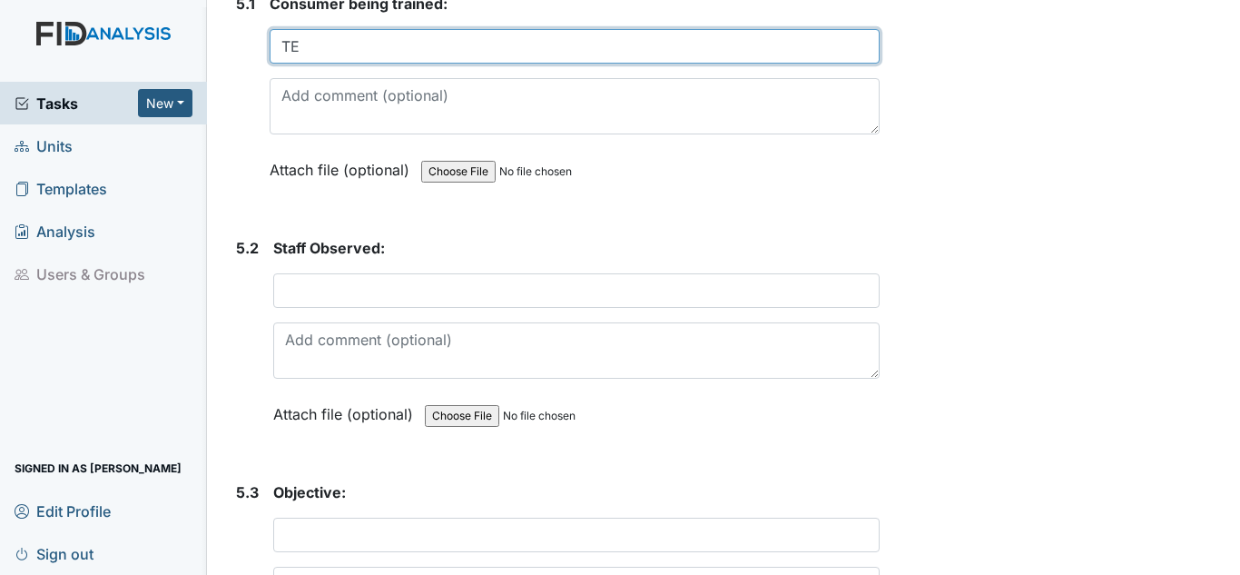
type input "TE"
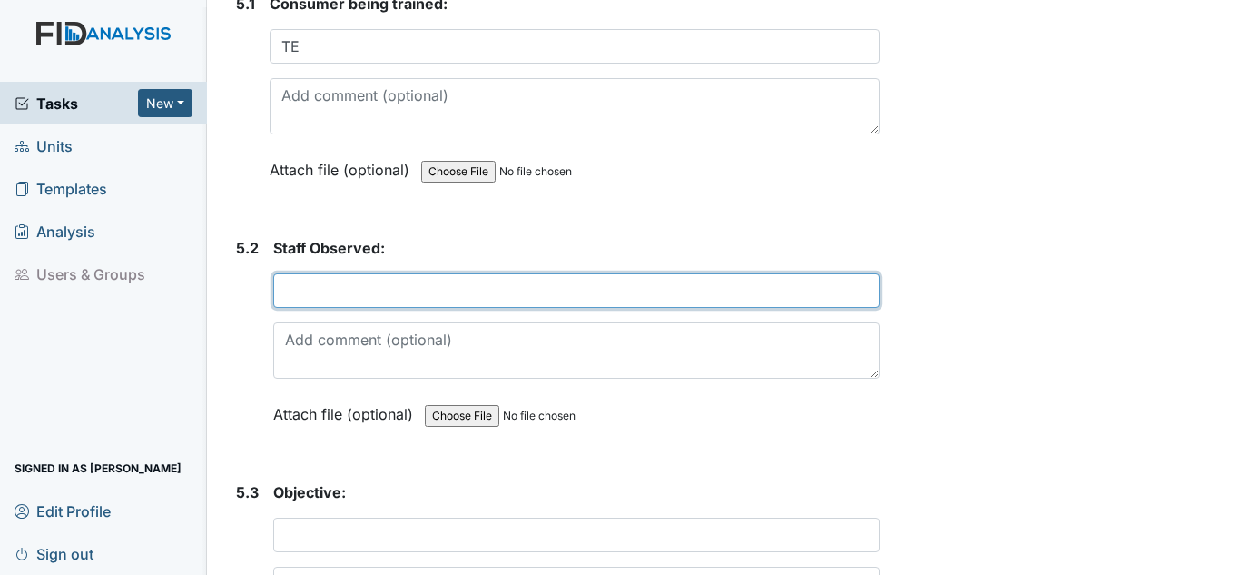
click at [455, 295] on input "text" at bounding box center [576, 290] width 607 height 35
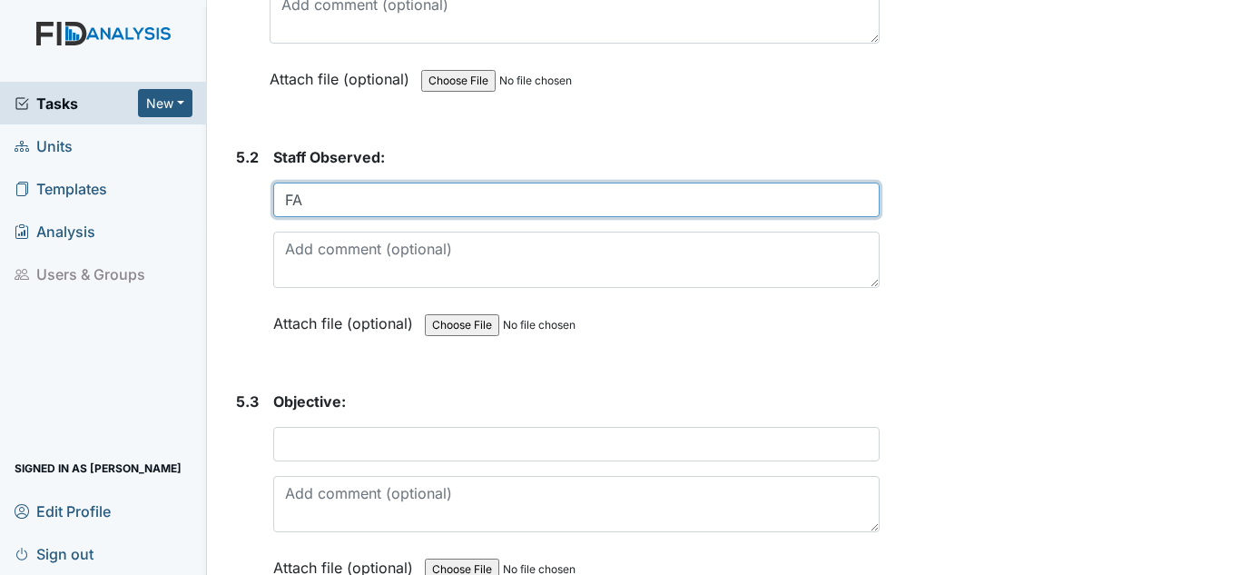
type input "F"
type input "K. Oser"
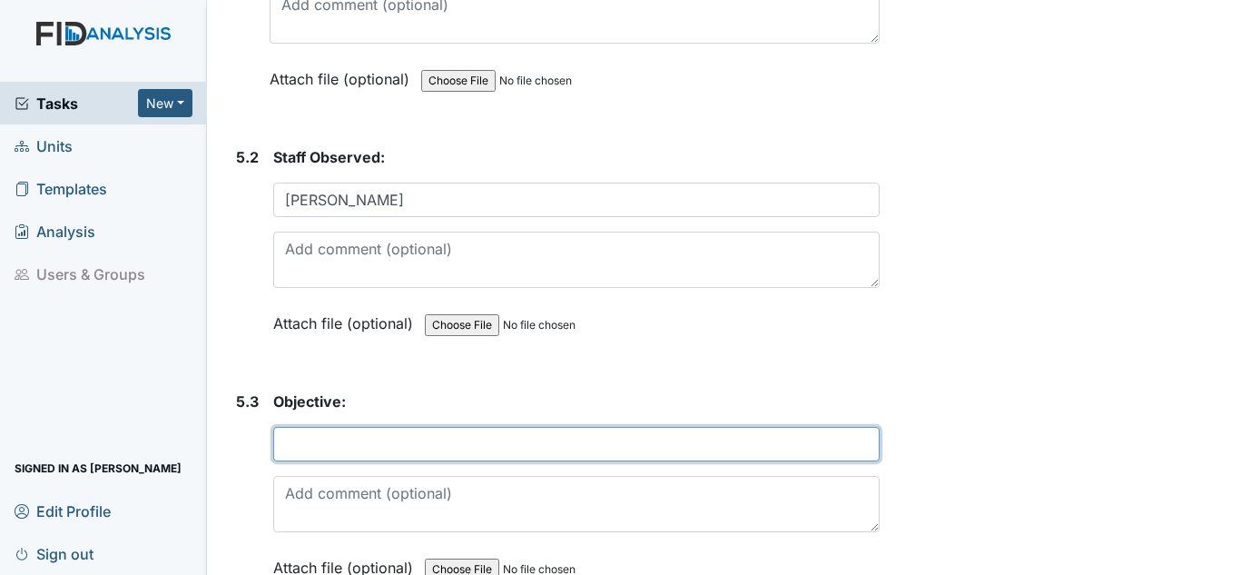
drag, startPoint x: 345, startPoint y: 439, endPoint x: 392, endPoint y: 409, distance: 56.4
click at [373, 429] on input "text" at bounding box center [576, 444] width 607 height 35
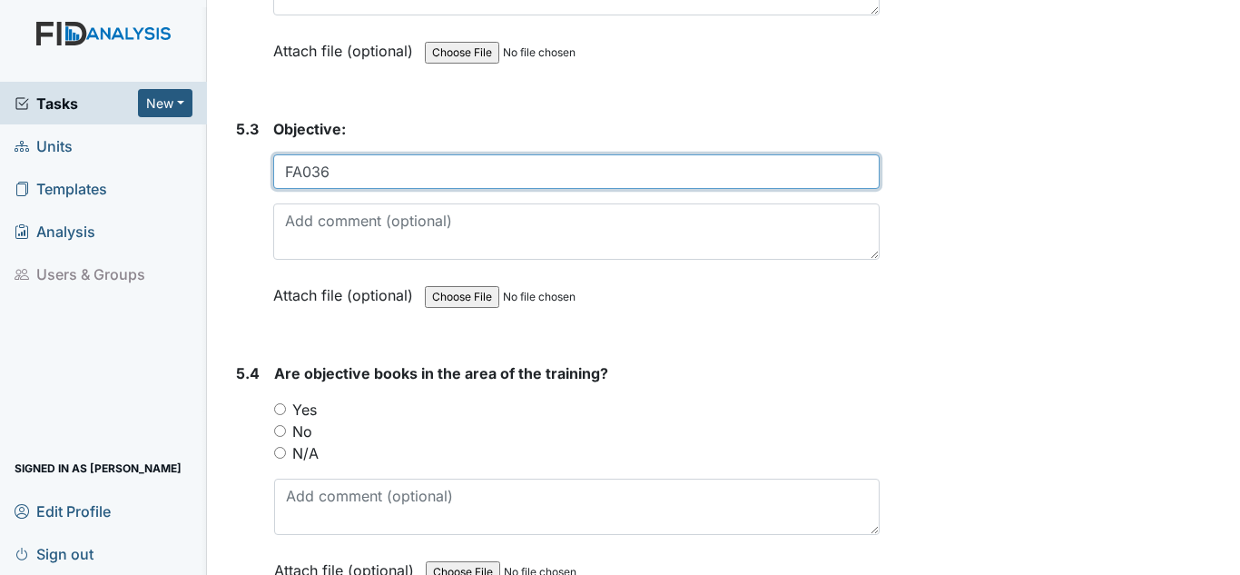
scroll to position [11712, 0]
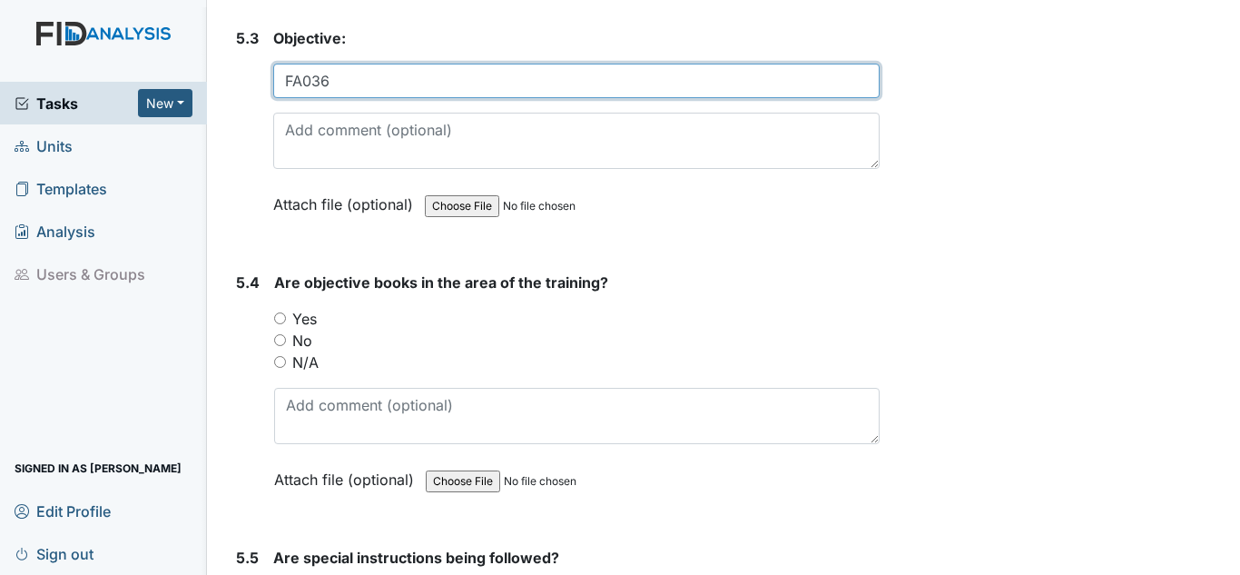
type input "FA036"
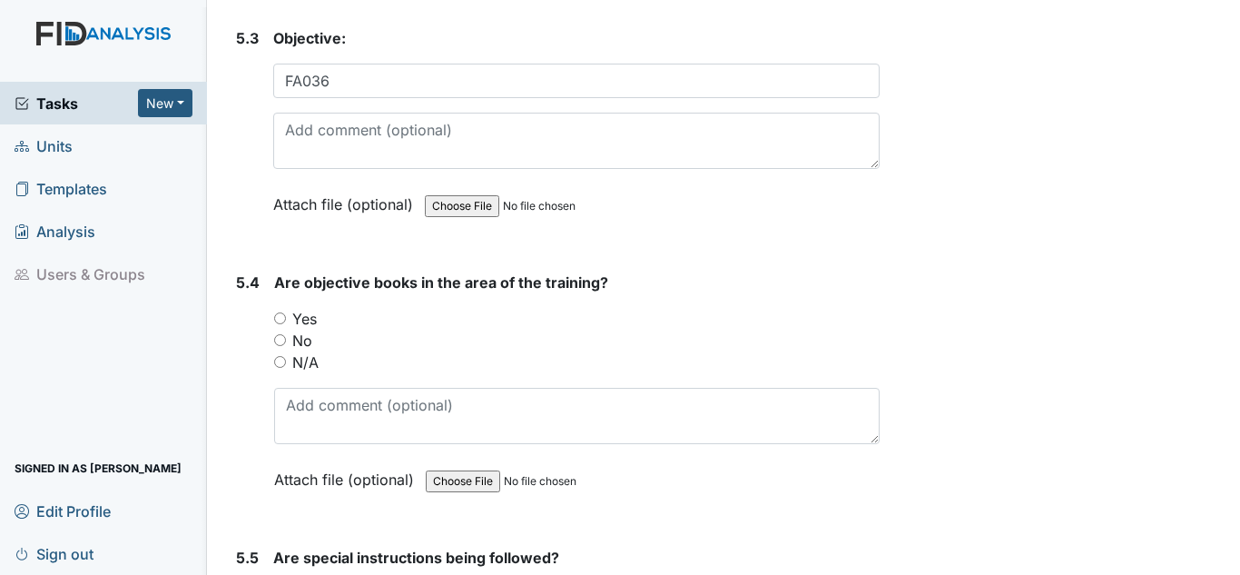
click at [299, 315] on label "Yes" at bounding box center [304, 319] width 25 height 22
click at [286, 315] on input "Yes" at bounding box center [280, 318] width 12 height 12
radio input "true"
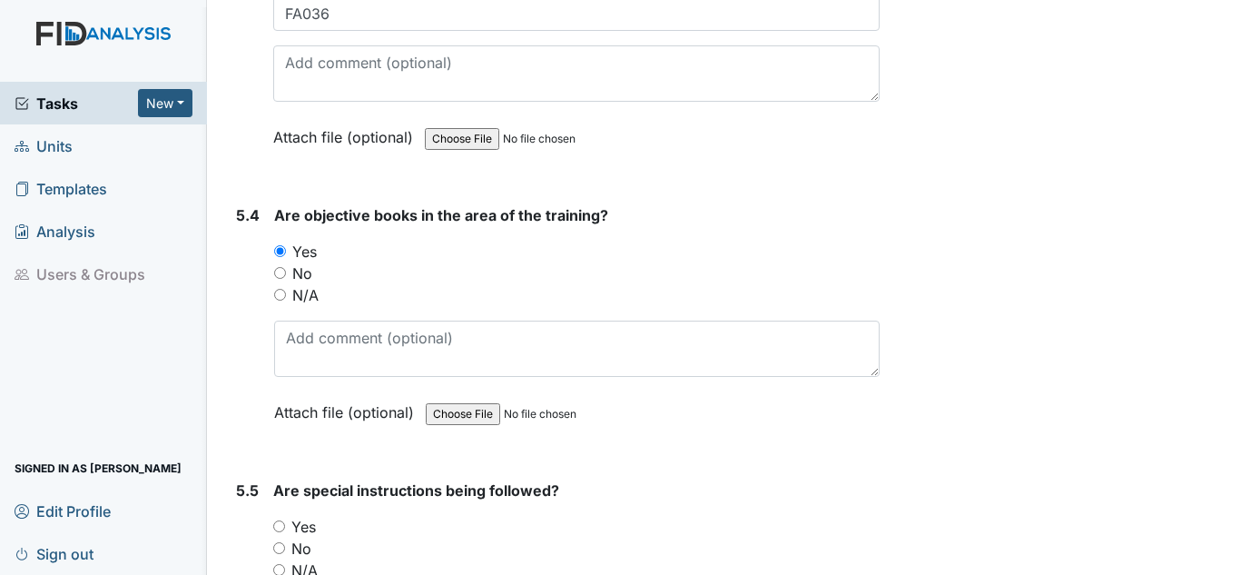
scroll to position [11894, 0]
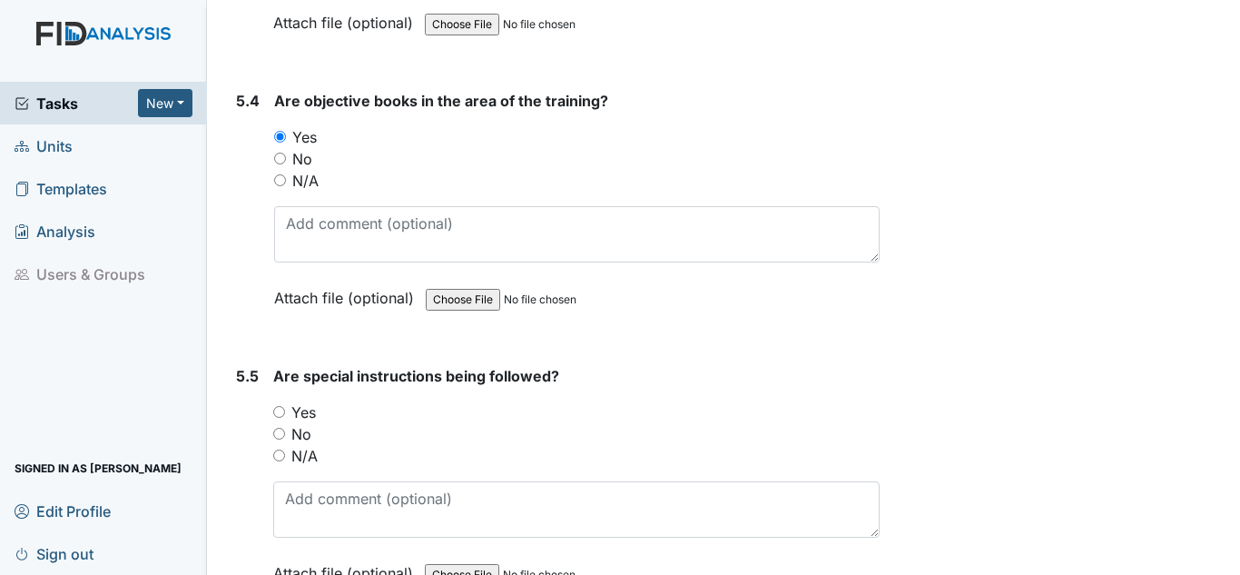
click at [309, 401] on label "Yes" at bounding box center [303, 412] width 25 height 22
click at [285, 406] on input "Yes" at bounding box center [279, 412] width 12 height 12
radio input "true"
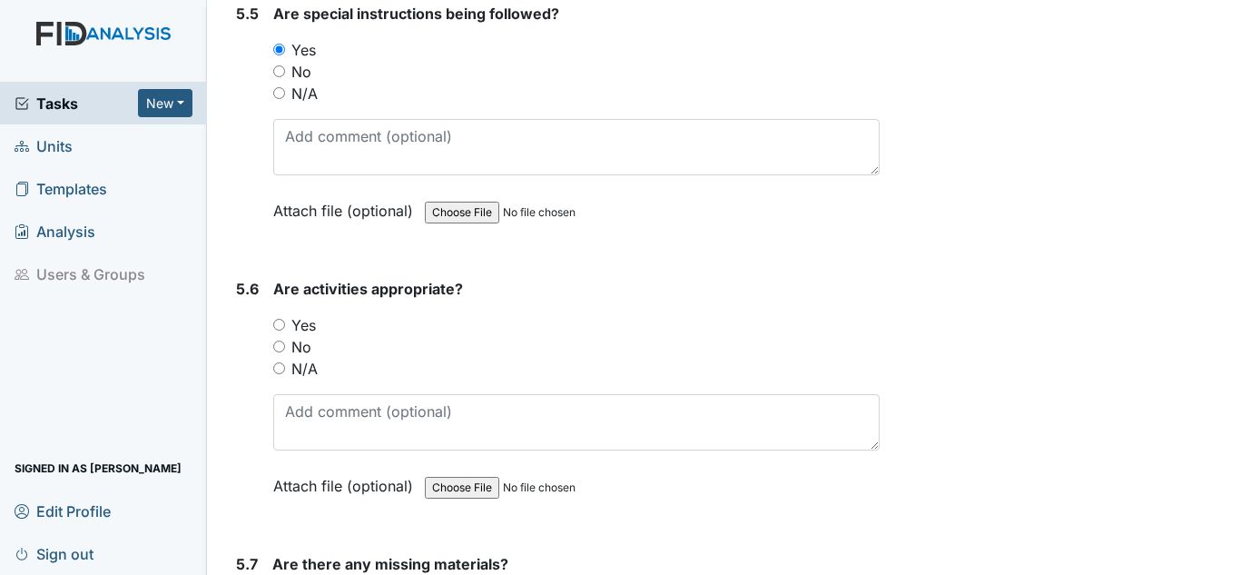
scroll to position [12257, 0]
click at [302, 331] on label "Yes" at bounding box center [303, 324] width 25 height 22
click at [285, 330] on input "Yes" at bounding box center [279, 324] width 12 height 12
radio input "true"
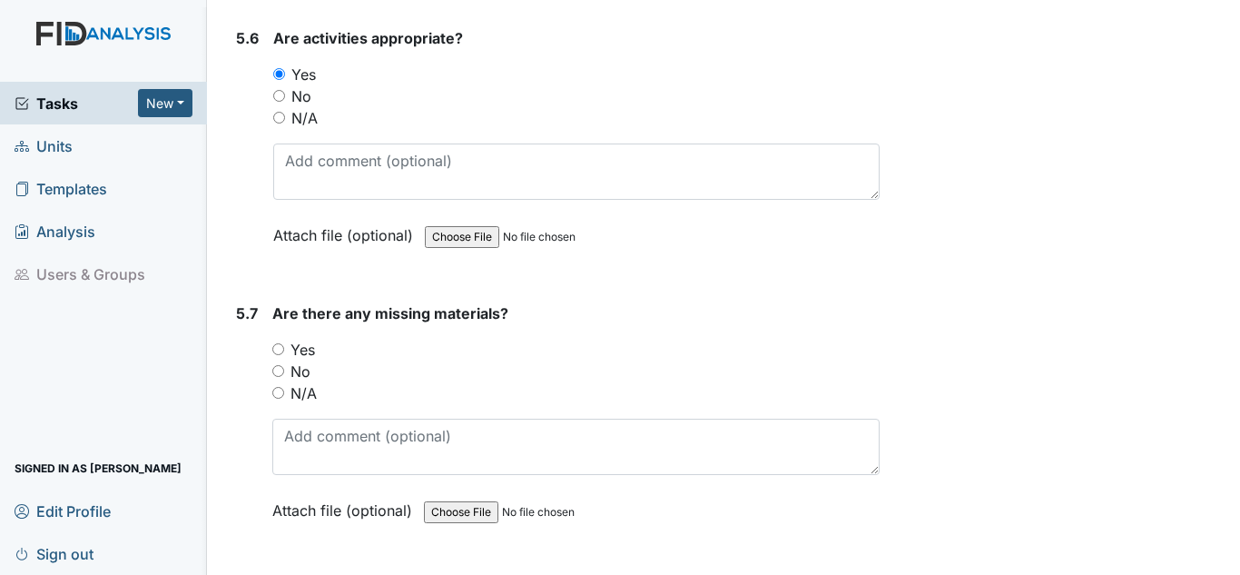
scroll to position [12530, 0]
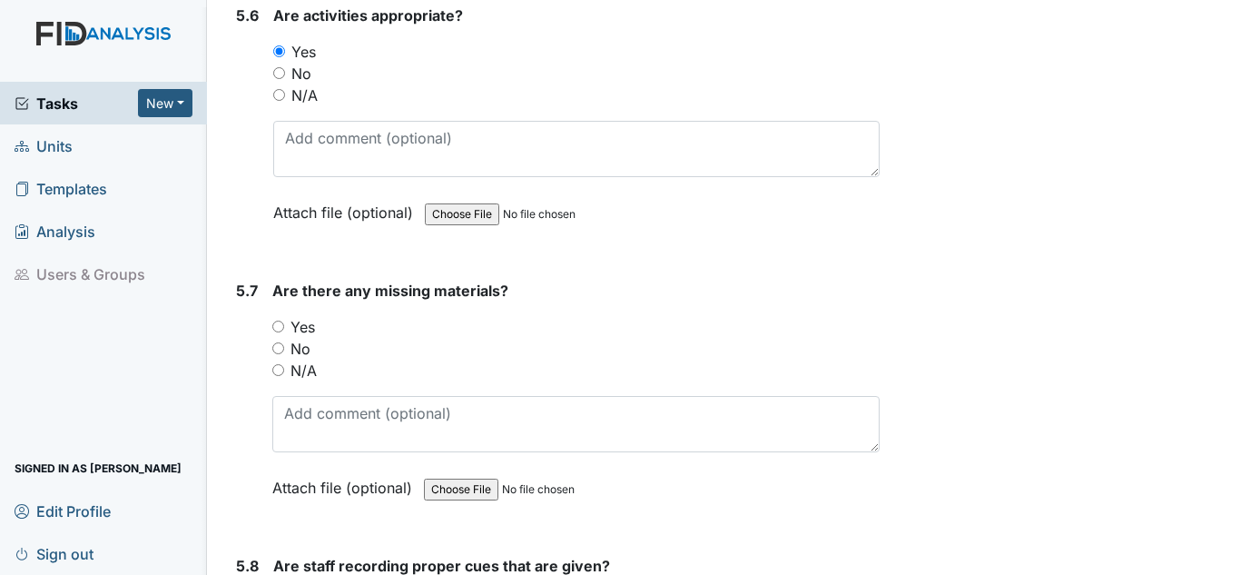
click at [311, 341] on div "No" at bounding box center [575, 349] width 607 height 22
click at [292, 361] on label "N/A" at bounding box center [304, 371] width 26 height 22
click at [284, 364] on input "N/A" at bounding box center [278, 370] width 12 height 12
radio input "true"
click at [301, 343] on label "No" at bounding box center [301, 349] width 20 height 22
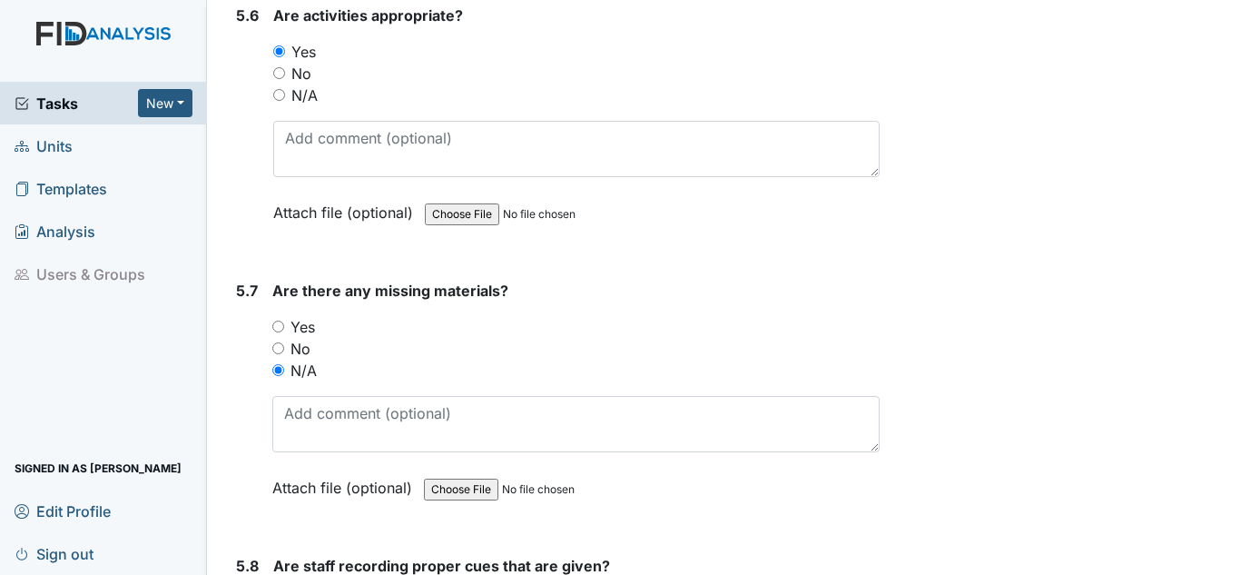
click at [284, 343] on input "No" at bounding box center [278, 348] width 12 height 12
radio input "true"
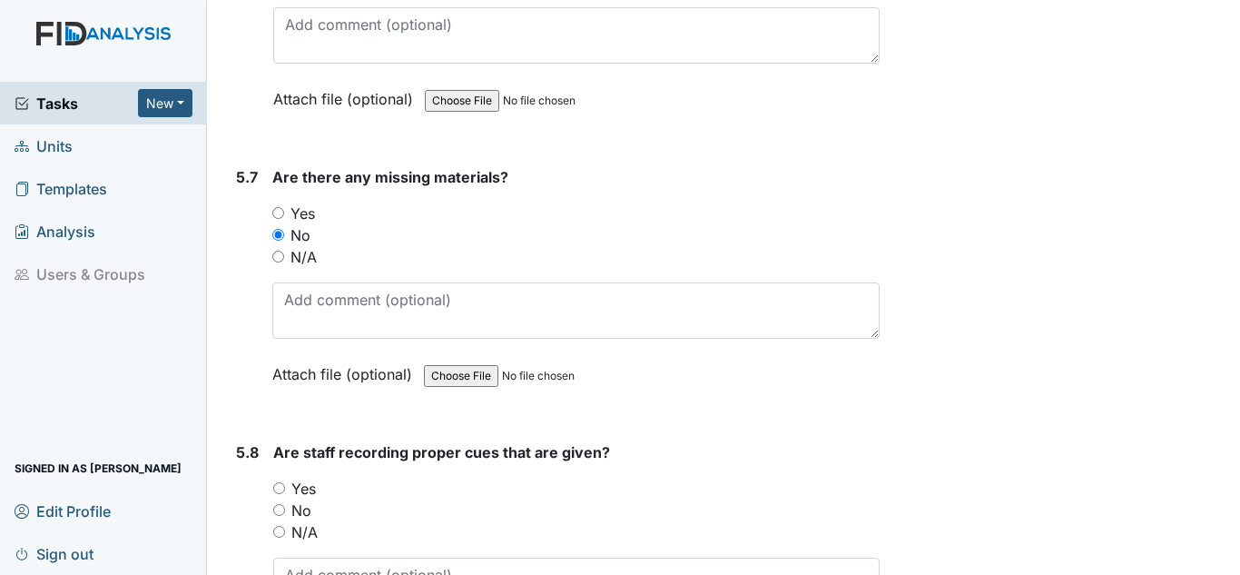
scroll to position [12802, 0]
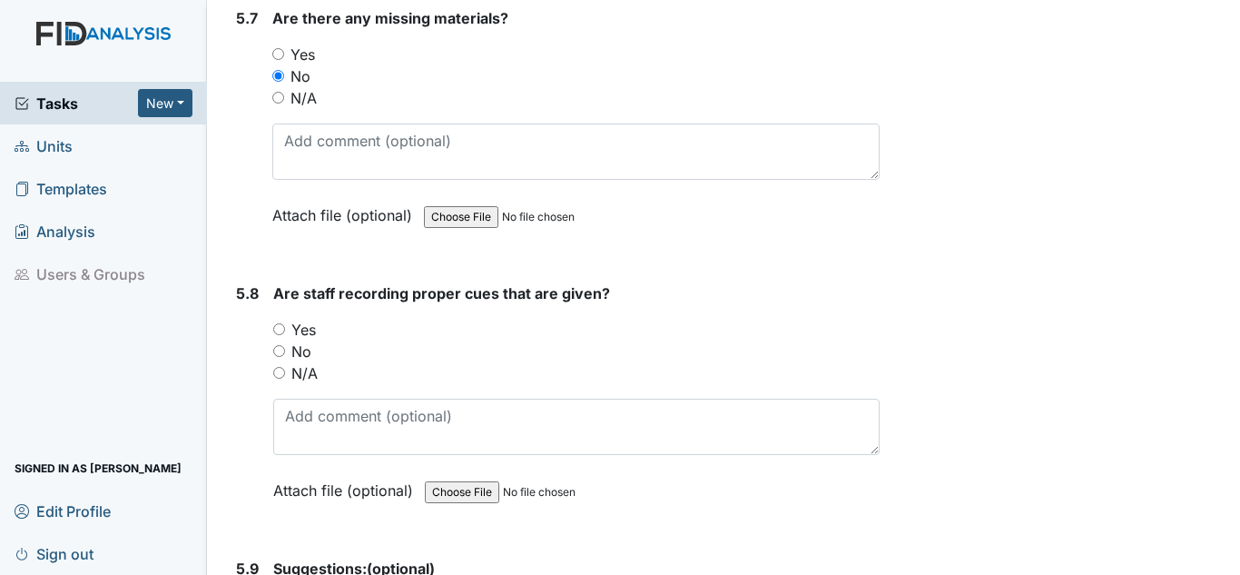
click at [286, 321] on div "Yes" at bounding box center [576, 330] width 607 height 22
click at [299, 324] on label "Yes" at bounding box center [303, 330] width 25 height 22
click at [285, 324] on input "Yes" at bounding box center [279, 329] width 12 height 12
radio input "true"
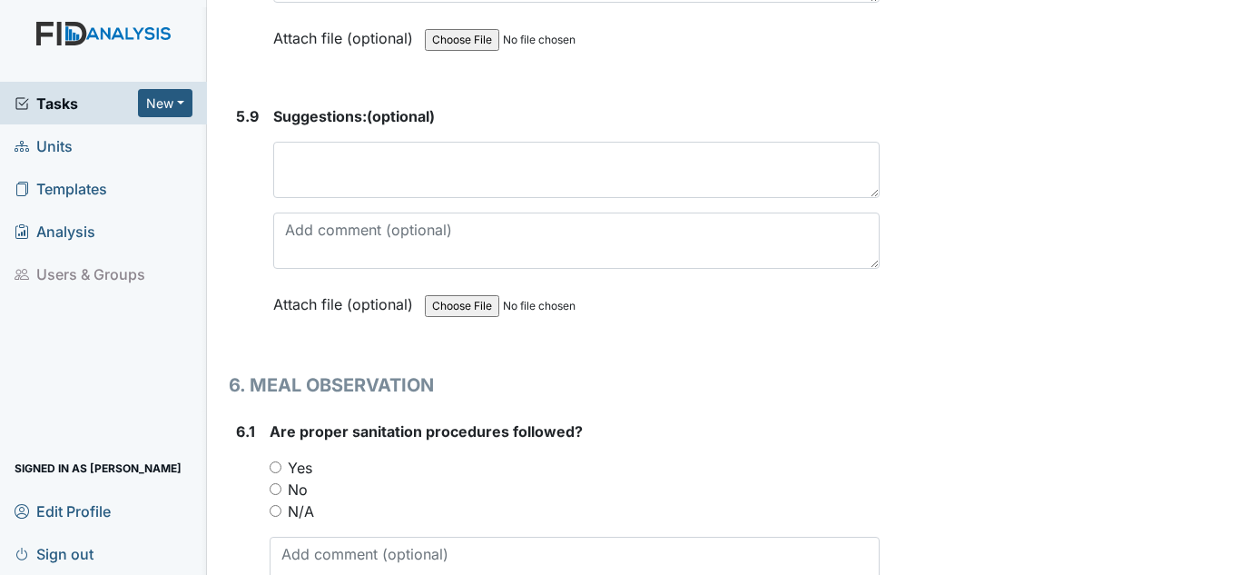
scroll to position [13256, 0]
click at [308, 472] on label "Yes" at bounding box center [300, 466] width 25 height 22
click at [281, 471] on input "Yes" at bounding box center [276, 465] width 12 height 12
radio input "true"
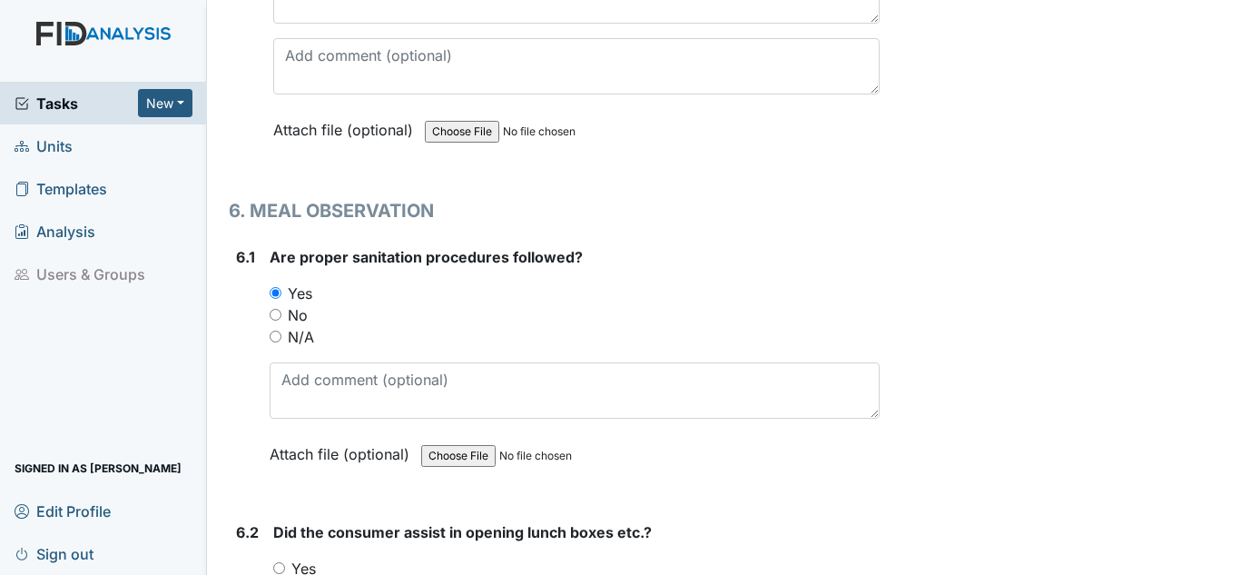
scroll to position [13528, 0]
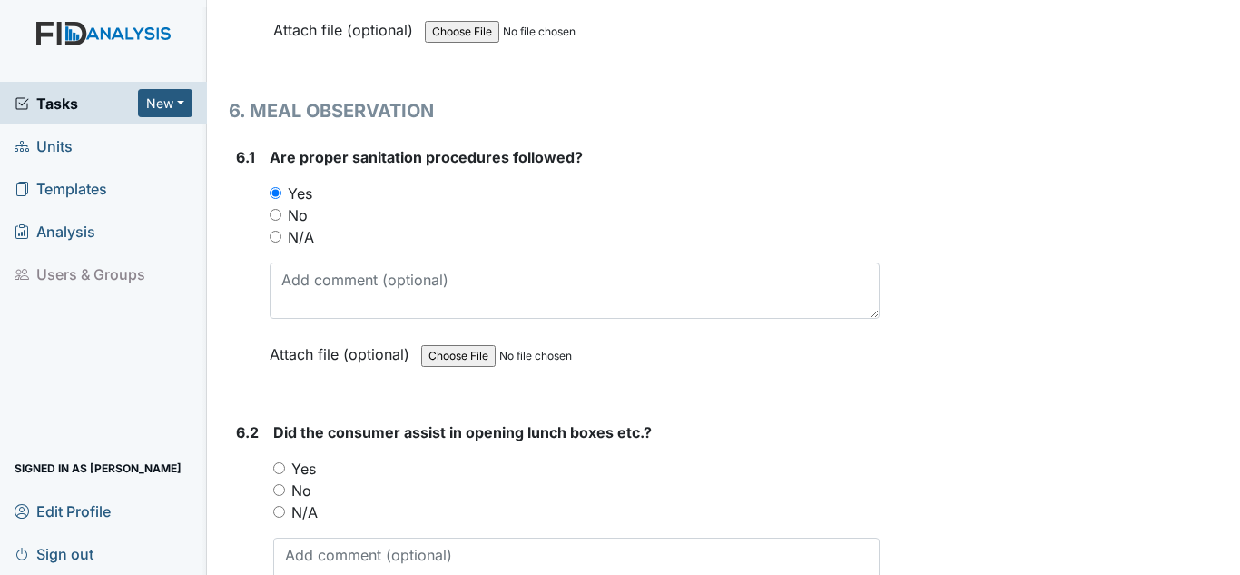
click at [300, 469] on label "Yes" at bounding box center [303, 469] width 25 height 22
click at [285, 469] on input "Yes" at bounding box center [279, 468] width 12 height 12
radio input "true"
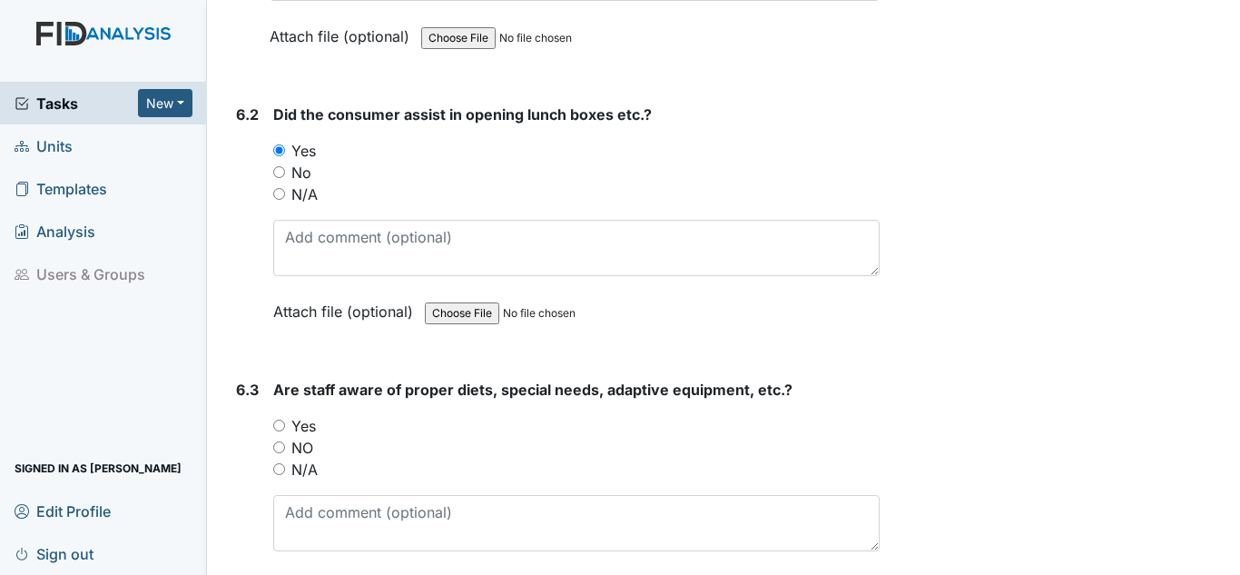
scroll to position [13892, 0]
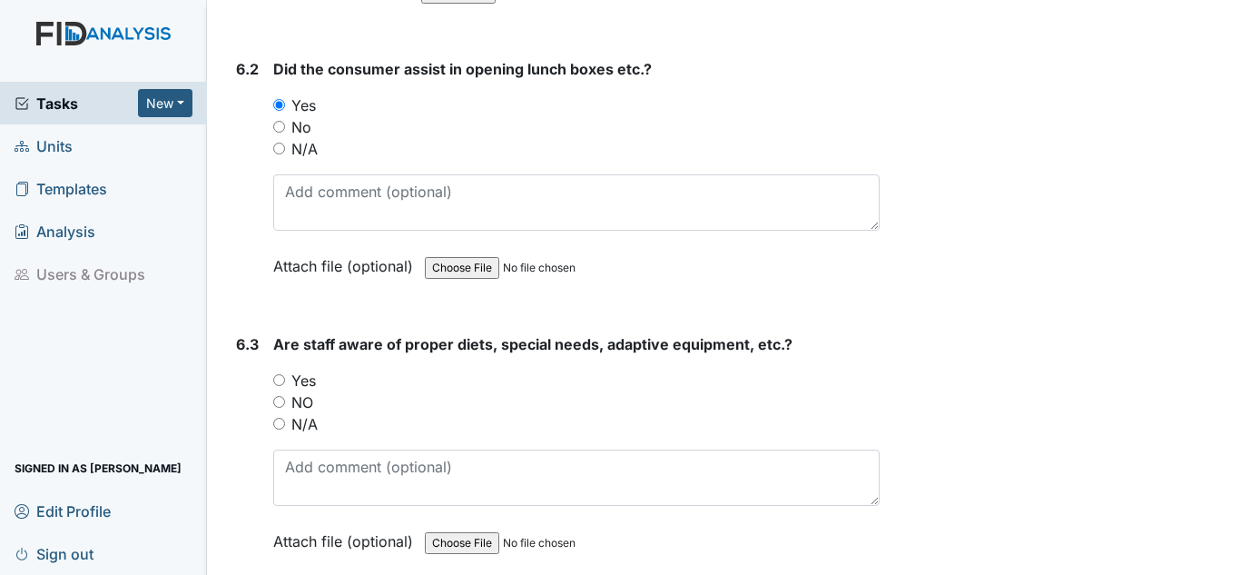
click at [303, 378] on label "Yes" at bounding box center [303, 381] width 25 height 22
click at [285, 378] on input "Yes" at bounding box center [279, 380] width 12 height 12
radio input "true"
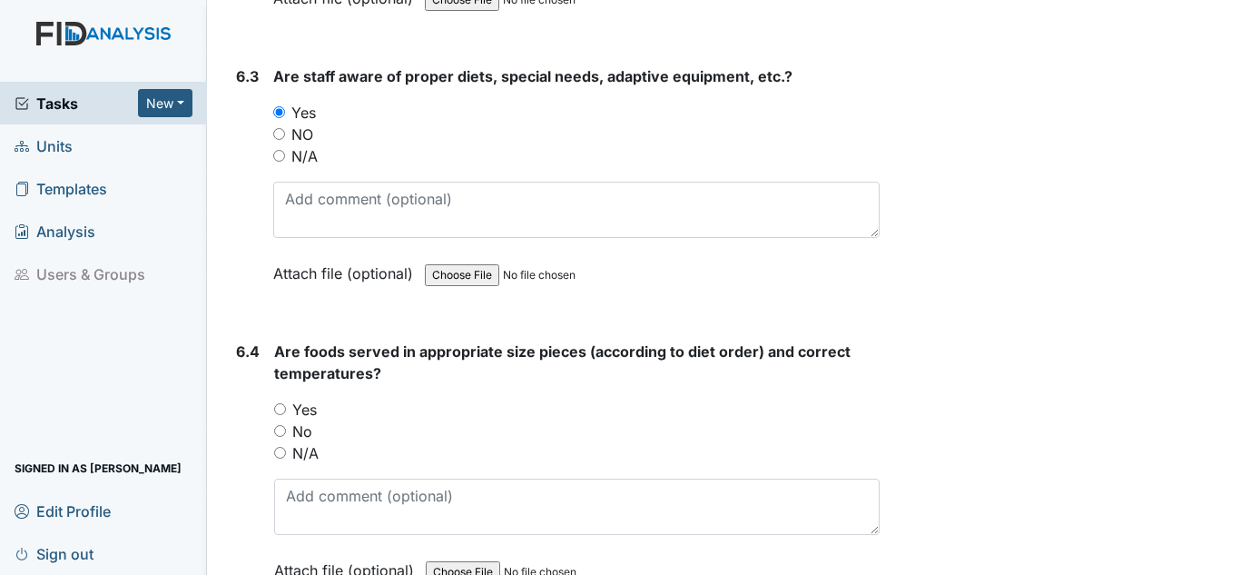
scroll to position [14164, 0]
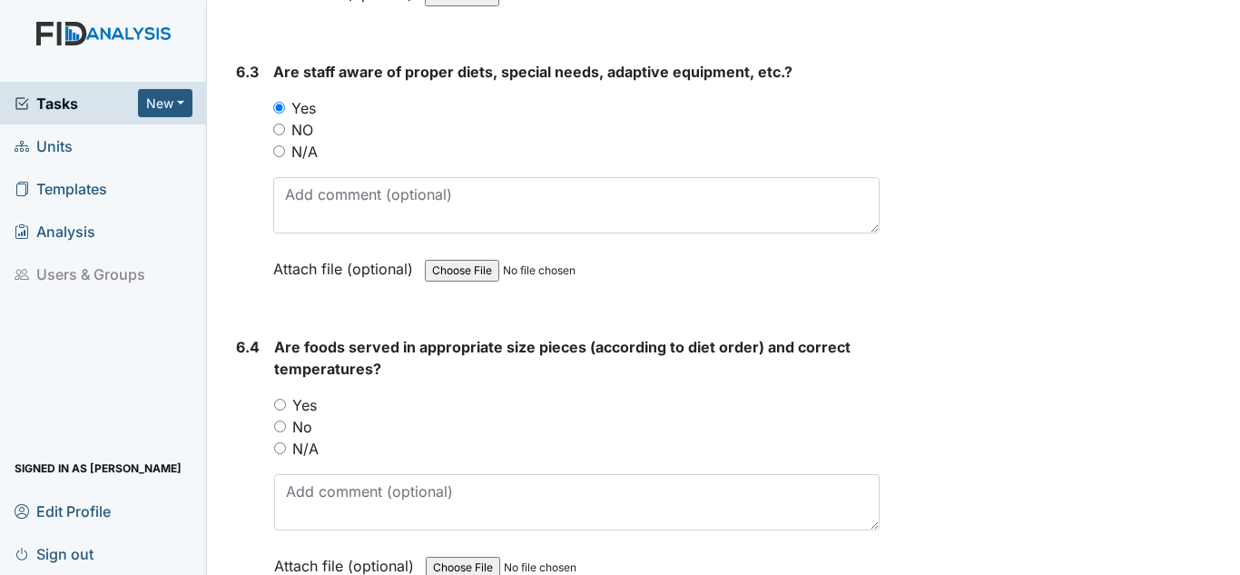
click at [310, 406] on label "Yes" at bounding box center [304, 405] width 25 height 22
click at [286, 406] on input "Yes" at bounding box center [280, 405] width 12 height 12
radio input "true"
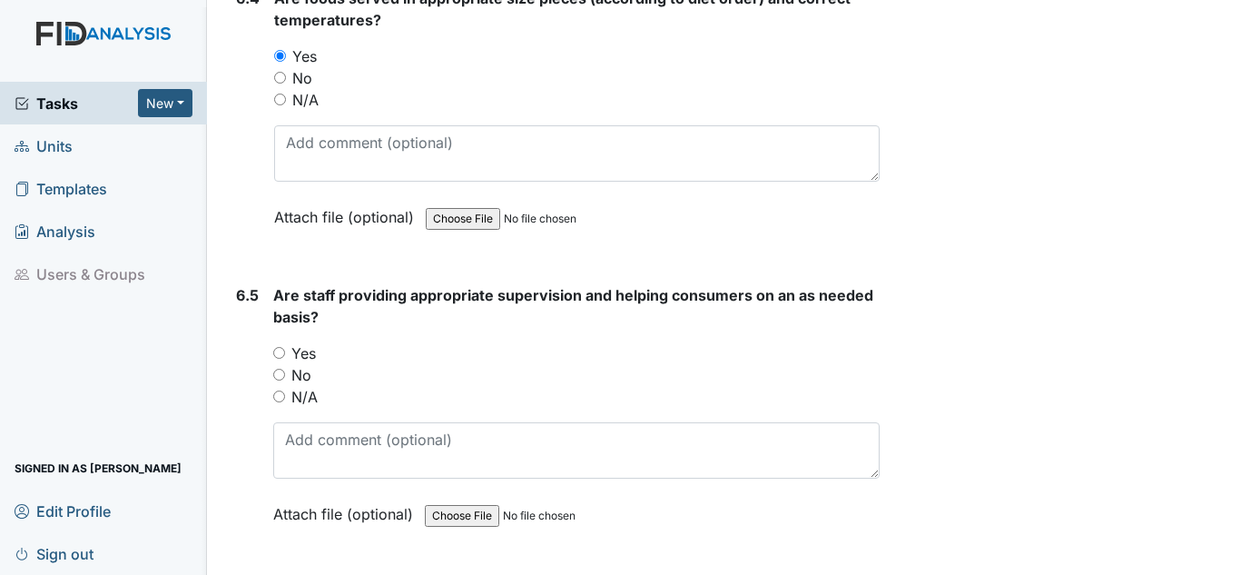
scroll to position [14618, 0]
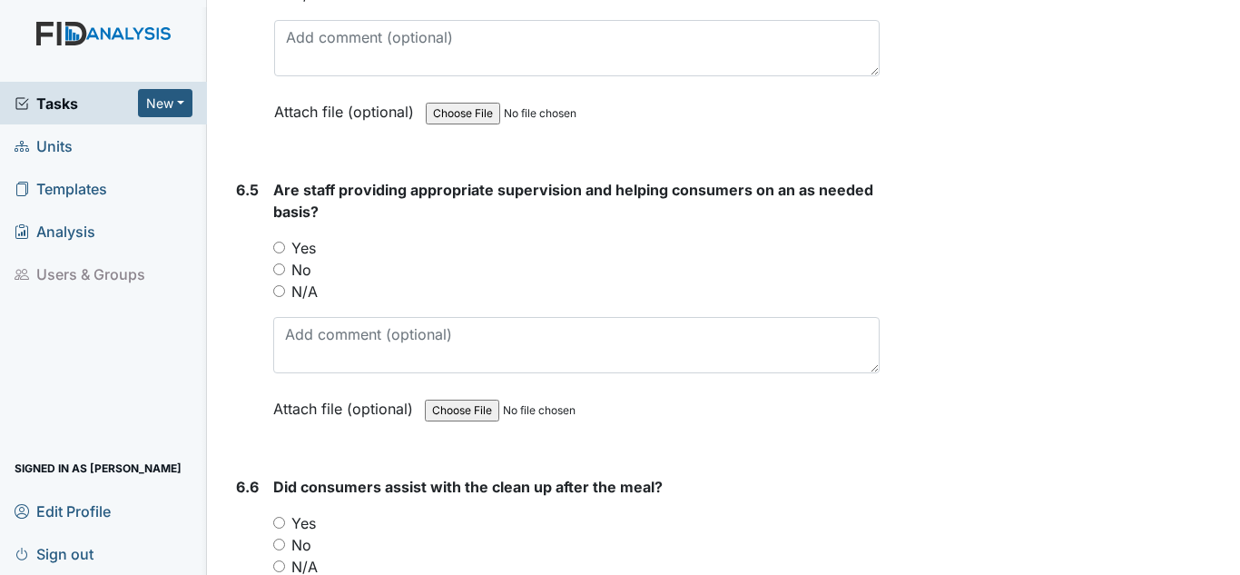
click at [316, 250] on label "Yes" at bounding box center [303, 248] width 25 height 22
click at [285, 250] on input "Yes" at bounding box center [279, 248] width 12 height 12
radio input "true"
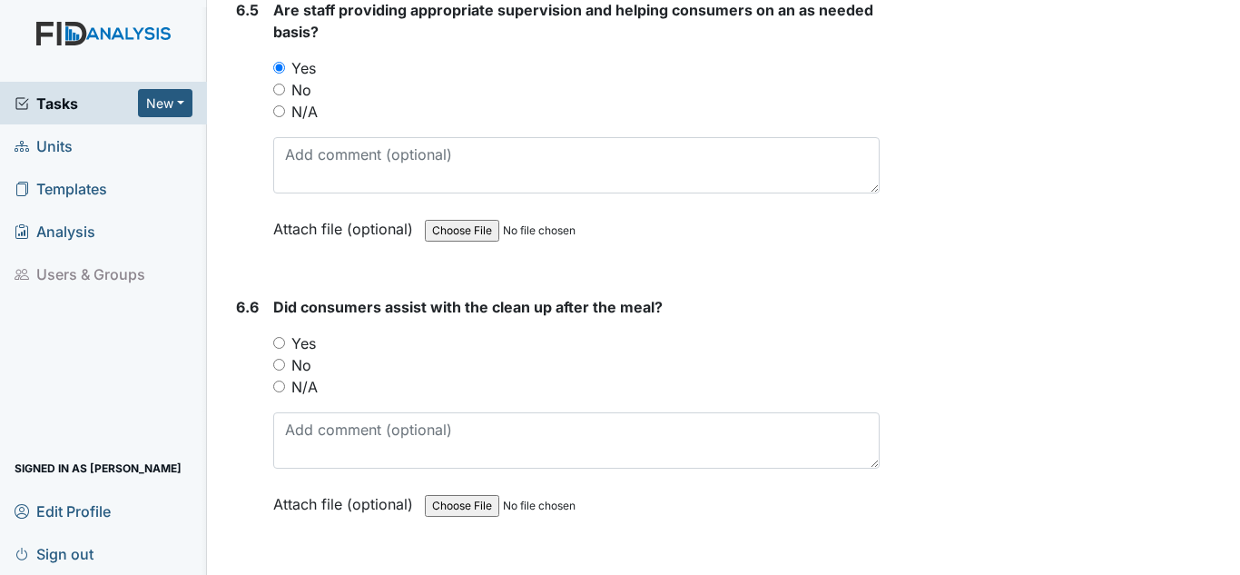
scroll to position [14799, 0]
click at [297, 337] on label "Yes" at bounding box center [303, 341] width 25 height 22
click at [285, 337] on input "Yes" at bounding box center [279, 341] width 12 height 12
radio input "true"
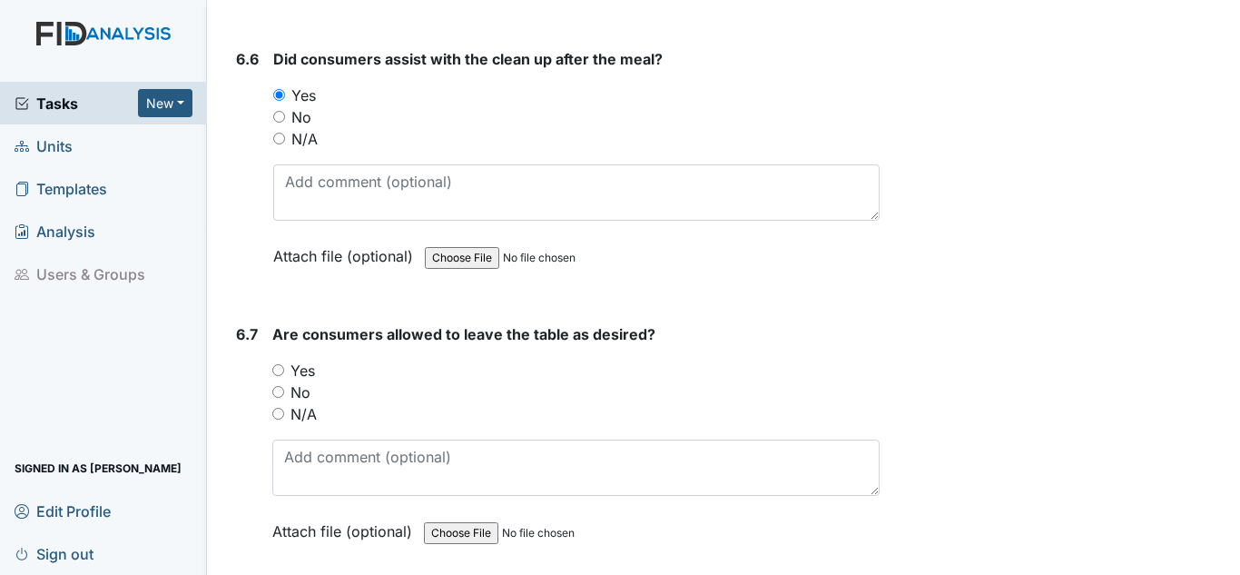
scroll to position [15072, 0]
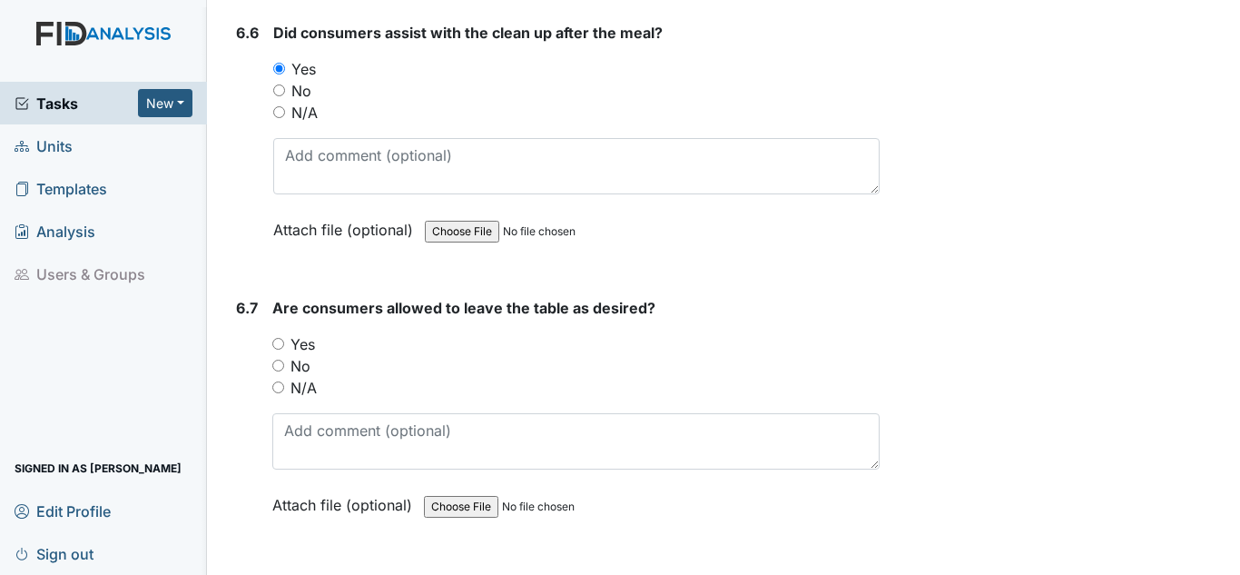
click at [307, 343] on label "Yes" at bounding box center [303, 344] width 25 height 22
click at [284, 343] on input "Yes" at bounding box center [278, 344] width 12 height 12
radio input "true"
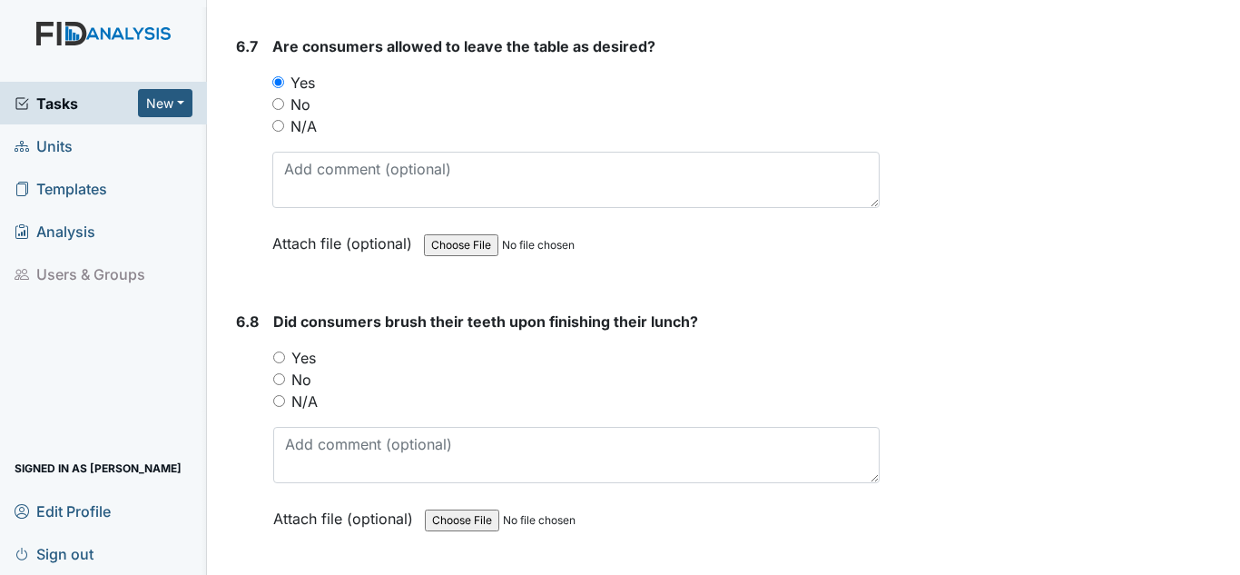
scroll to position [15344, 0]
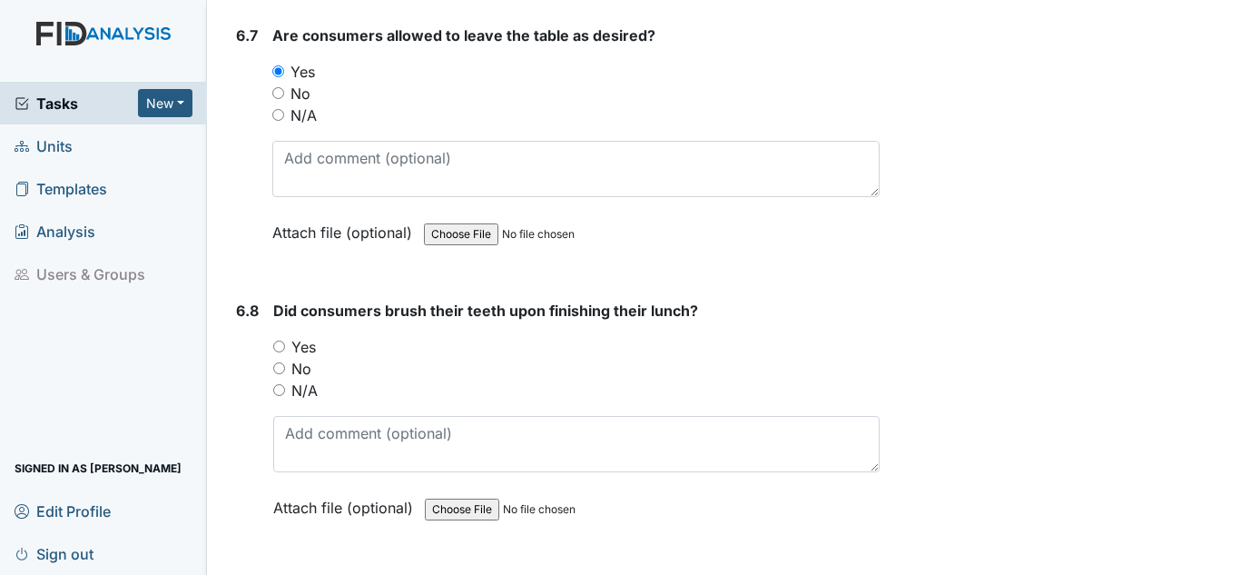
click at [302, 346] on label "Yes" at bounding box center [303, 347] width 25 height 22
click at [285, 346] on input "Yes" at bounding box center [279, 346] width 12 height 12
radio input "true"
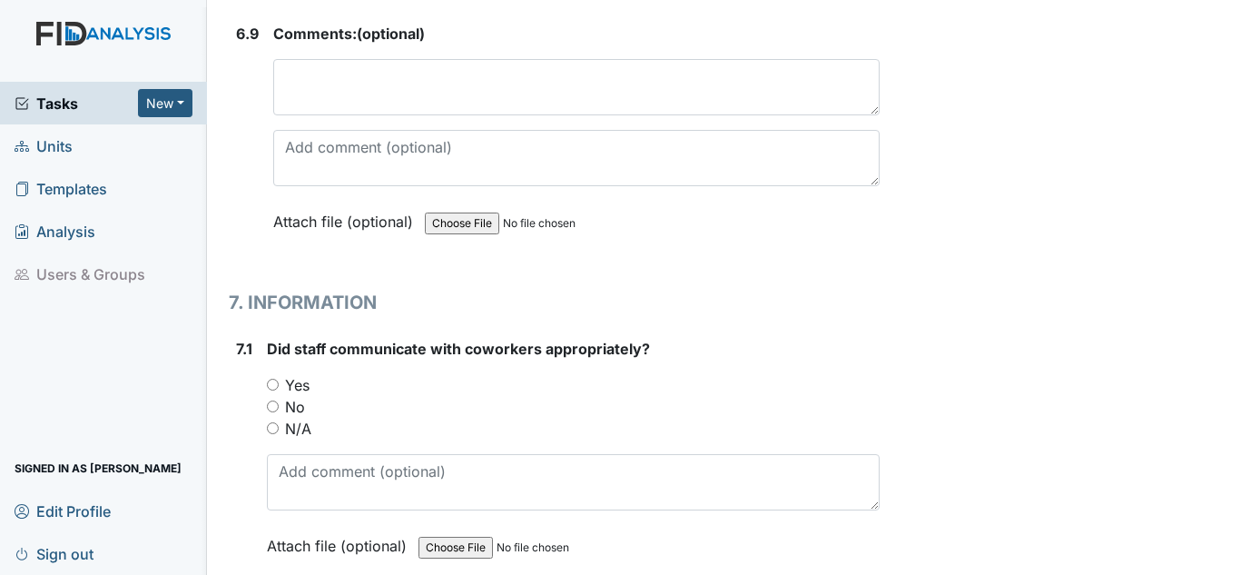
scroll to position [16071, 0]
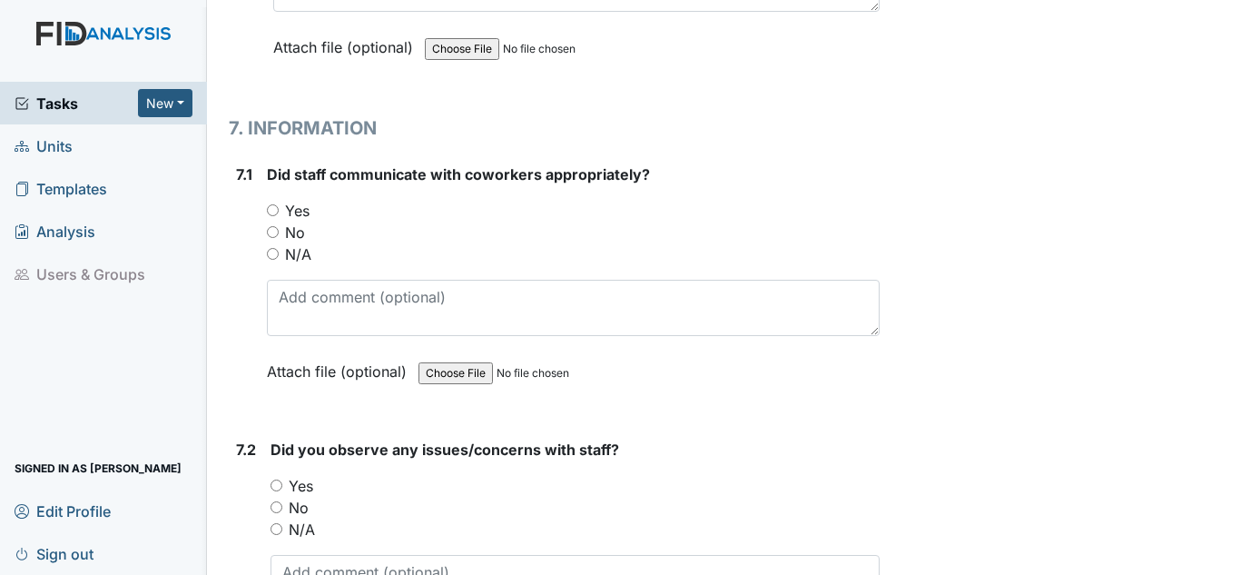
click at [305, 205] on label "Yes" at bounding box center [297, 211] width 25 height 22
click at [279, 205] on input "Yes" at bounding box center [273, 210] width 12 height 12
radio input "true"
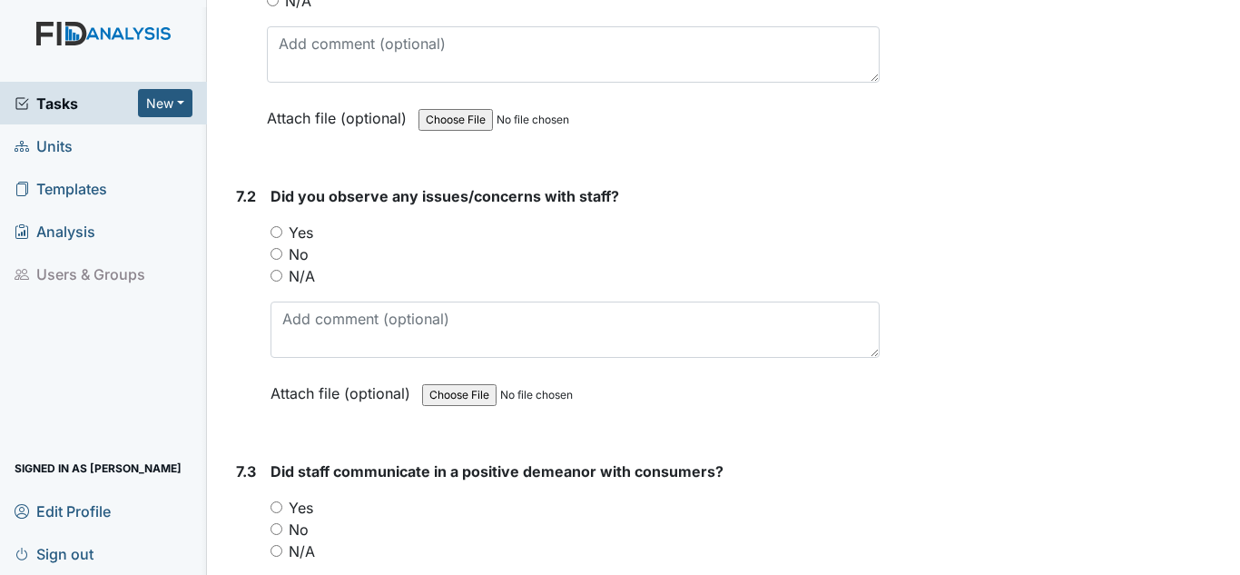
scroll to position [16343, 0]
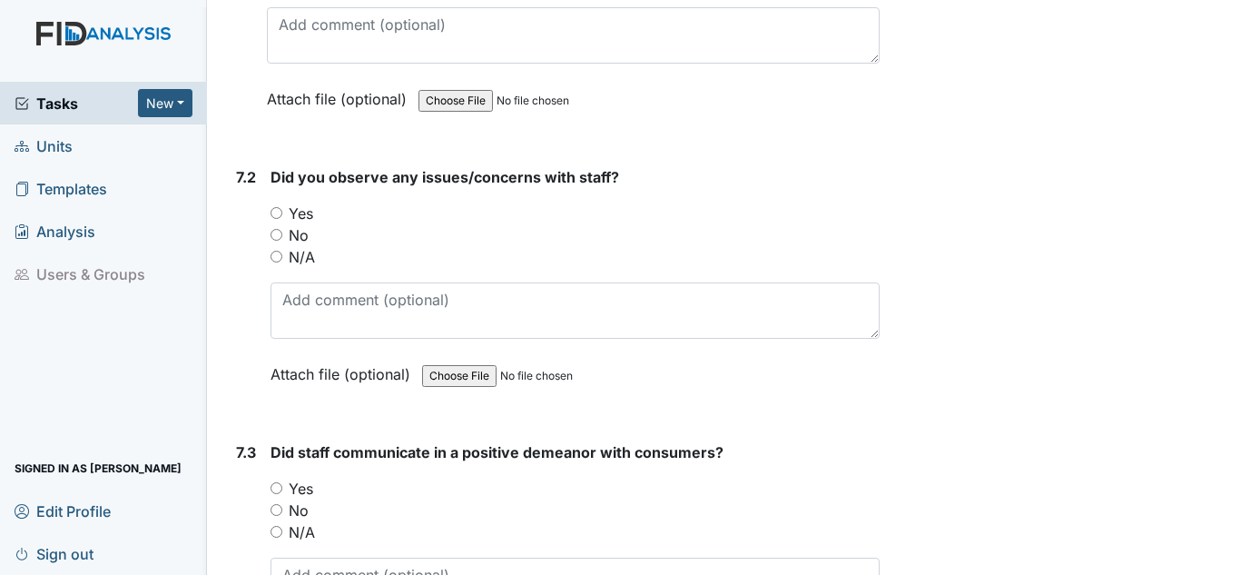
click at [301, 233] on label "No" at bounding box center [299, 235] width 20 height 22
click at [282, 233] on input "No" at bounding box center [277, 235] width 12 height 12
radio input "true"
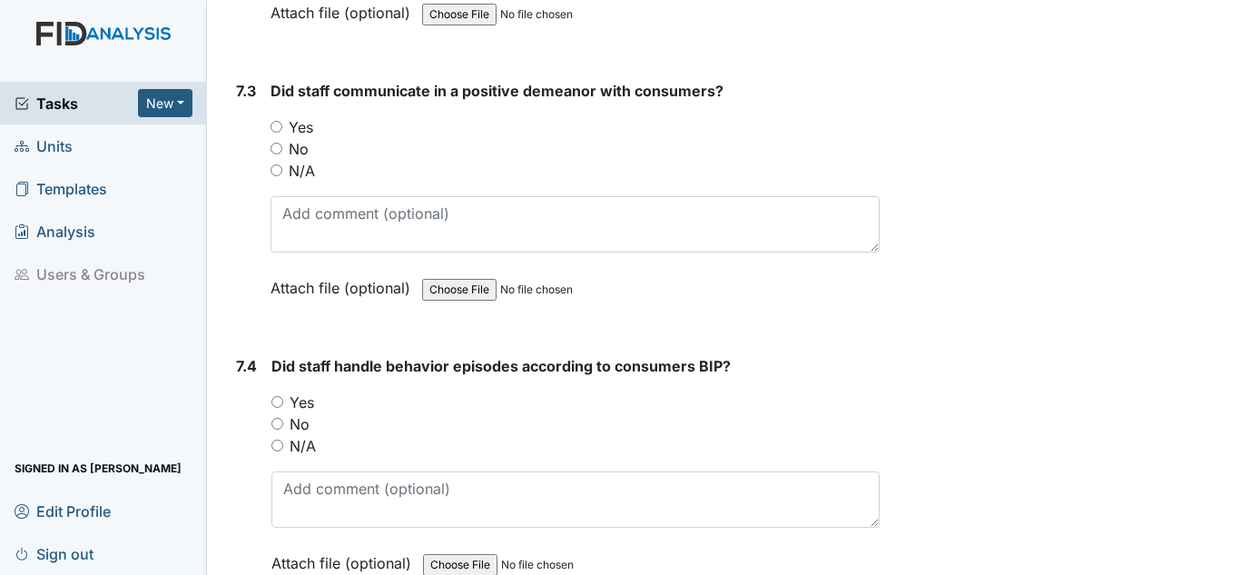
scroll to position [16706, 0]
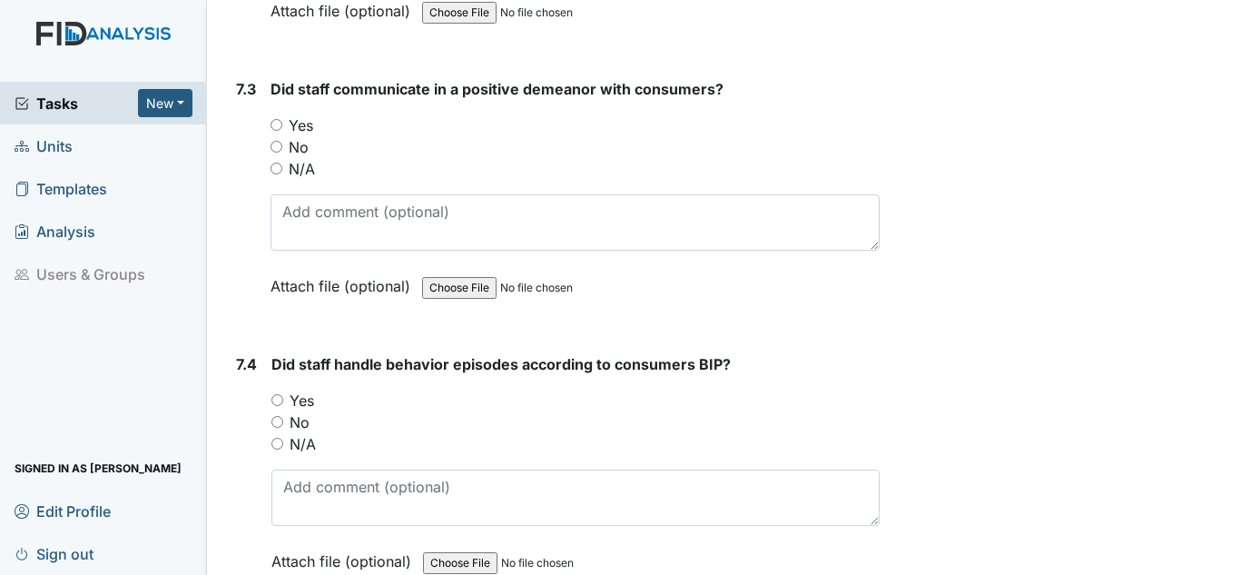
click at [305, 131] on label "Yes" at bounding box center [301, 125] width 25 height 22
click at [282, 131] on input "Yes" at bounding box center [277, 125] width 12 height 12
radio input "true"
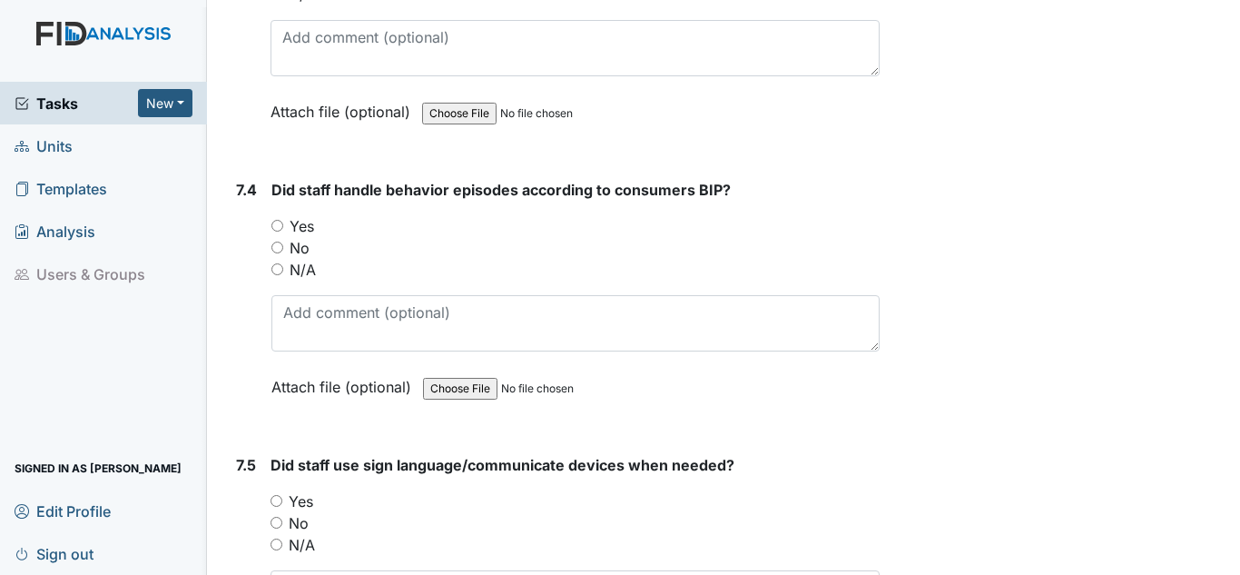
scroll to position [16888, 0]
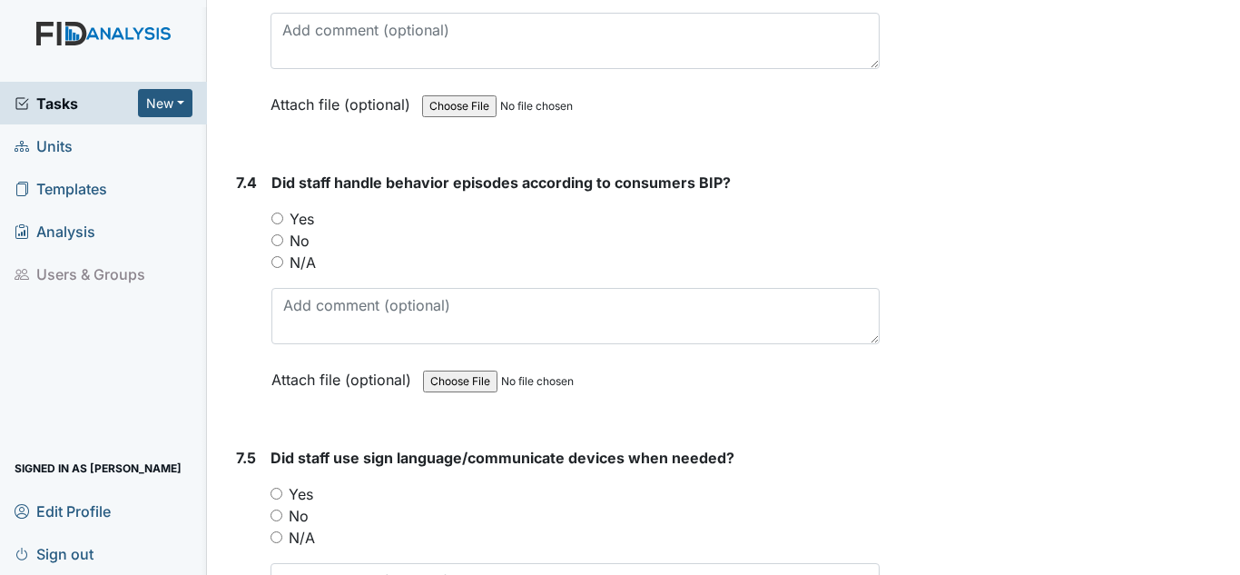
click at [297, 214] on label "Yes" at bounding box center [302, 219] width 25 height 22
click at [283, 214] on input "Yes" at bounding box center [277, 218] width 12 height 12
radio input "true"
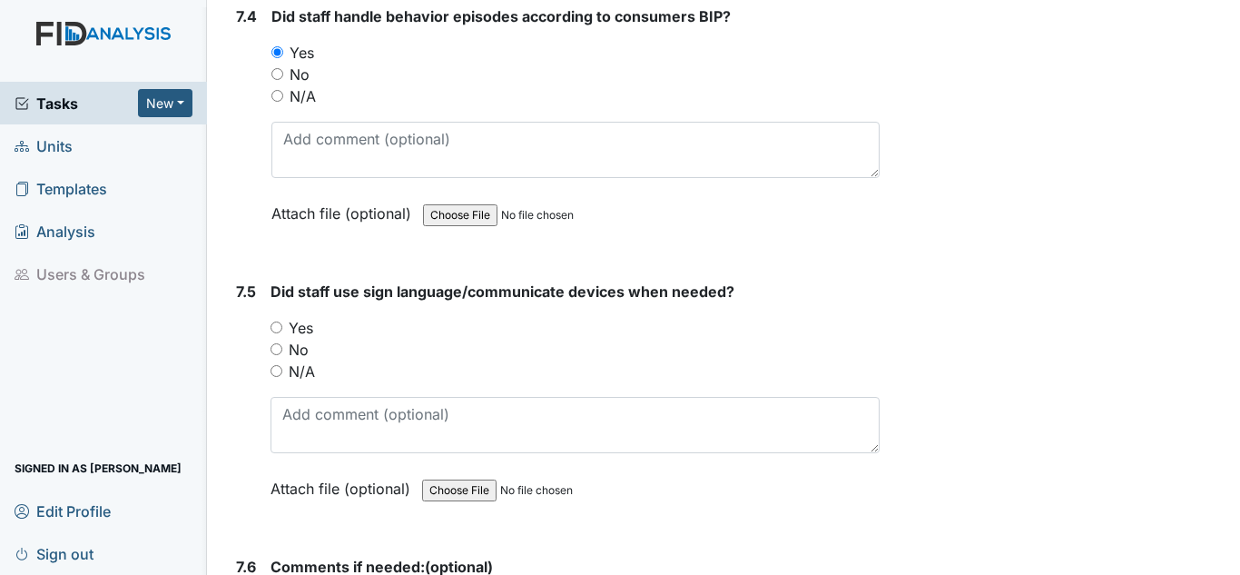
scroll to position [17069, 0]
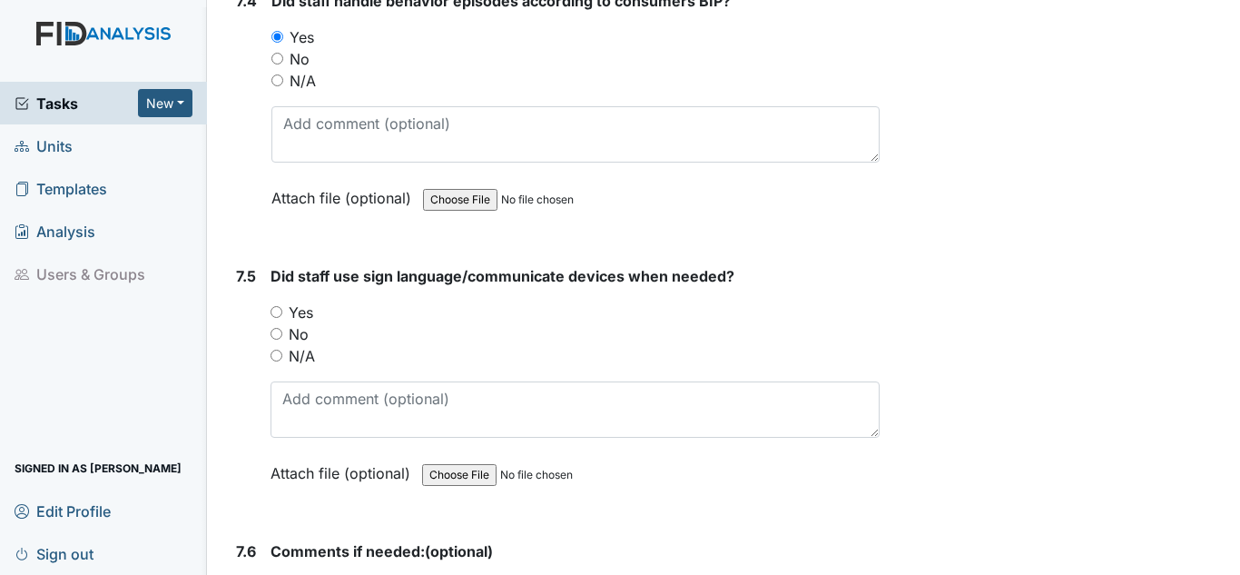
click at [301, 302] on label "Yes" at bounding box center [301, 312] width 25 height 22
click at [282, 306] on input "Yes" at bounding box center [277, 312] width 12 height 12
radio input "true"
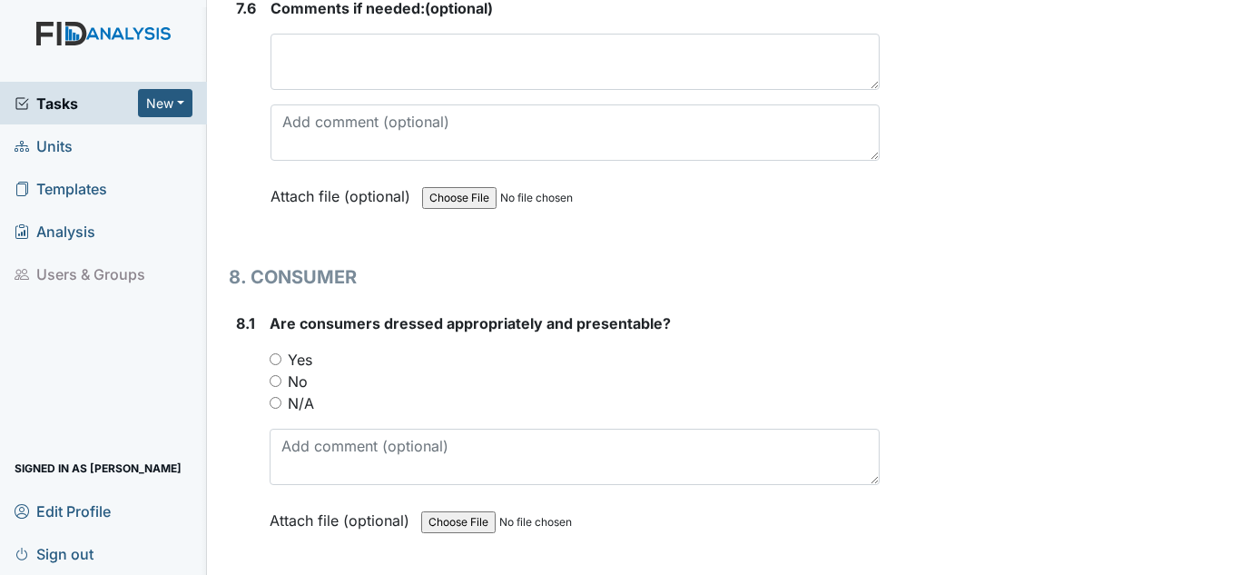
scroll to position [17614, 0]
click at [297, 350] on label "Yes" at bounding box center [300, 358] width 25 height 22
click at [281, 351] on input "Yes" at bounding box center [276, 357] width 12 height 12
radio input "true"
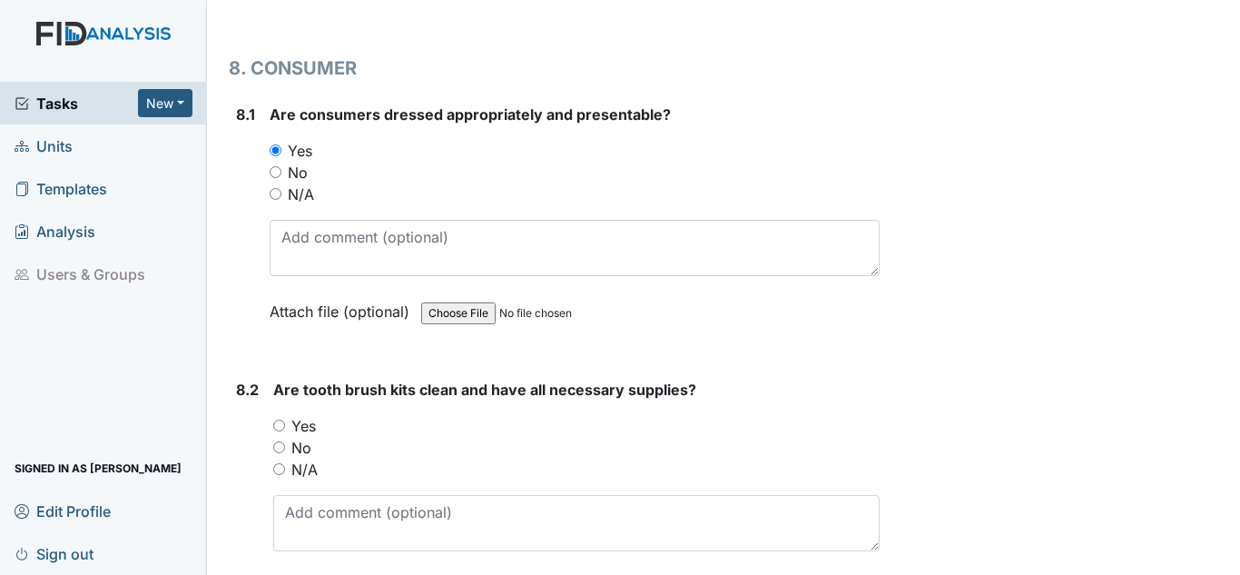
scroll to position [17886, 0]
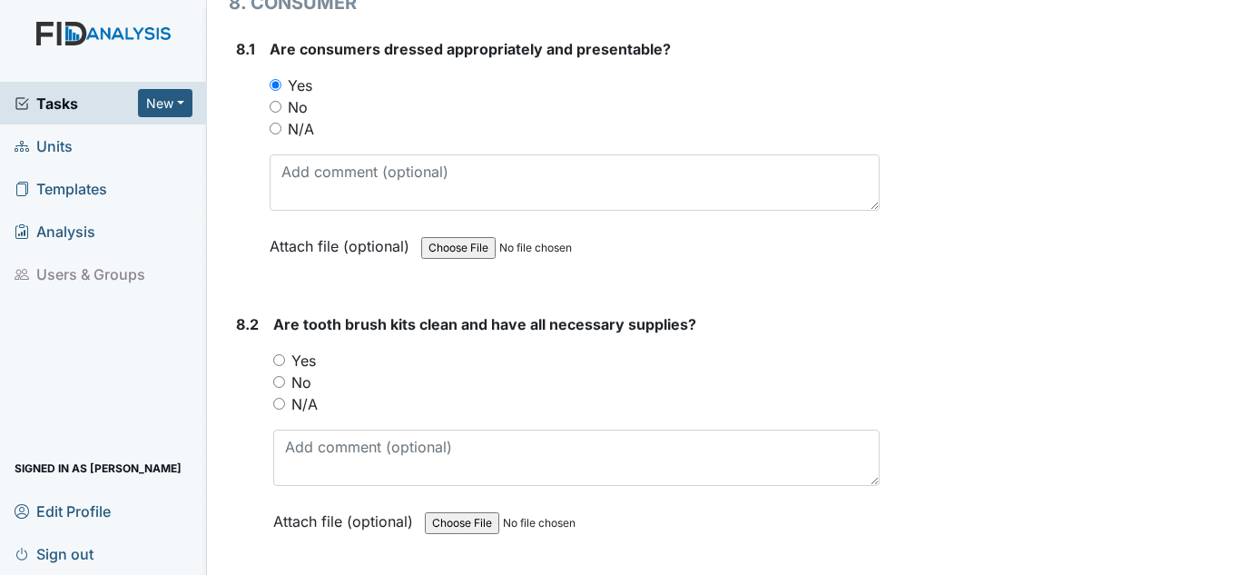
click at [314, 359] on label "Yes" at bounding box center [303, 361] width 25 height 22
click at [285, 359] on input "Yes" at bounding box center [279, 360] width 12 height 12
radio input "true"
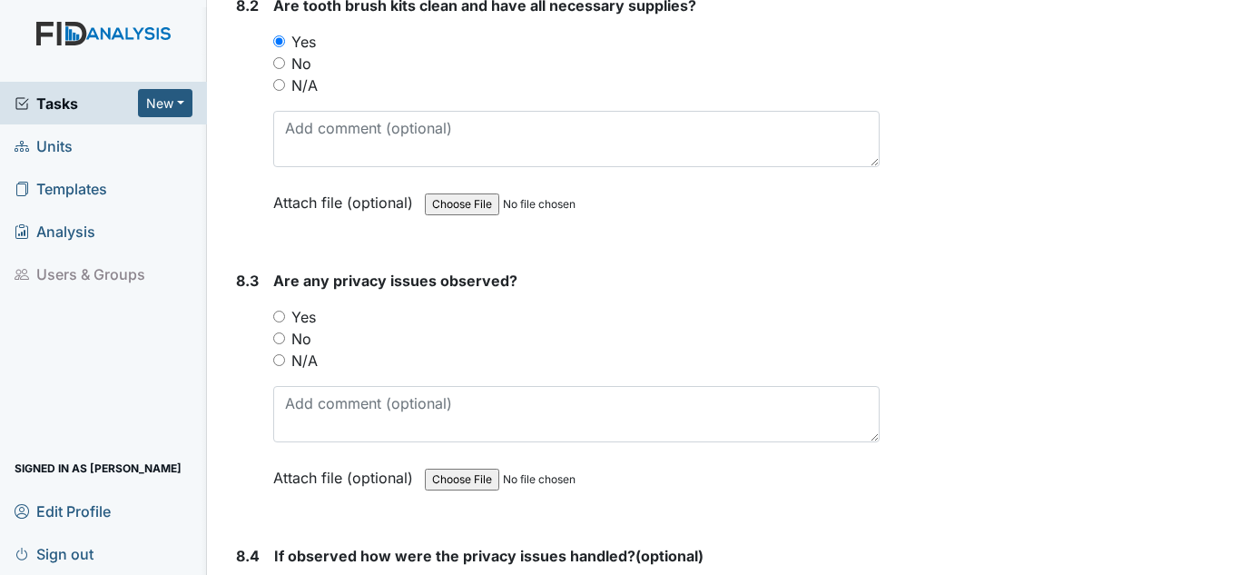
scroll to position [18250, 0]
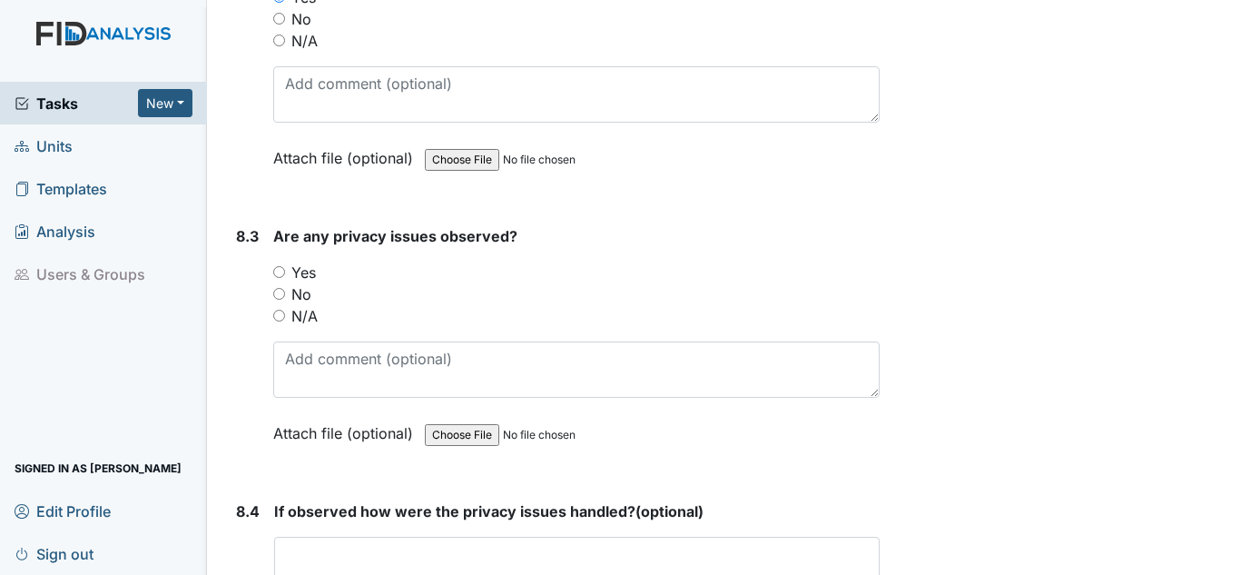
click at [296, 295] on label "No" at bounding box center [301, 294] width 20 height 22
click at [285, 295] on input "No" at bounding box center [279, 294] width 12 height 12
radio input "true"
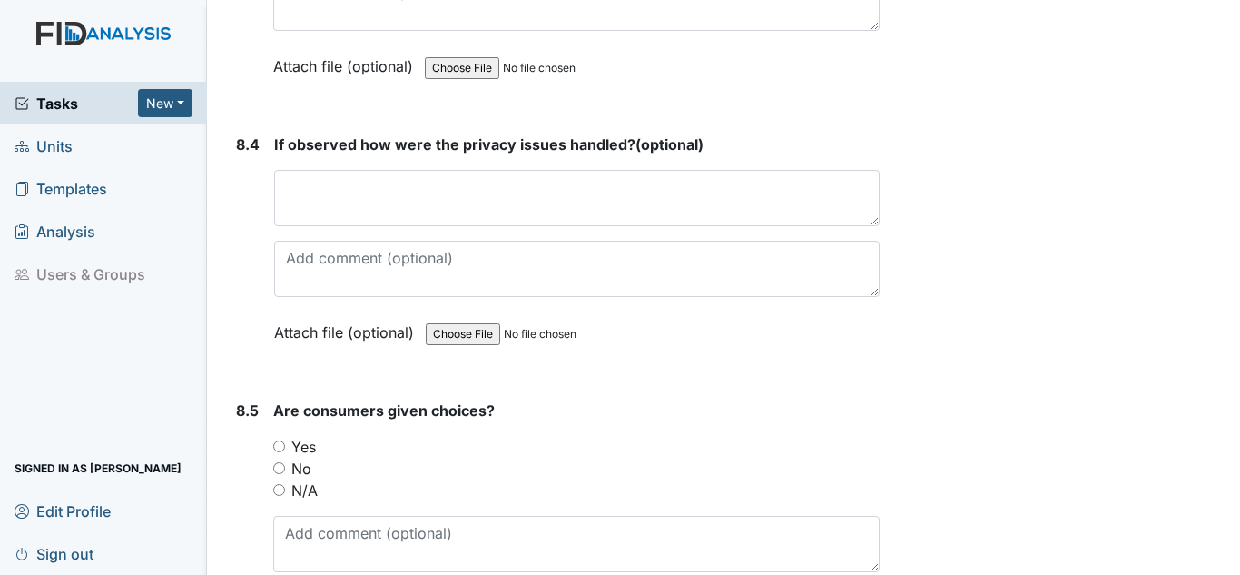
scroll to position [18704, 0]
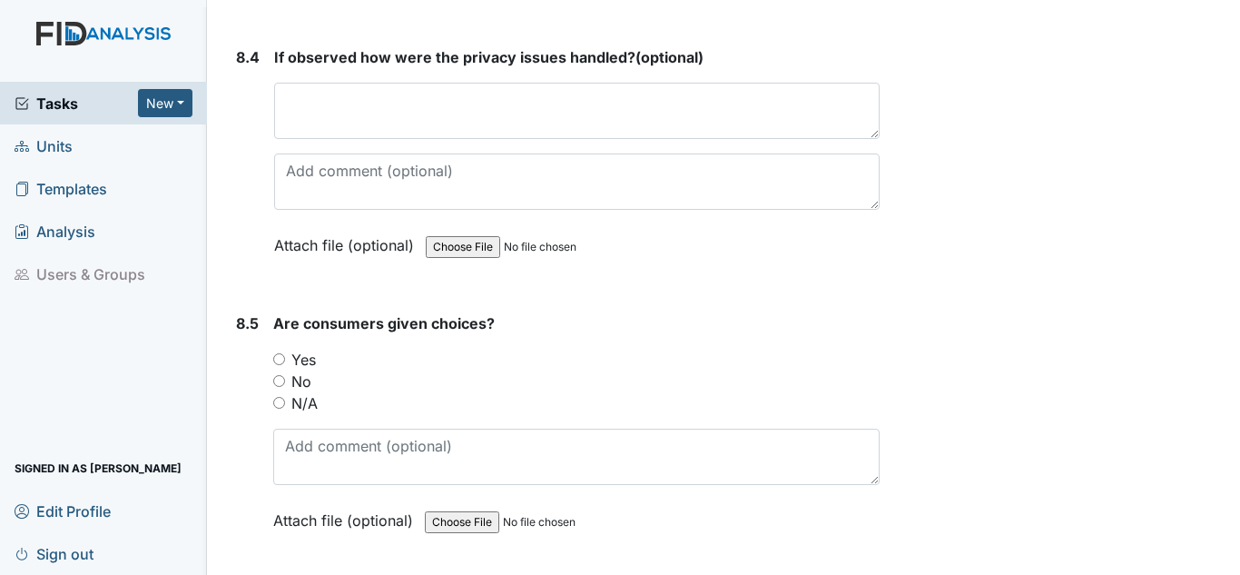
click at [304, 364] on label "Yes" at bounding box center [303, 360] width 25 height 22
click at [285, 364] on input "Yes" at bounding box center [279, 359] width 12 height 12
radio input "true"
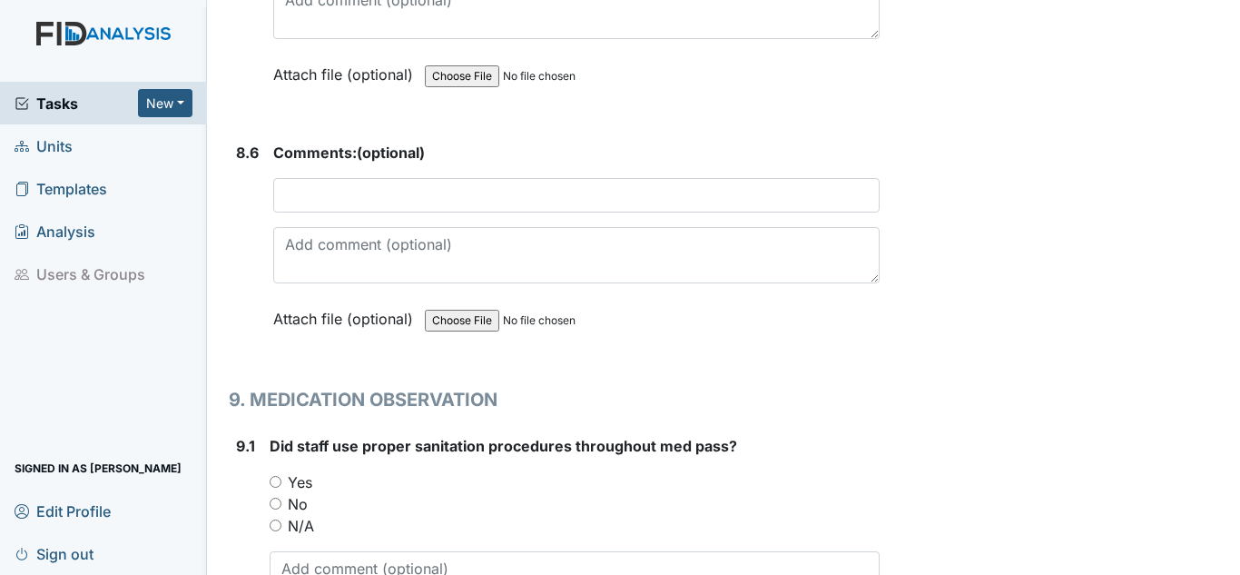
scroll to position [19158, 0]
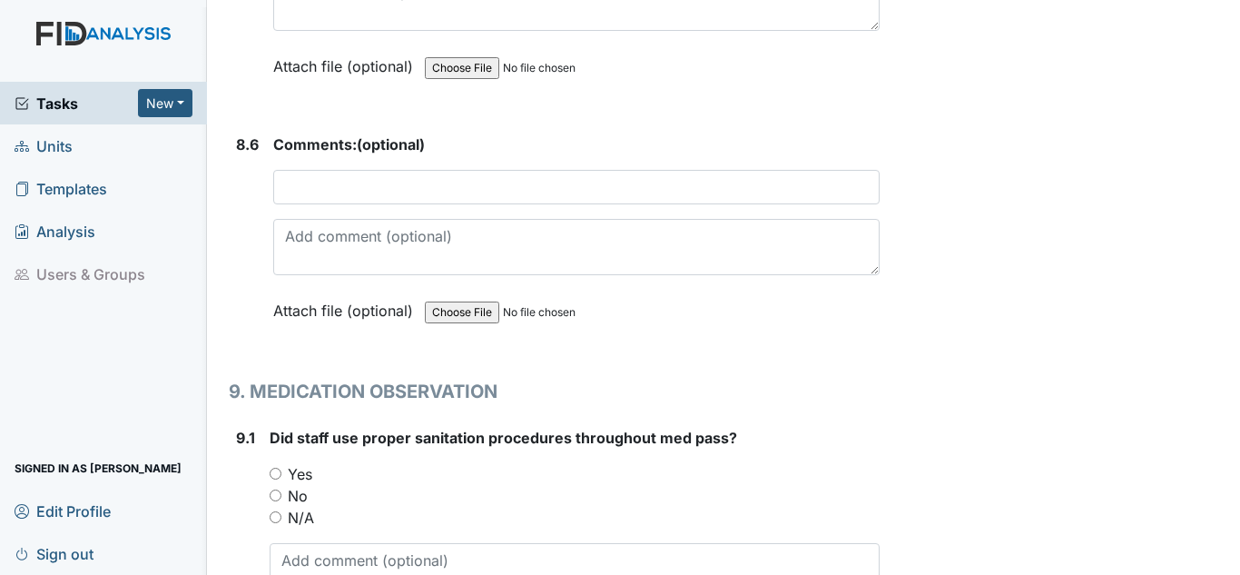
click at [290, 470] on label "Yes" at bounding box center [300, 474] width 25 height 22
click at [281, 470] on input "Yes" at bounding box center [276, 474] width 12 height 12
radio input "true"
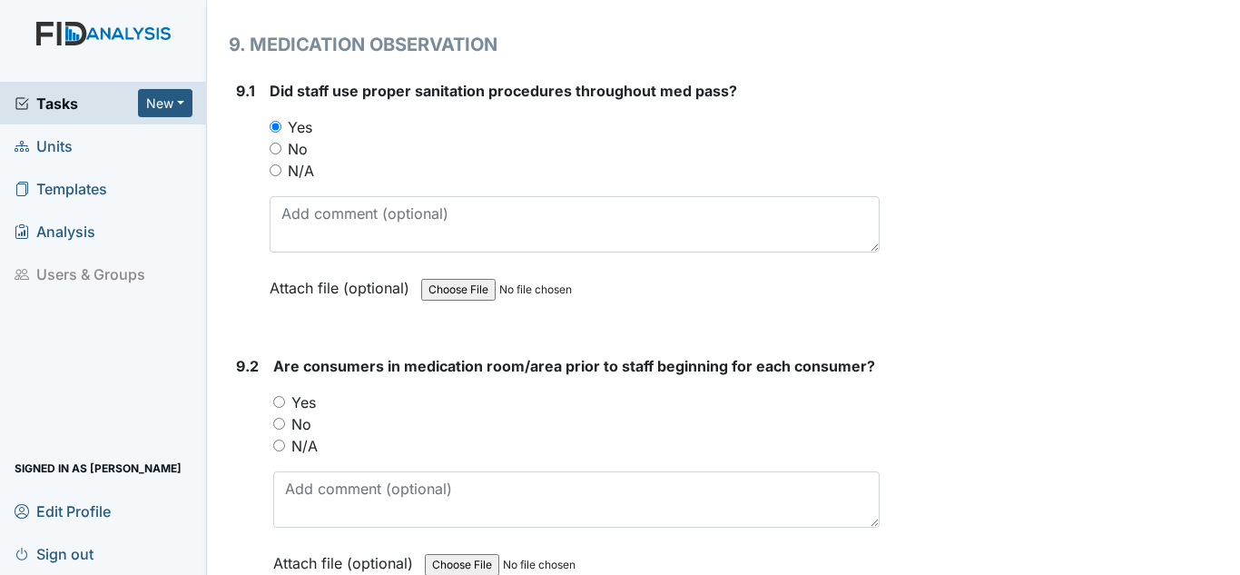
scroll to position [19521, 0]
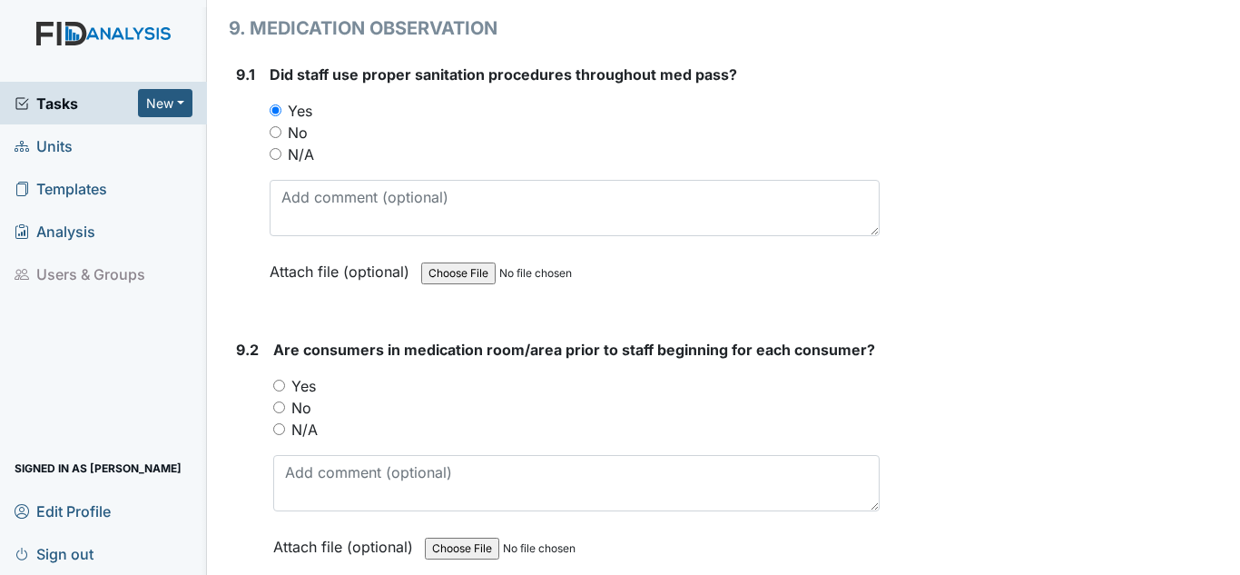
click at [303, 385] on label "Yes" at bounding box center [303, 386] width 25 height 22
click at [285, 385] on input "Yes" at bounding box center [279, 386] width 12 height 12
radio input "true"
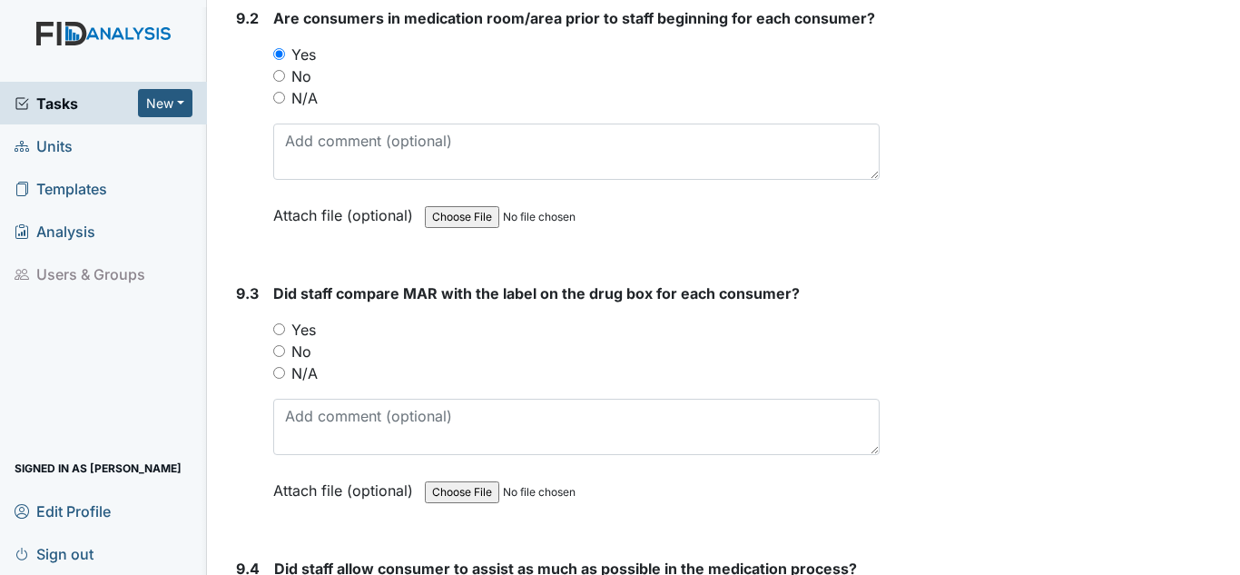
scroll to position [19884, 0]
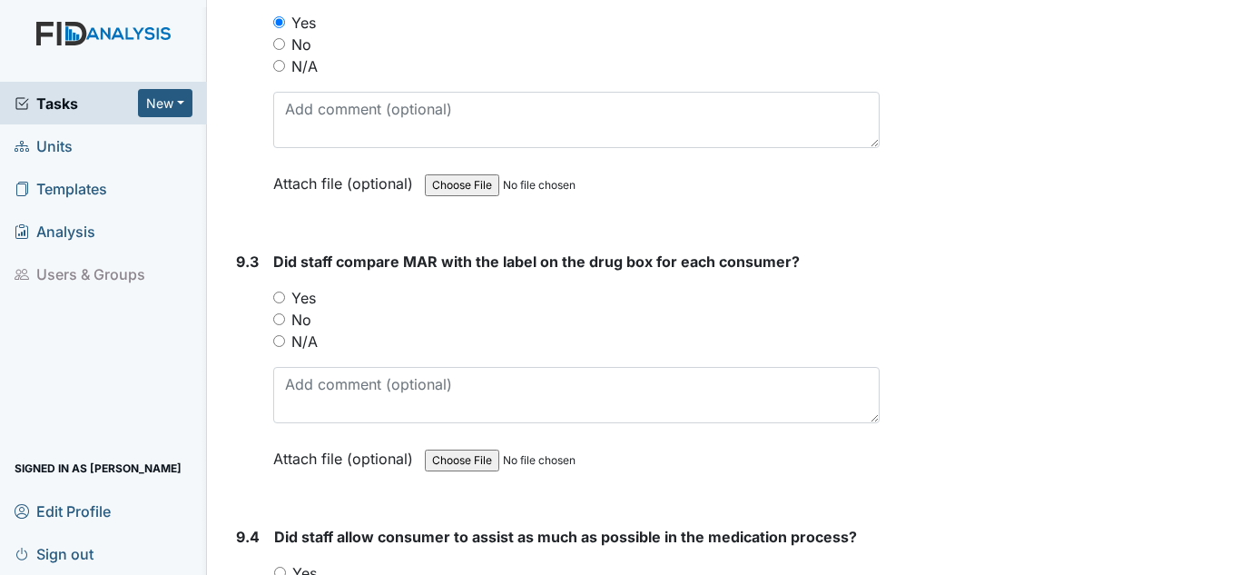
click at [309, 293] on label "Yes" at bounding box center [303, 298] width 25 height 22
click at [285, 293] on input "Yes" at bounding box center [279, 297] width 12 height 12
radio input "true"
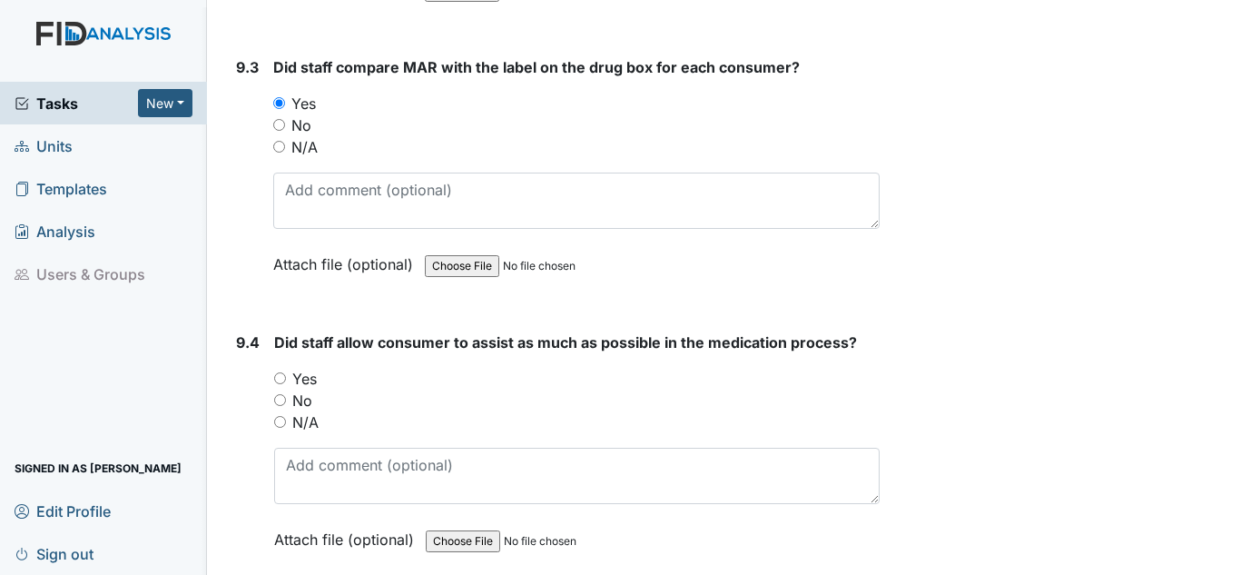
scroll to position [20156, 0]
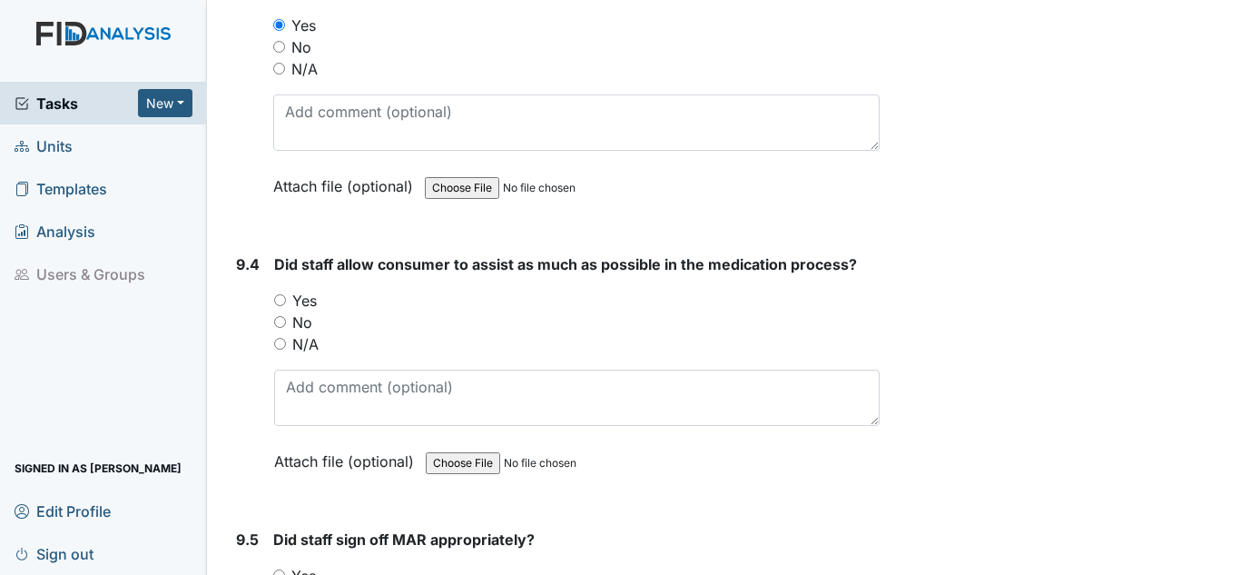
click at [309, 302] on label "Yes" at bounding box center [304, 301] width 25 height 22
click at [286, 302] on input "Yes" at bounding box center [280, 300] width 12 height 12
radio input "true"
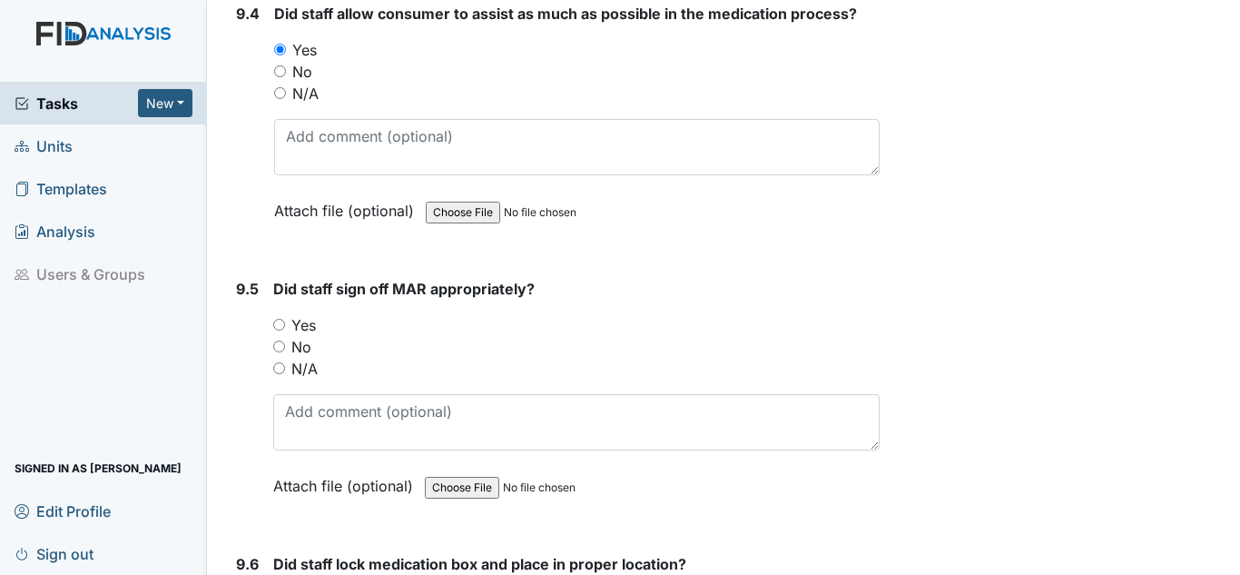
scroll to position [20429, 0]
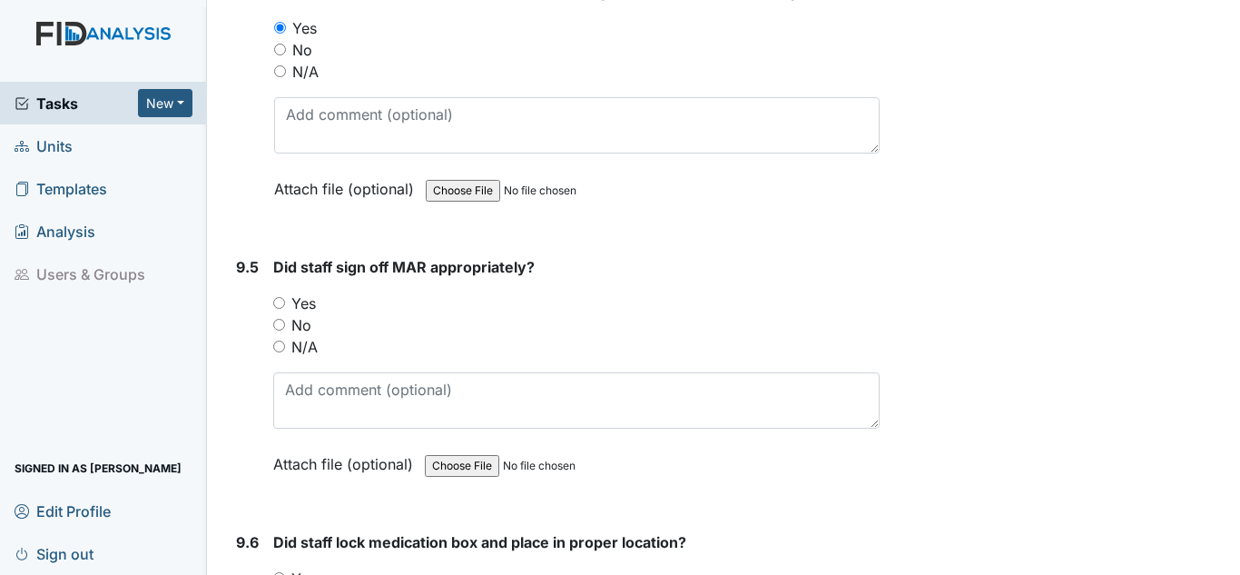
click at [303, 297] on label "Yes" at bounding box center [303, 303] width 25 height 22
click at [285, 297] on input "Yes" at bounding box center [279, 303] width 12 height 12
radio input "true"
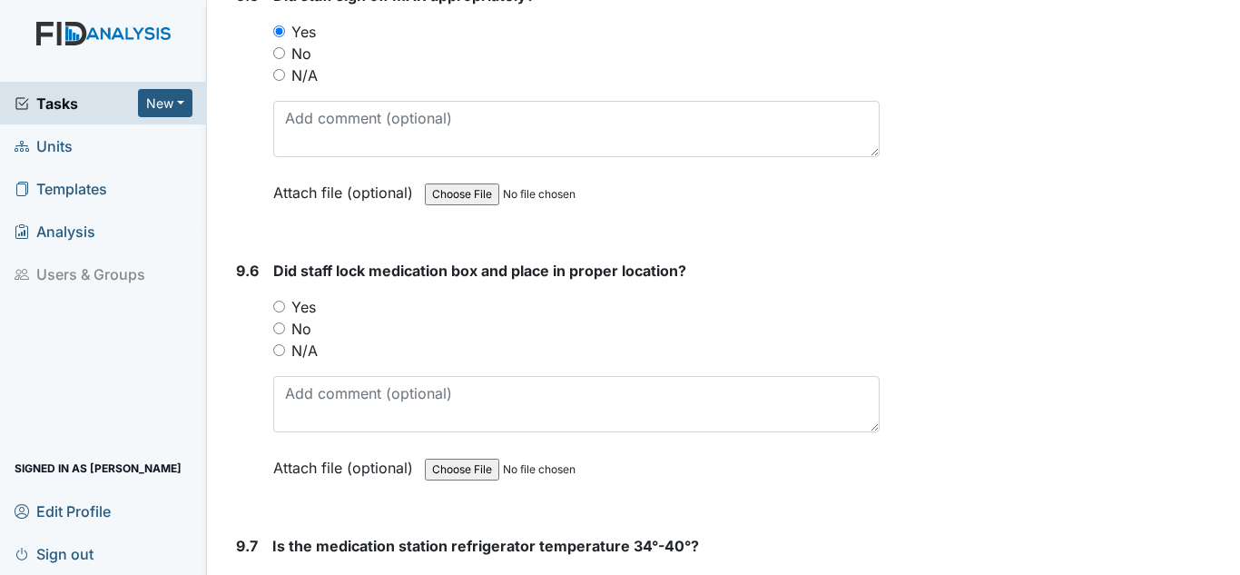
scroll to position [20701, 0]
click at [304, 301] on label "Yes" at bounding box center [303, 306] width 25 height 22
click at [285, 301] on input "Yes" at bounding box center [279, 306] width 12 height 12
radio input "true"
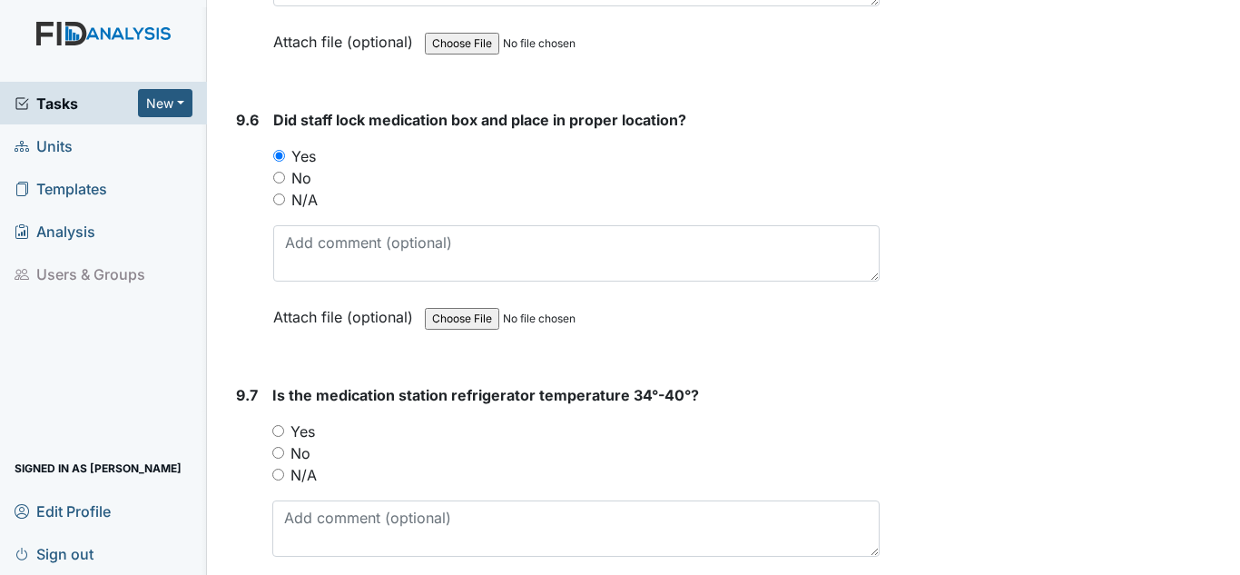
scroll to position [20974, 0]
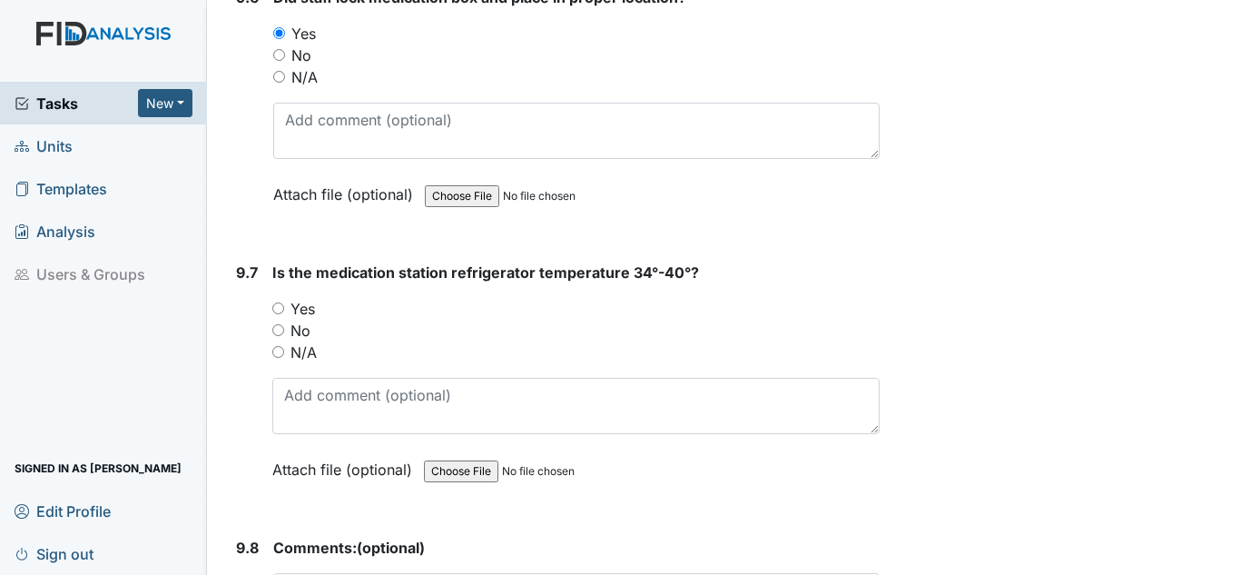
click at [302, 296] on div "Is the medication station refrigerator temperature 34°-40°? You must select one…" at bounding box center [575, 377] width 607 height 232
click at [313, 306] on label "Yes" at bounding box center [303, 309] width 25 height 22
click at [284, 306] on input "Yes" at bounding box center [278, 308] width 12 height 12
radio input "true"
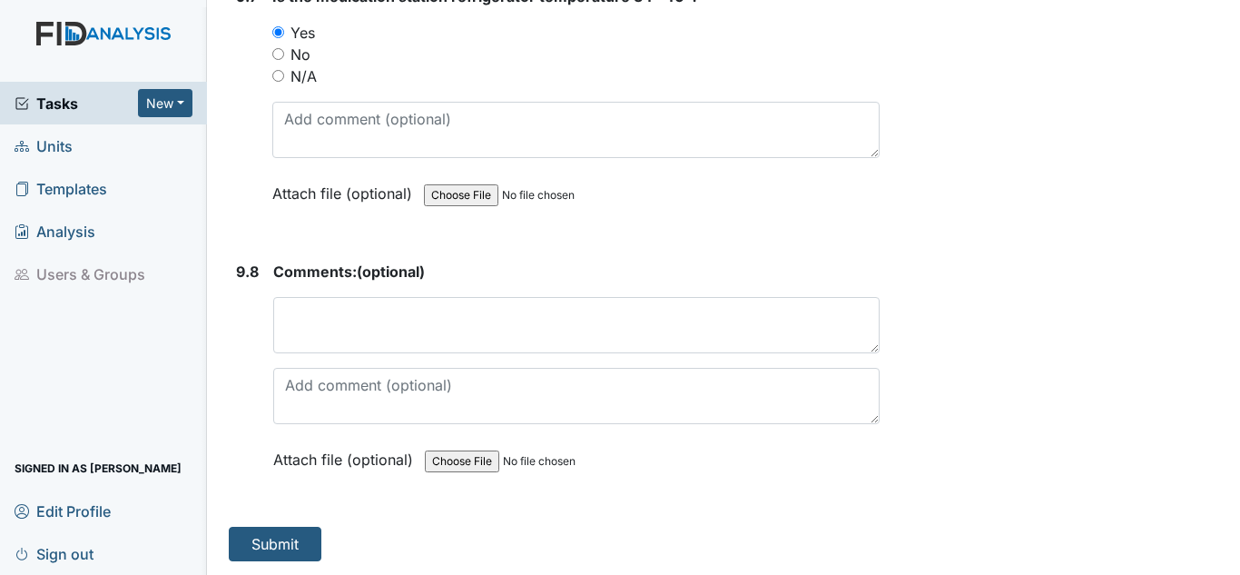
scroll to position [21250, 0]
